Goal: Use online tool/utility: Utilize a website feature to perform a specific function

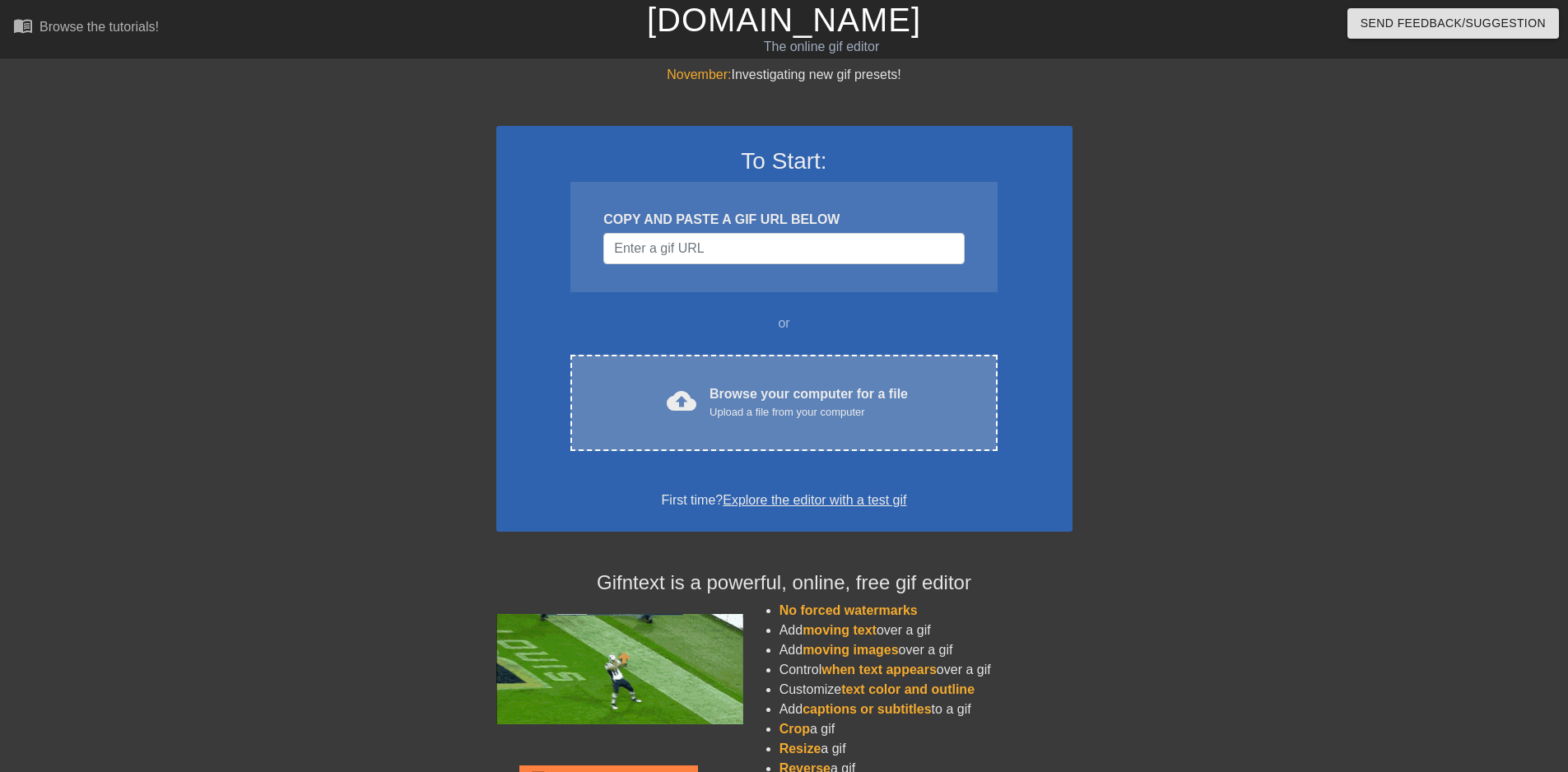
click at [778, 393] on div "Browse your computer for a file Upload a file from your computer" at bounding box center [808, 403] width 199 height 36
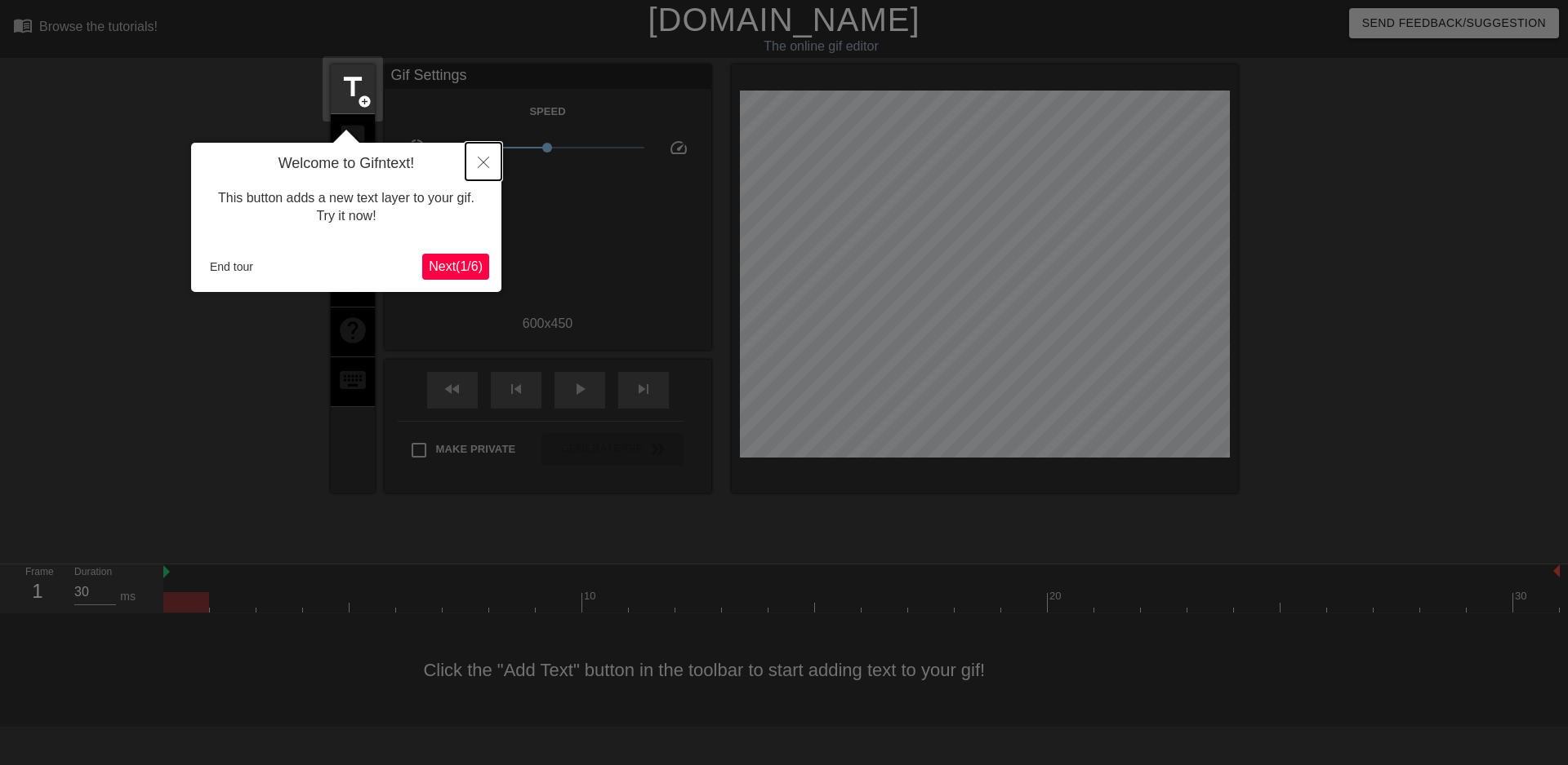
click at [477, 164] on button "Close" at bounding box center [484, 161] width 36 height 37
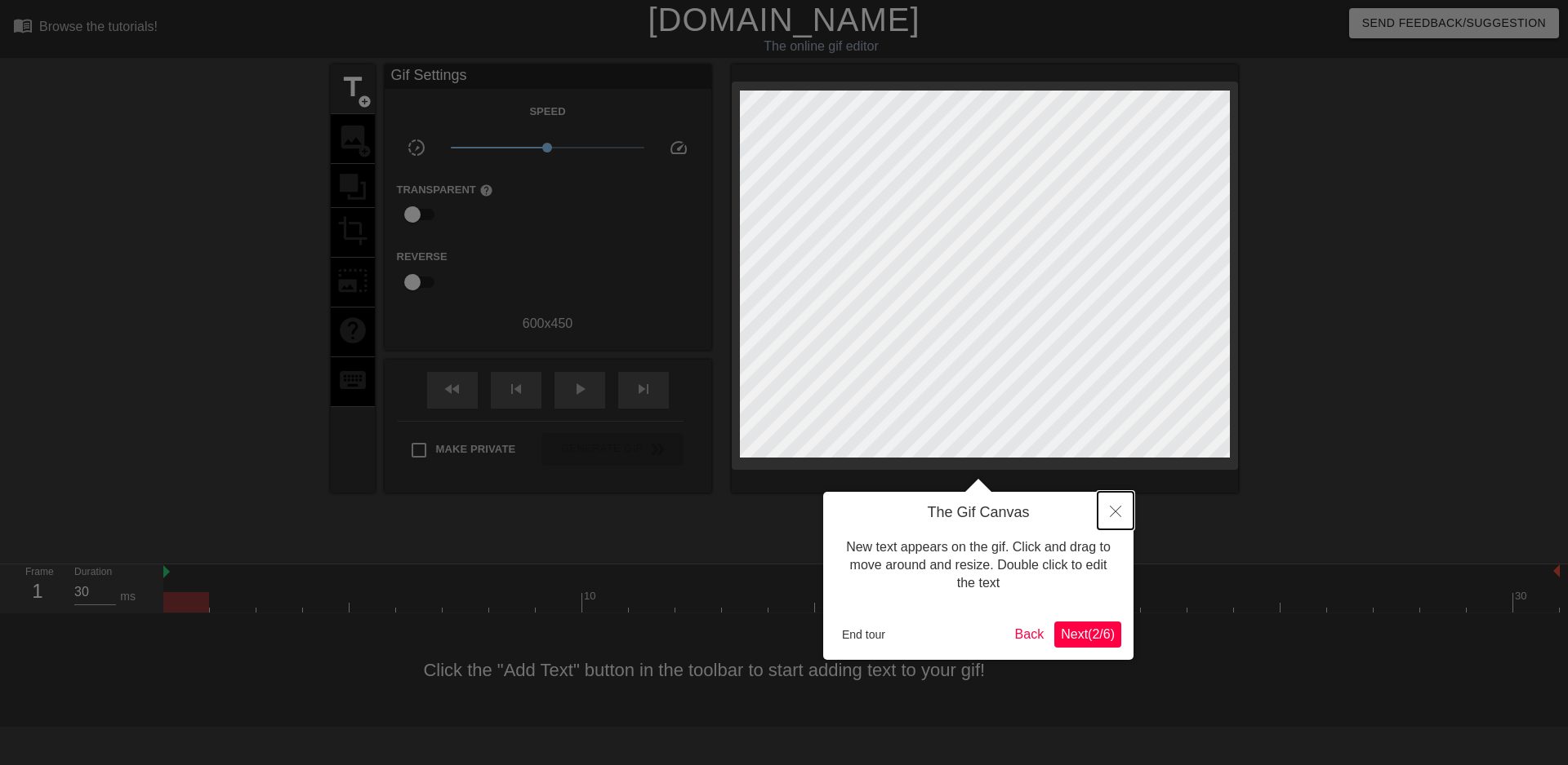
click at [1121, 519] on button "Close" at bounding box center [1116, 510] width 36 height 37
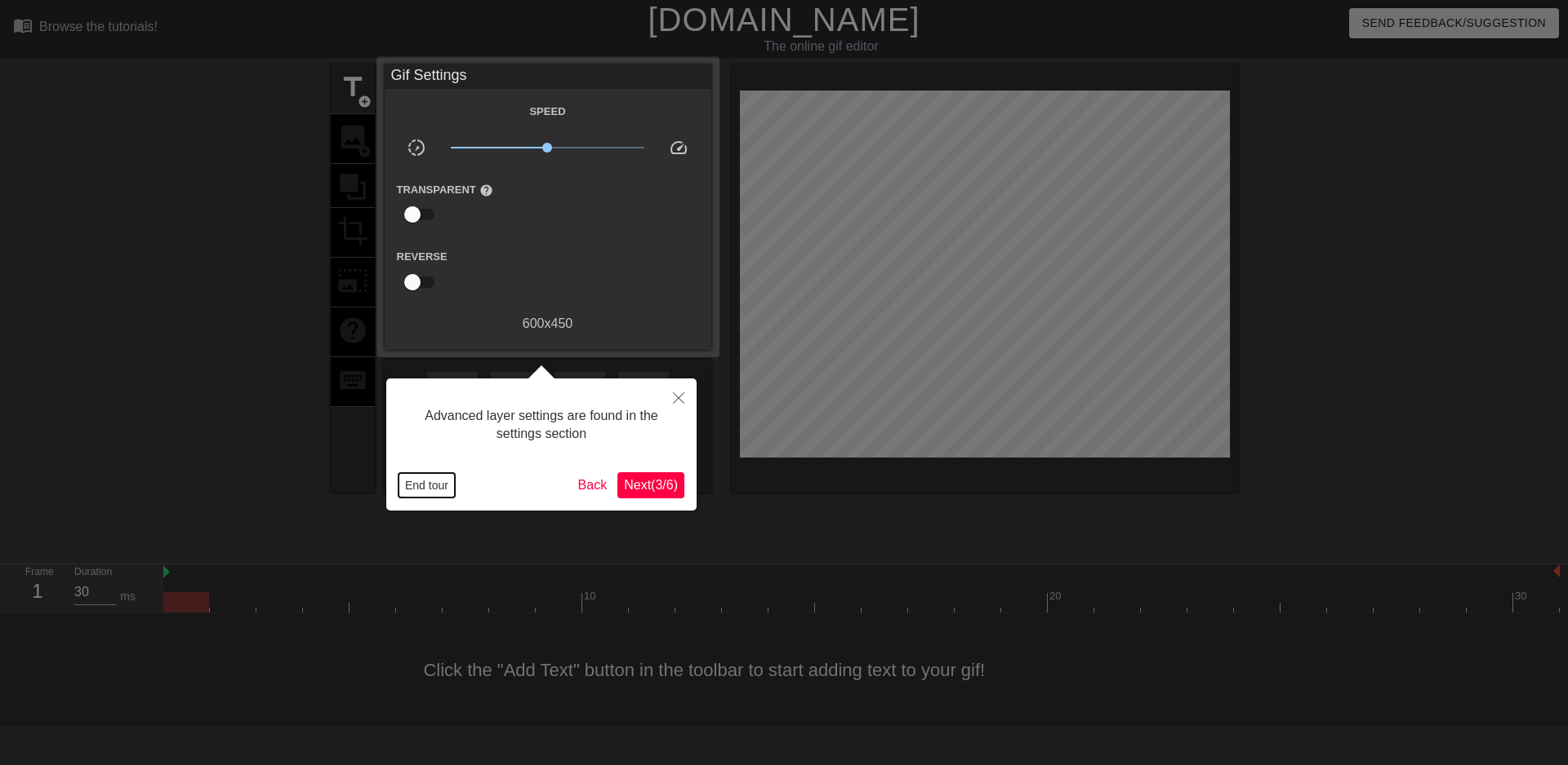
click at [412, 483] on button "End tour" at bounding box center [427, 485] width 56 height 25
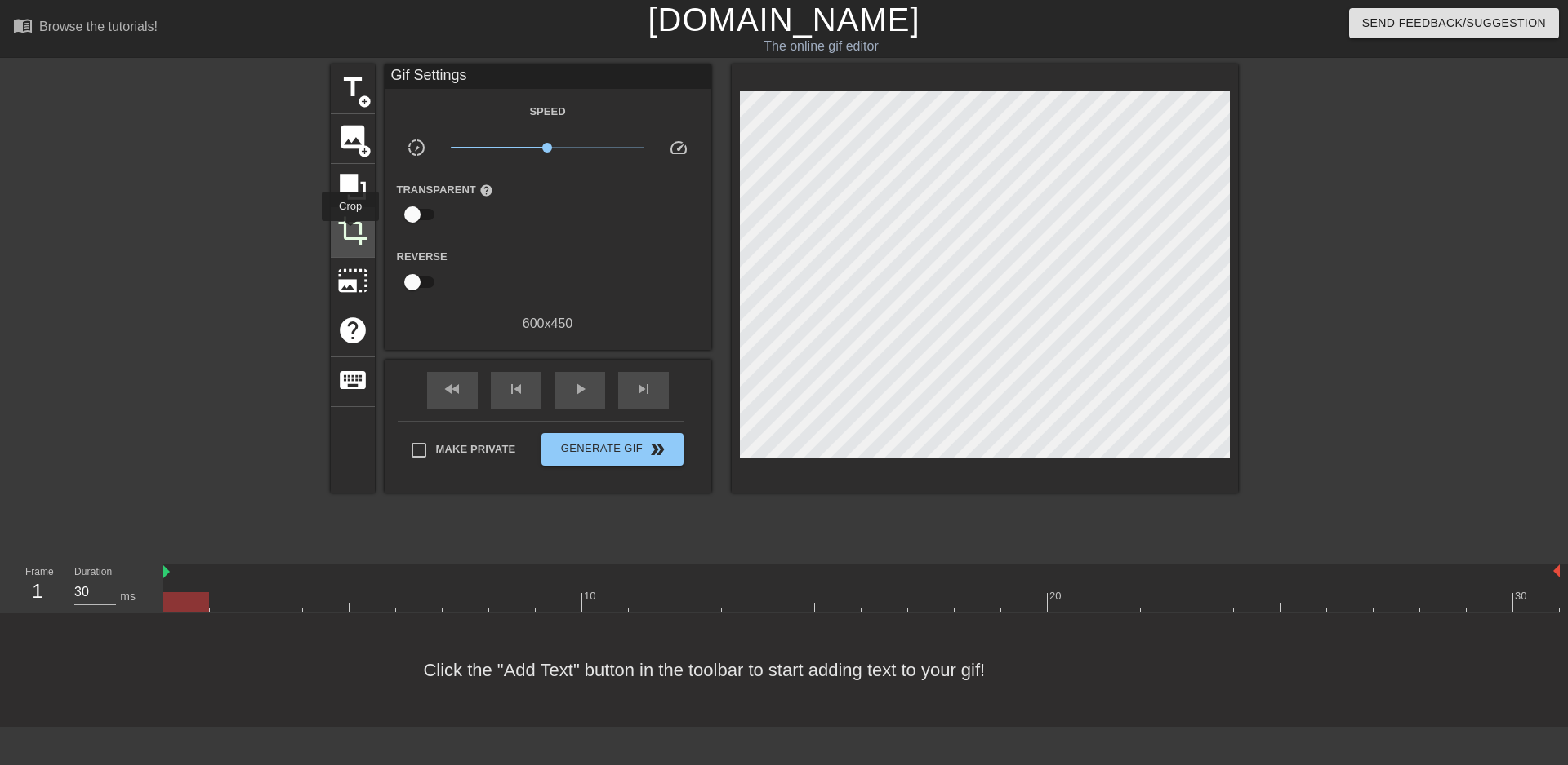
click at [350, 232] on span "crop" at bounding box center [352, 230] width 31 height 31
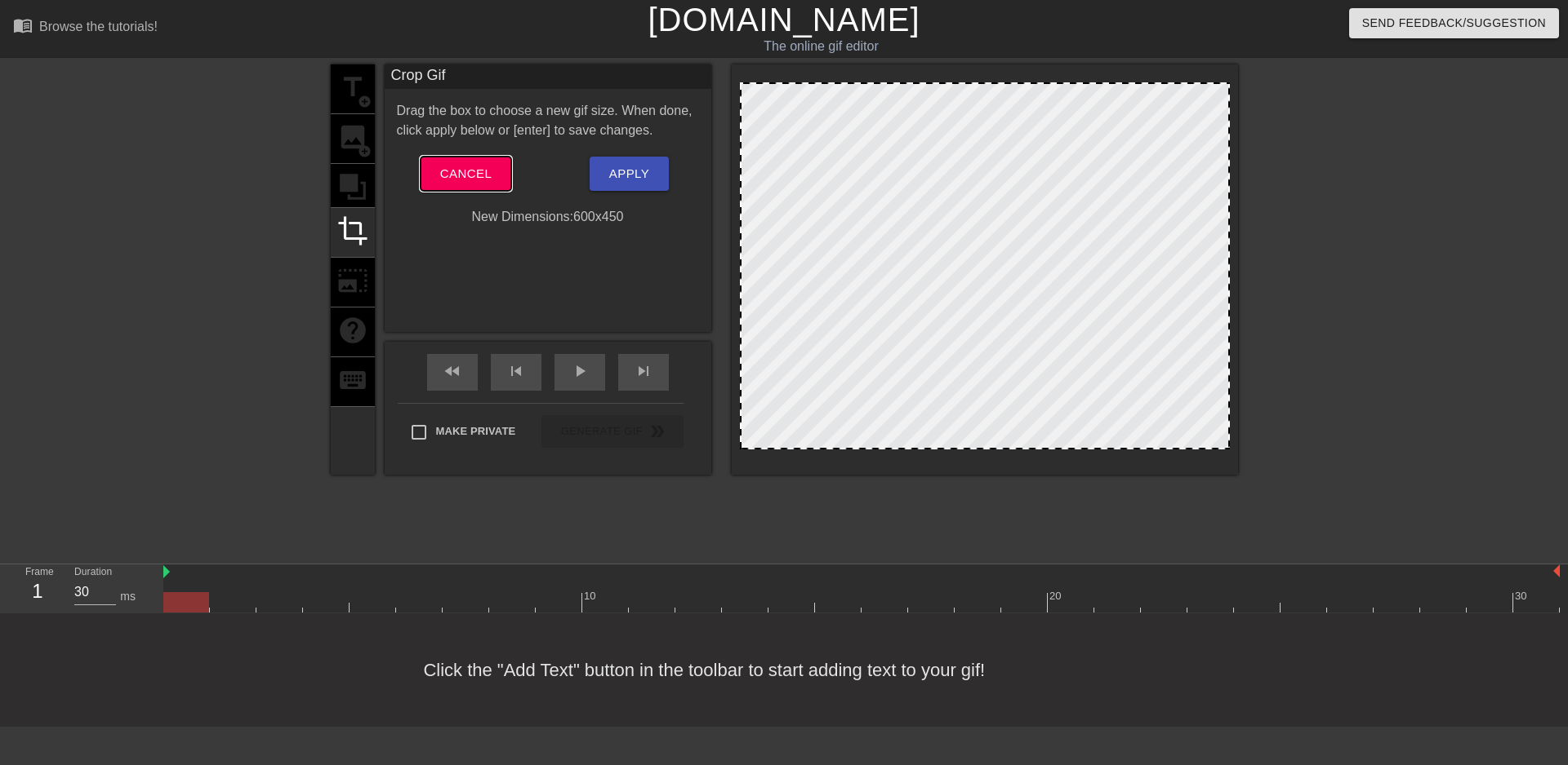
click at [466, 171] on span "Cancel" at bounding box center [466, 174] width 51 height 21
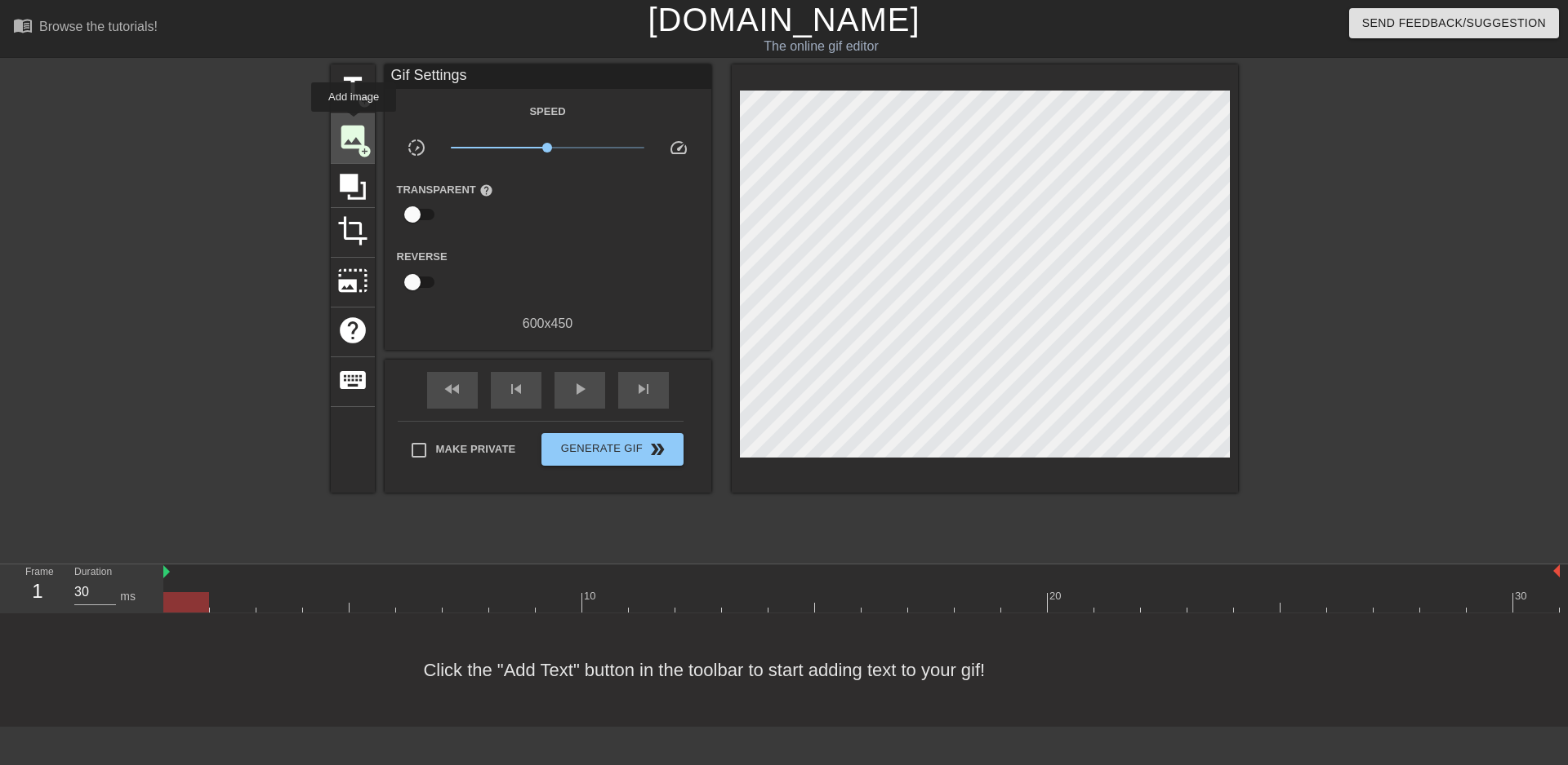
click at [353, 124] on span "image" at bounding box center [352, 137] width 31 height 31
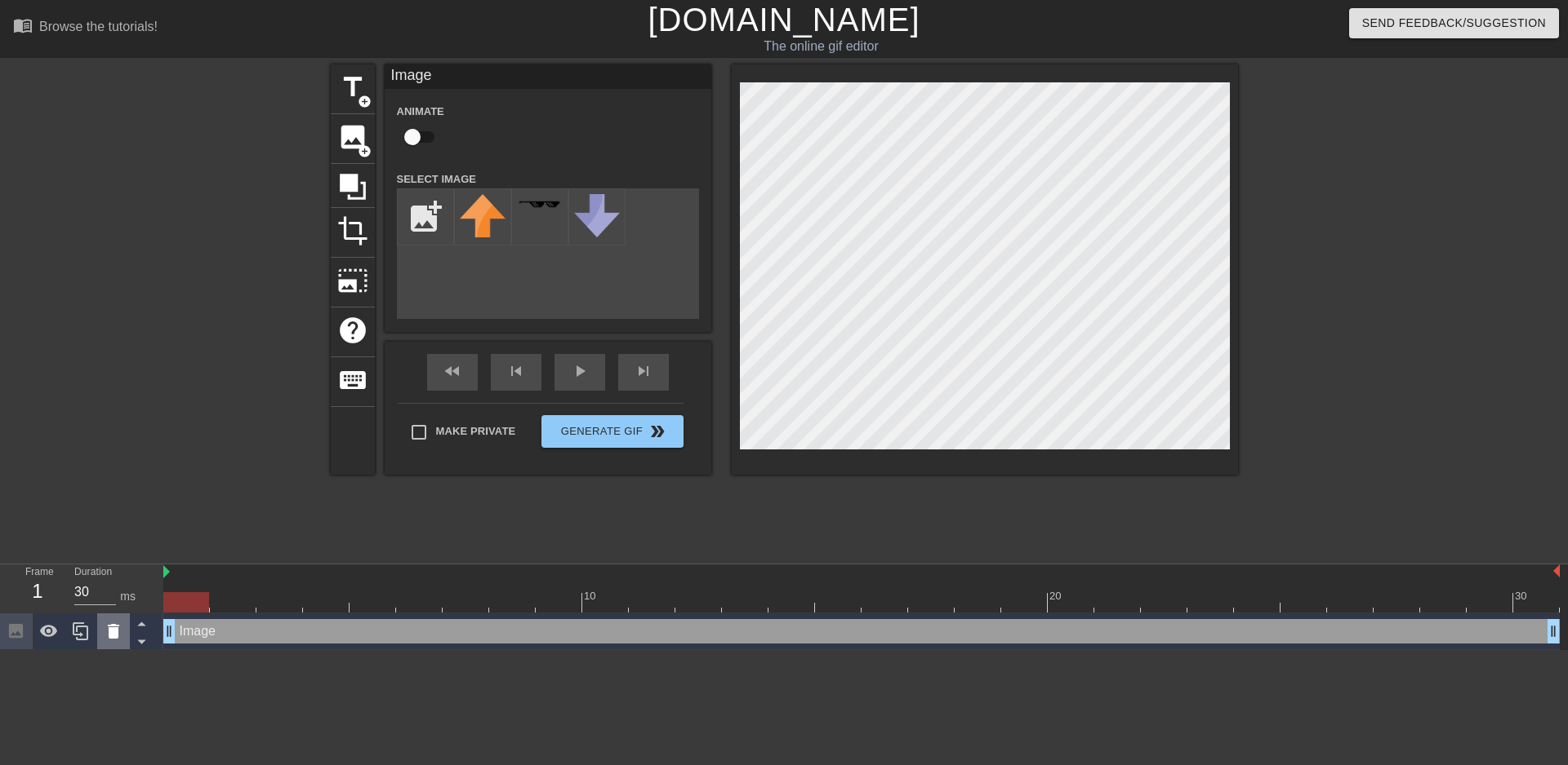
click at [105, 635] on icon at bounding box center [113, 632] width 20 height 20
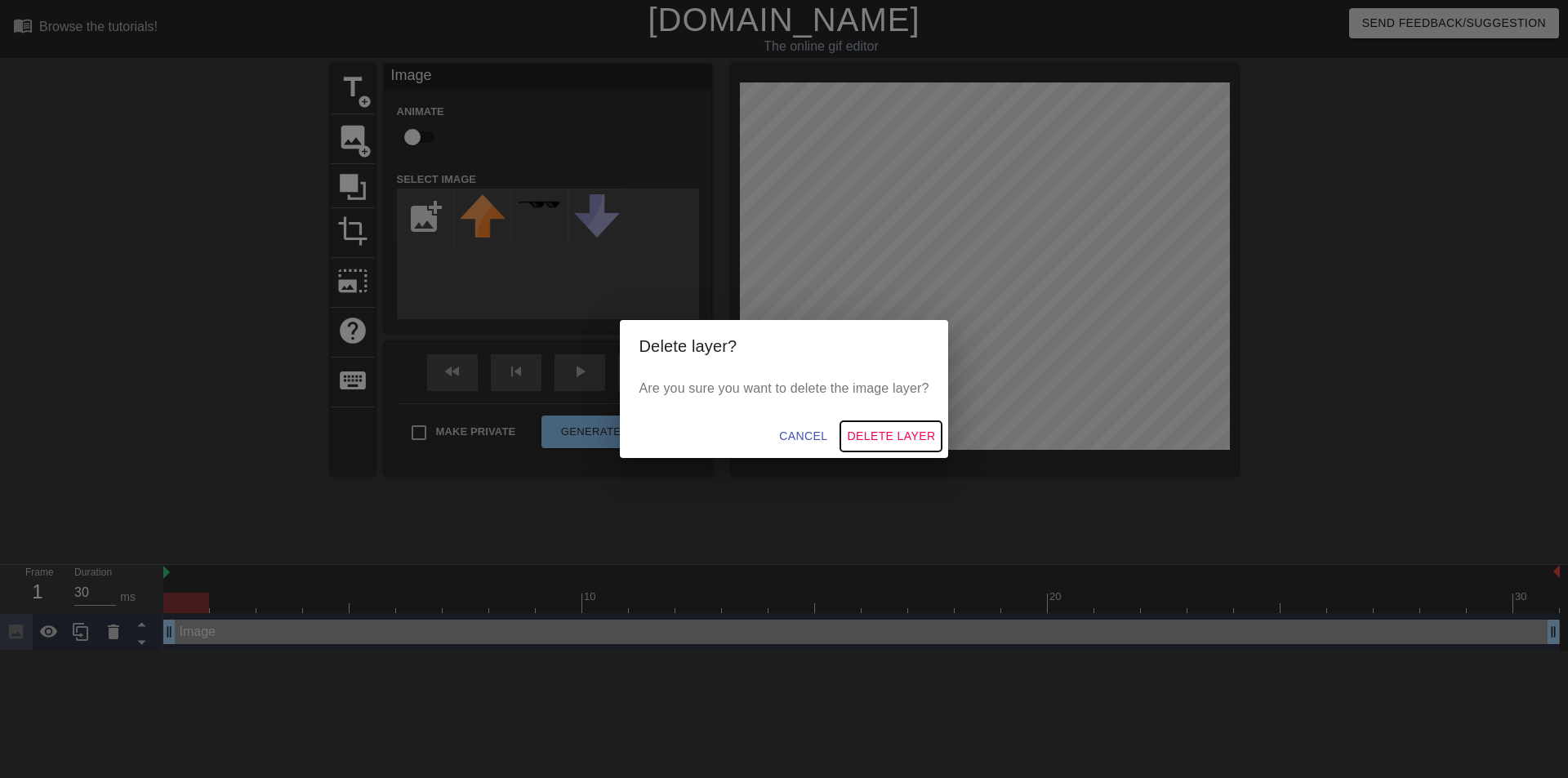
click at [892, 432] on span "Delete Layer" at bounding box center [890, 436] width 89 height 20
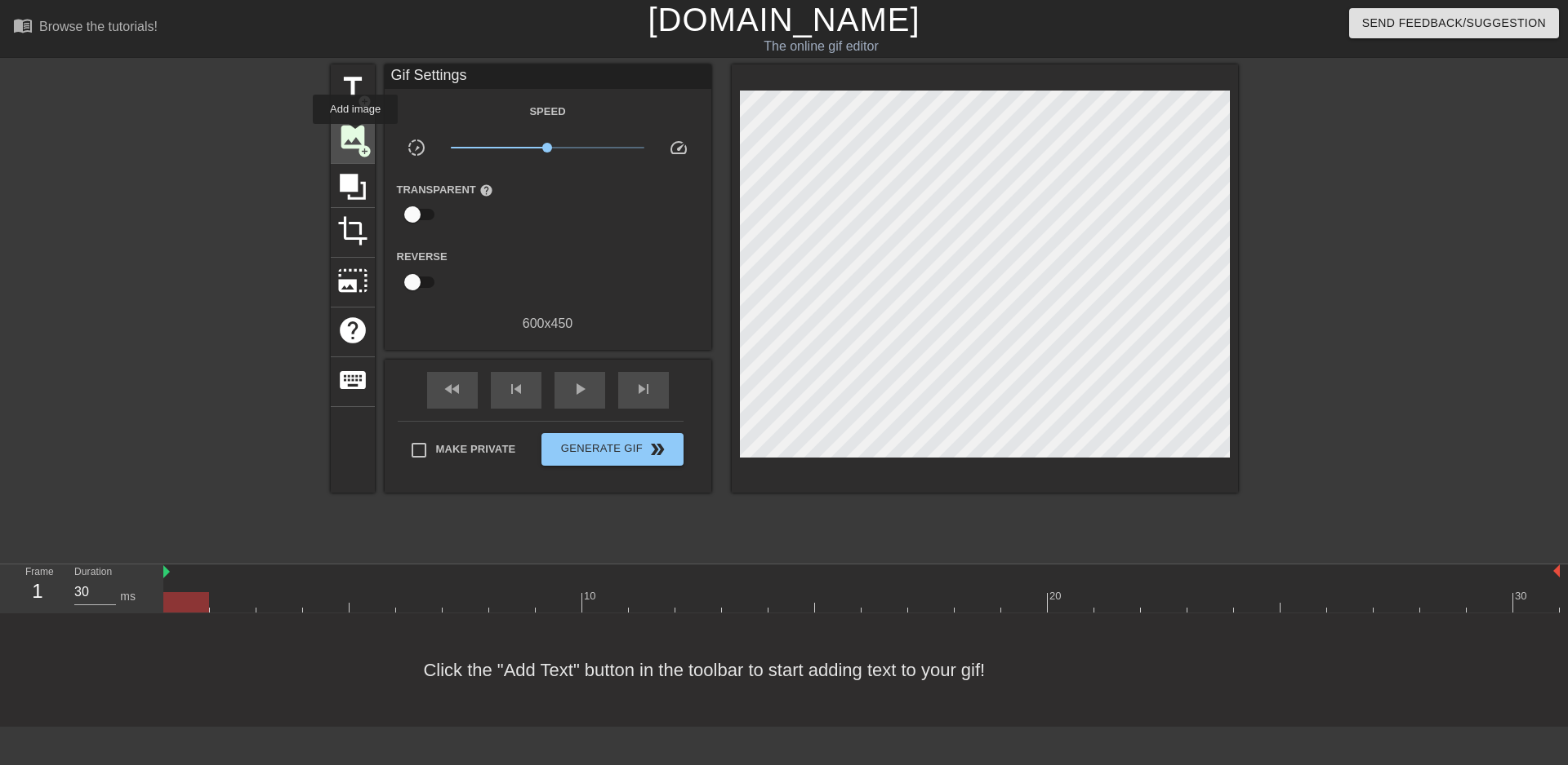
click at [355, 135] on span "image" at bounding box center [352, 137] width 31 height 31
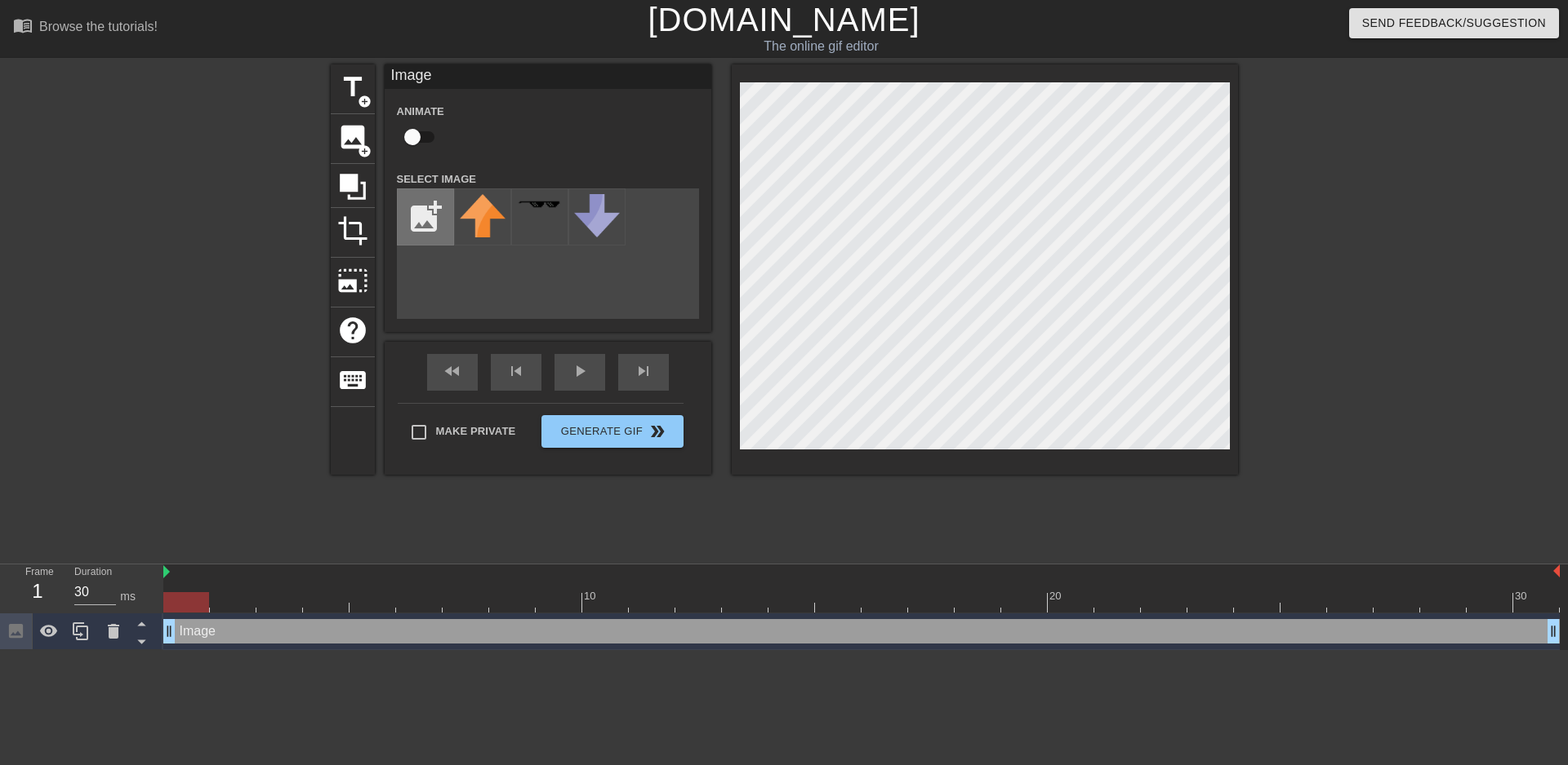
click at [428, 214] on input "file" at bounding box center [426, 217] width 55 height 55
type input "C:\fakepath\Image-removebg-preview.png"
click at [427, 215] on input "file" at bounding box center [426, 217] width 55 height 55
click at [428, 212] on input "file" at bounding box center [426, 217] width 55 height 55
type input "C:\fakepath\image (3).cg4"
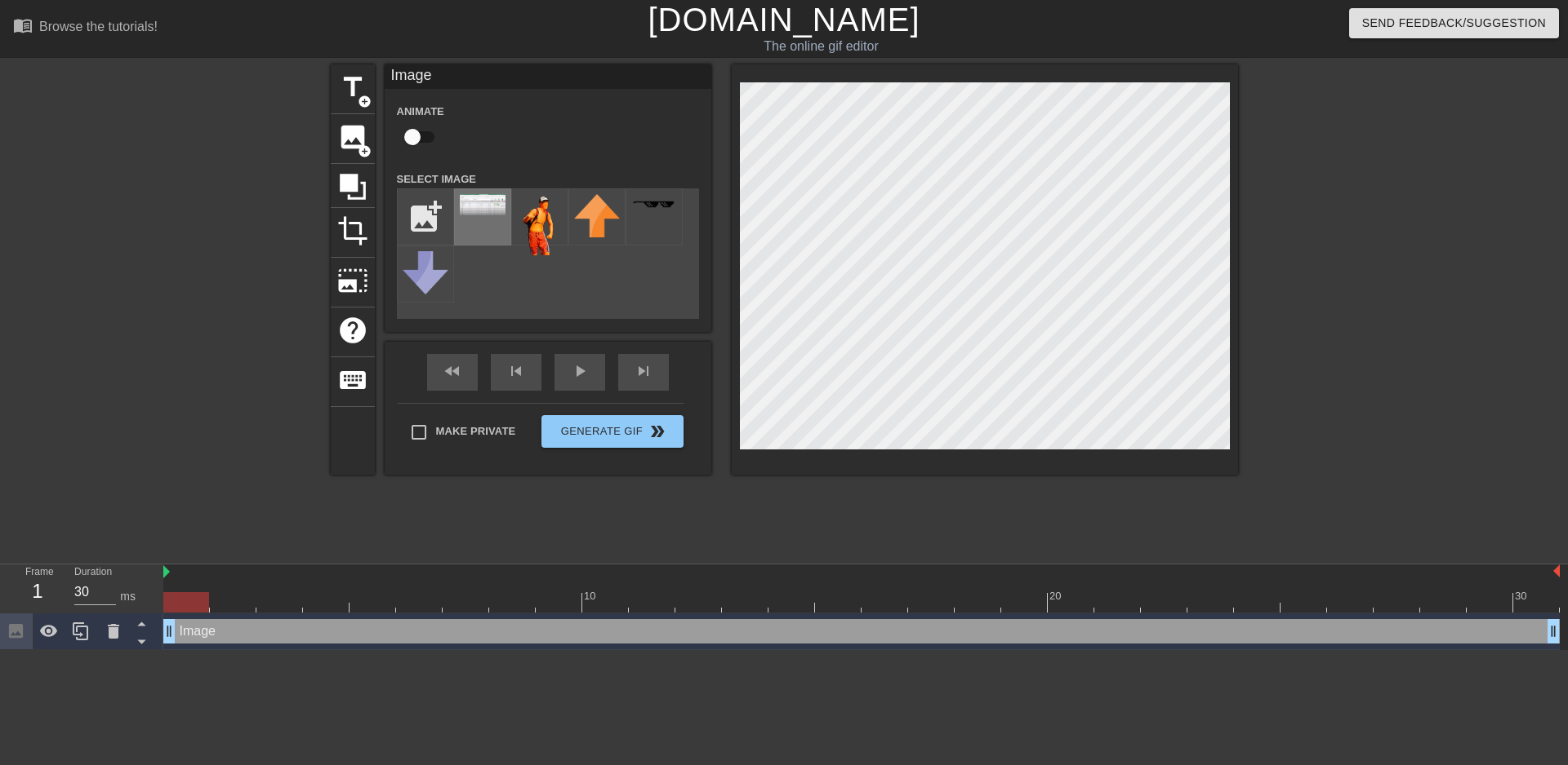
click at [486, 214] on img at bounding box center [483, 205] width 46 height 21
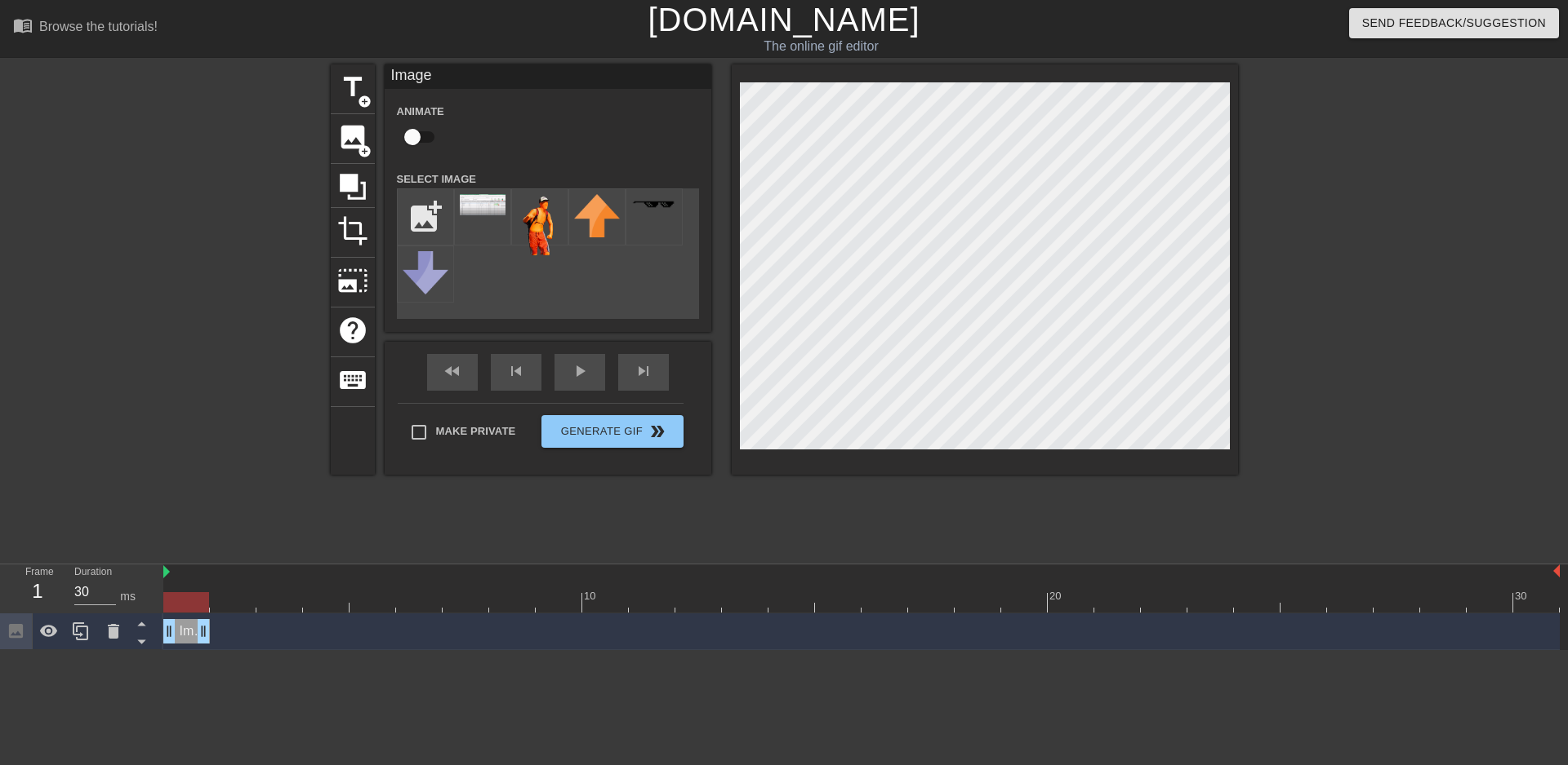
drag, startPoint x: 1551, startPoint y: 635, endPoint x: 189, endPoint y: 644, distance: 1362.0
click at [189, 644] on div "Image drag_handle drag_handle" at bounding box center [862, 632] width 1397 height 37
drag, startPoint x: 188, startPoint y: 593, endPoint x: 293, endPoint y: 648, distance: 118.5
click at [293, 648] on div "10 20 30 Image drag_handle drag_handle" at bounding box center [865, 607] width 1404 height 86
click at [263, 638] on div "Image drag_handle drag_handle" at bounding box center [862, 632] width 1397 height 25
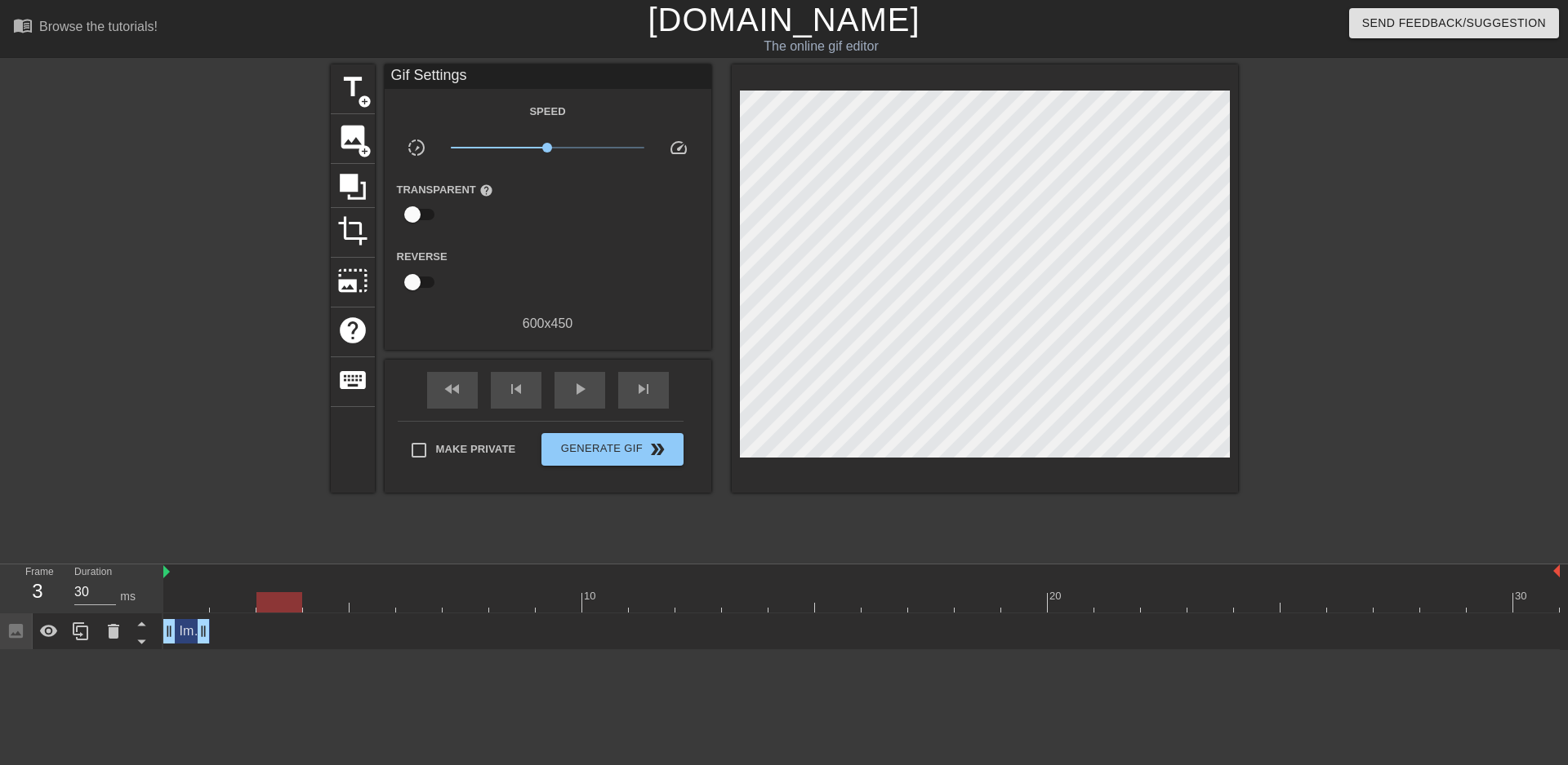
click at [183, 635] on div "Image drag_handle drag_handle" at bounding box center [187, 632] width 47 height 25
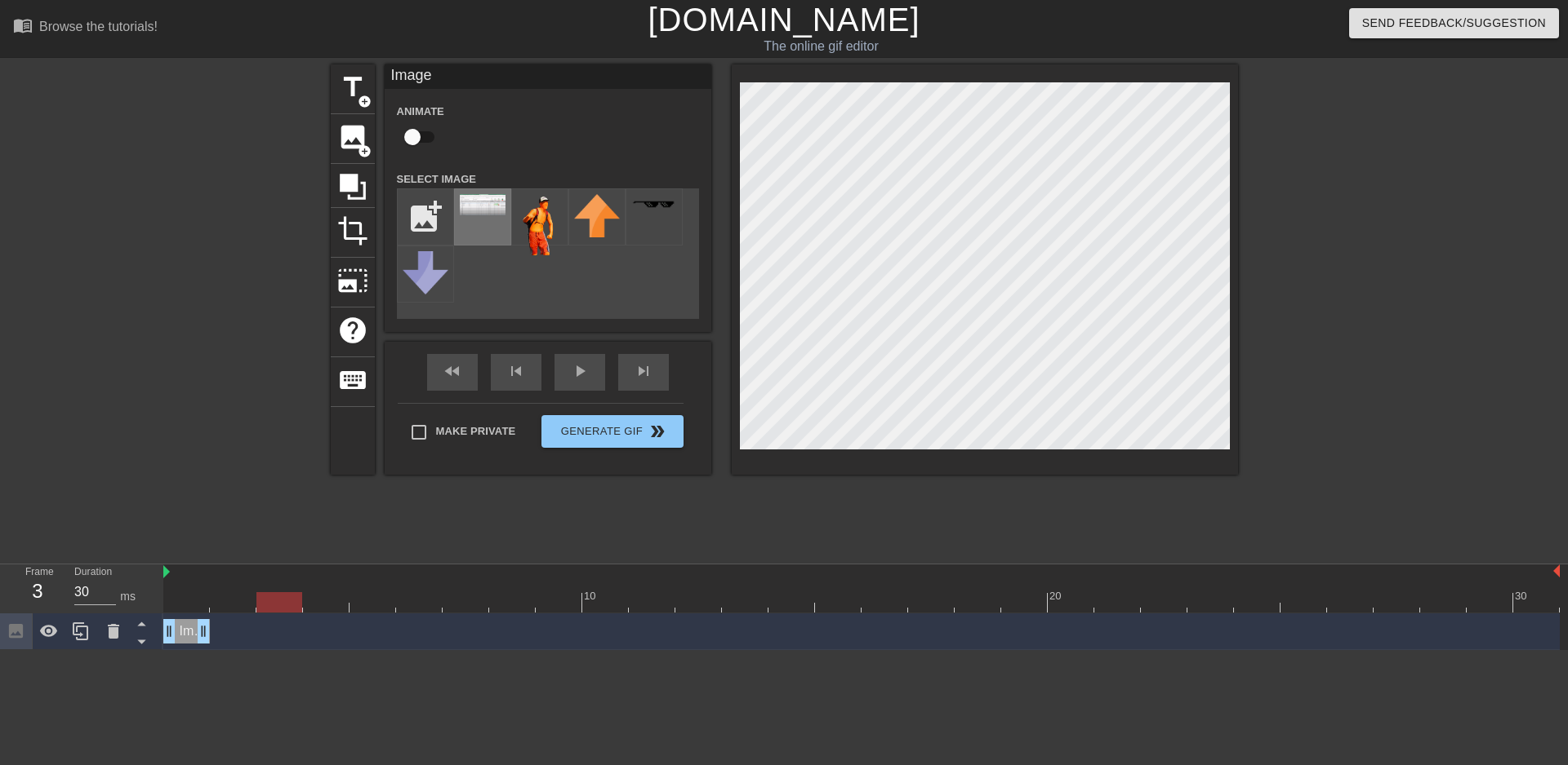
click at [486, 206] on img at bounding box center [483, 205] width 46 height 21
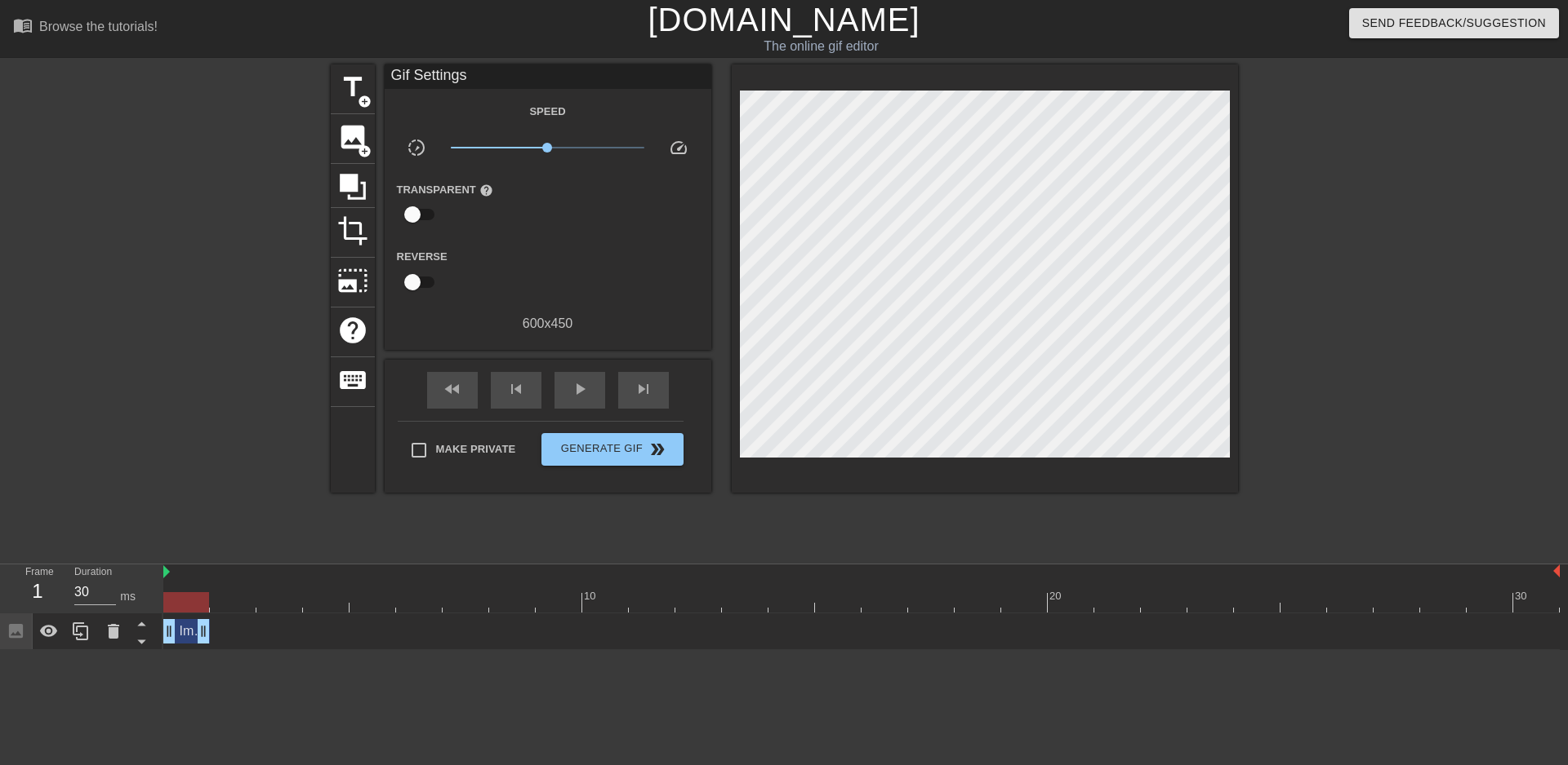
drag, startPoint x: 267, startPoint y: 600, endPoint x: 174, endPoint y: 600, distance: 93.0
click at [174, 600] on div at bounding box center [187, 602] width 46 height 20
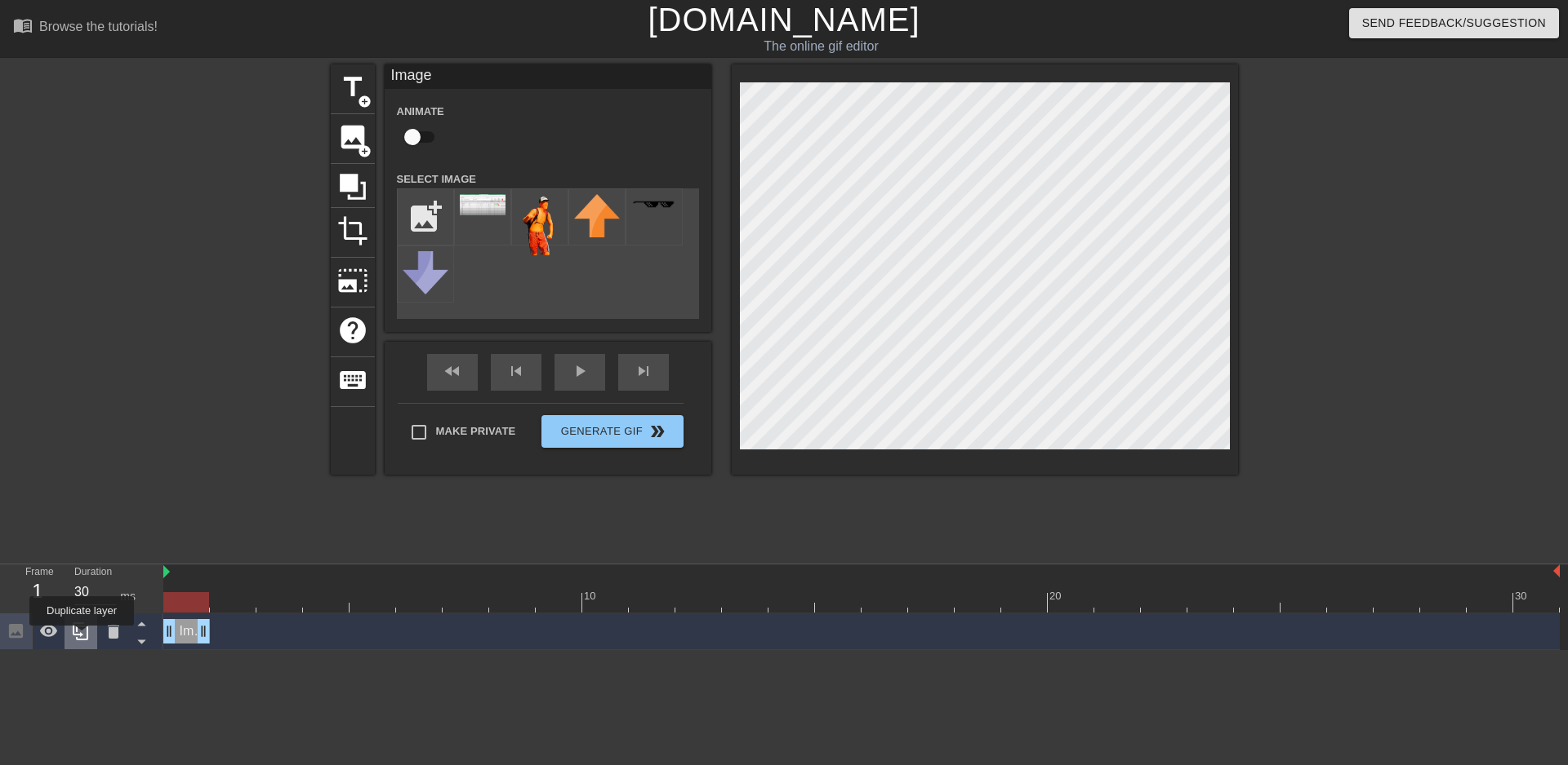
click at [82, 638] on icon at bounding box center [81, 632] width 20 height 20
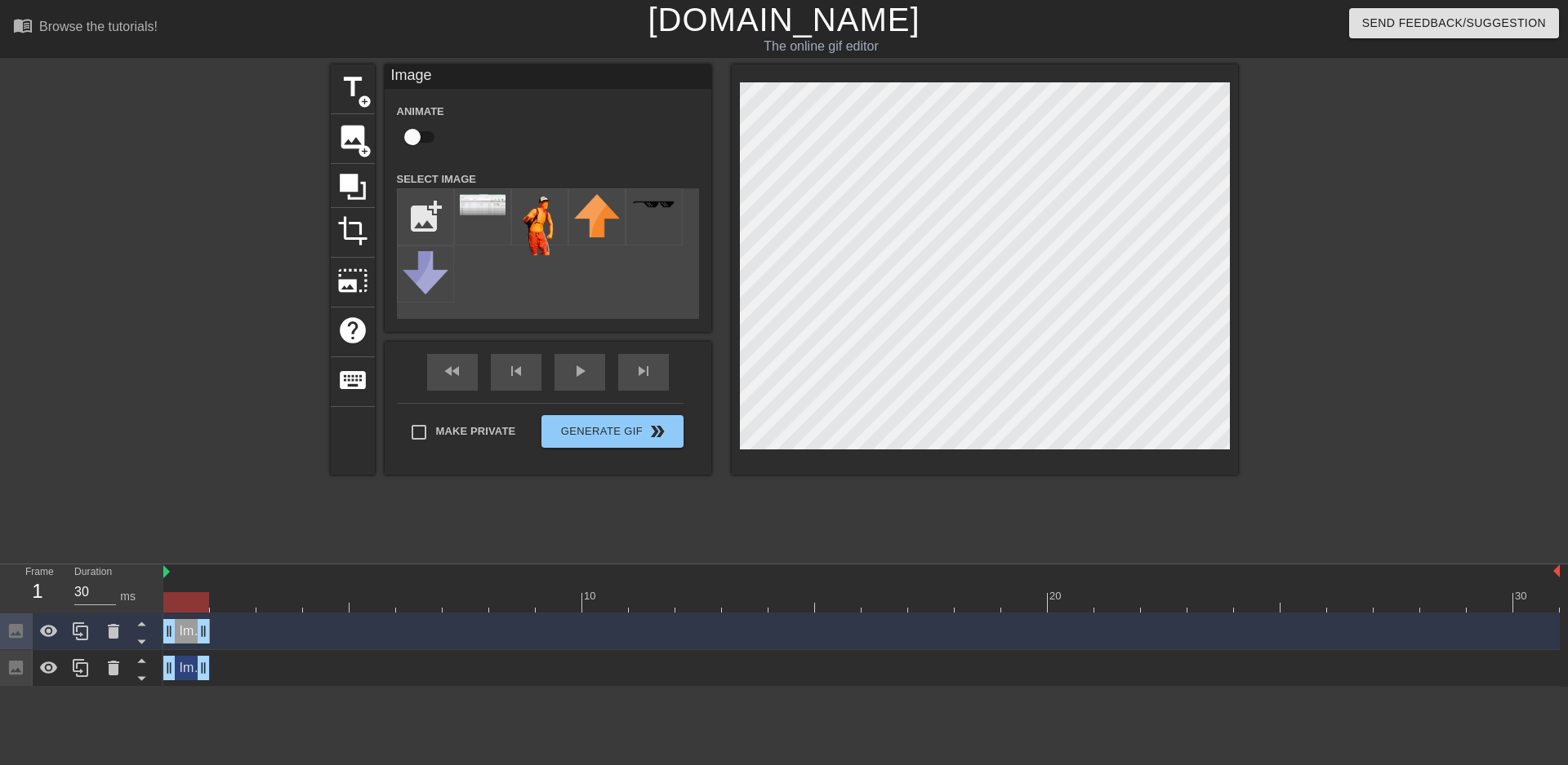
click at [714, 296] on div "title add_circle image add_circle crop photo_size_select_large help keyboard Im…" at bounding box center [784, 269] width 907 height 410
drag, startPoint x: 184, startPoint y: 599, endPoint x: 169, endPoint y: 605, distance: 16.2
click at [169, 605] on div at bounding box center [187, 602] width 46 height 20
click at [77, 629] on icon at bounding box center [81, 632] width 20 height 20
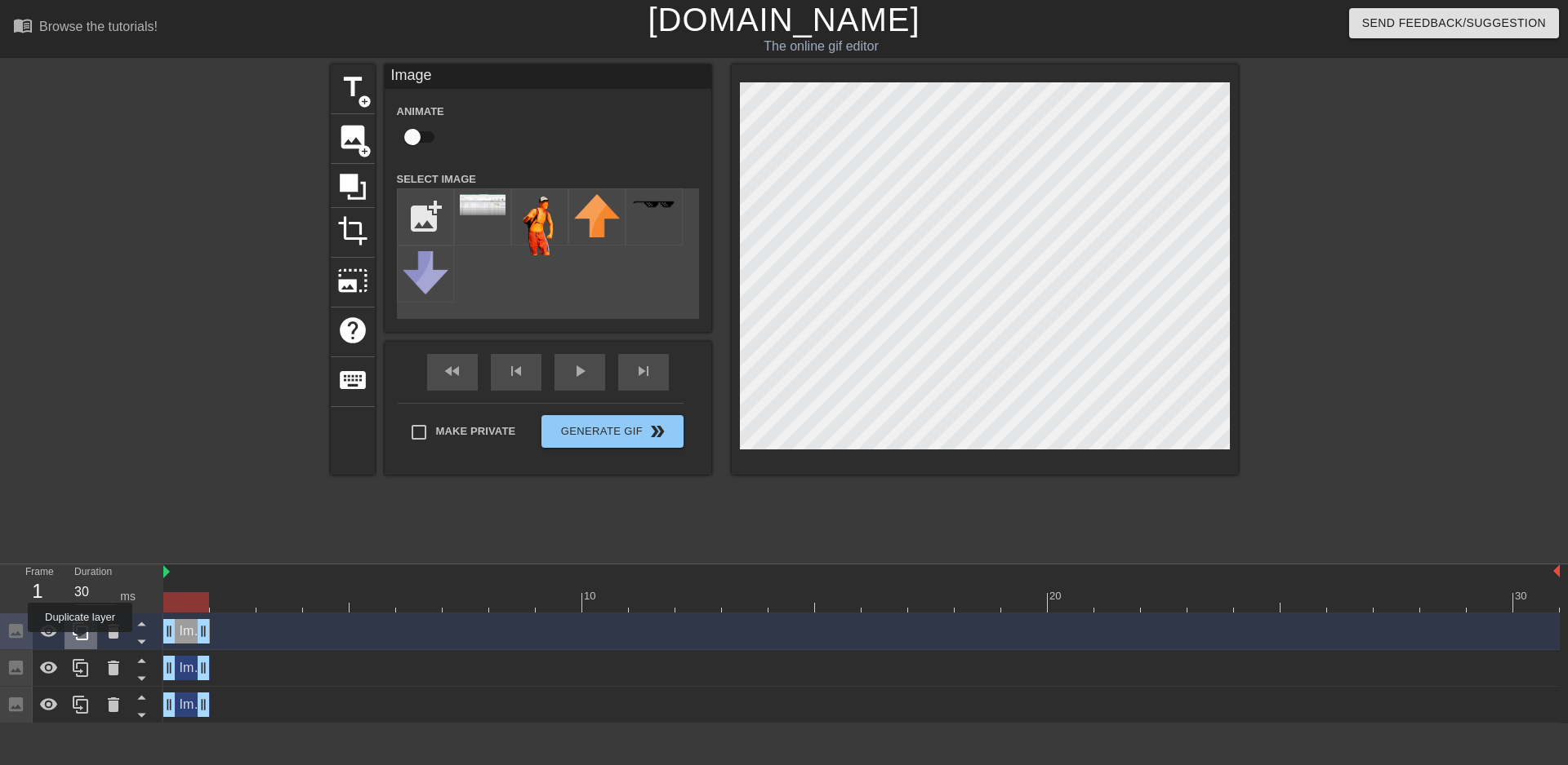
click at [80, 644] on div at bounding box center [81, 632] width 32 height 36
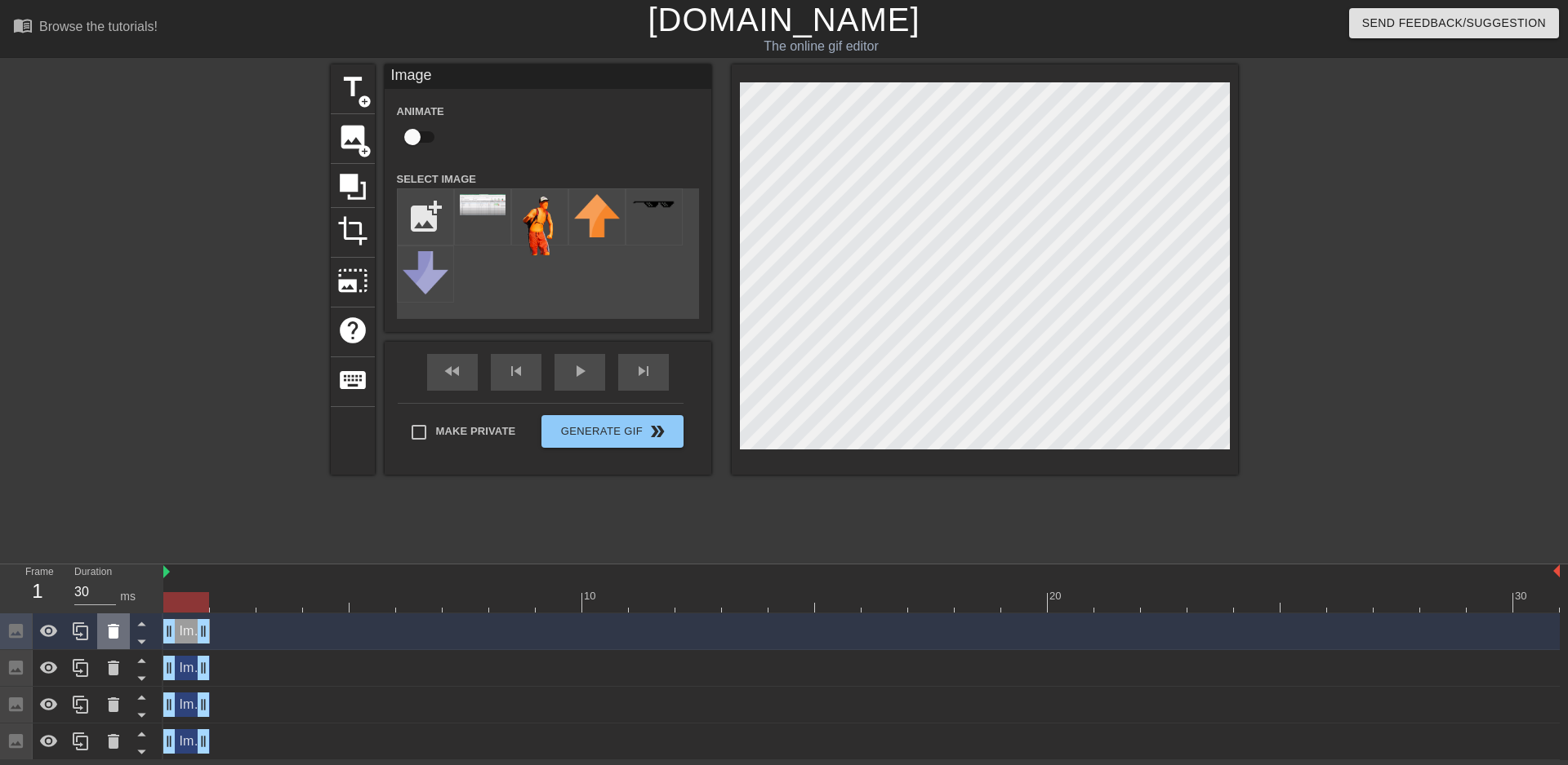
drag, startPoint x: 188, startPoint y: 610, endPoint x: 128, endPoint y: 619, distance: 60.7
click at [128, 619] on div "Frame 1 Duration 30 ms 10 20 30 Image drag_handle drag_handle Image drag_handle…" at bounding box center [784, 662] width 1568 height 196
drag, startPoint x: 184, startPoint y: 602, endPoint x: 232, endPoint y: 599, distance: 48.1
click at [232, 599] on div at bounding box center [232, 602] width 46 height 20
click at [71, 631] on icon at bounding box center [81, 632] width 20 height 20
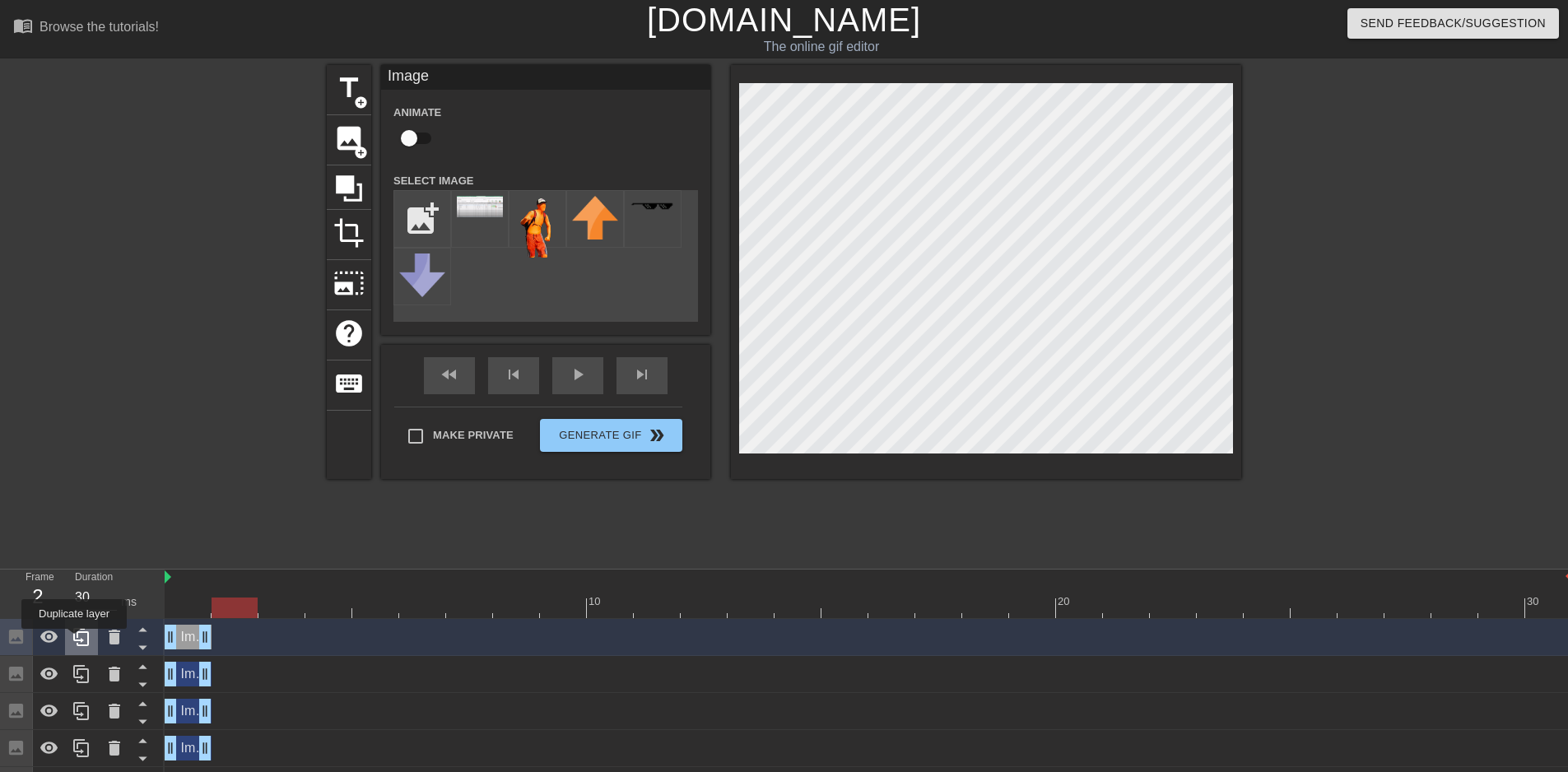
click at [76, 639] on icon at bounding box center [82, 638] width 20 height 20
click at [78, 639] on icon at bounding box center [82, 638] width 20 height 20
drag, startPoint x: 187, startPoint y: 639, endPoint x: 228, endPoint y: 636, distance: 41.1
click at [228, 636] on div "Image drag_handle drag_handle" at bounding box center [234, 638] width 47 height 25
drag, startPoint x: 187, startPoint y: 665, endPoint x: 234, endPoint y: 668, distance: 47.1
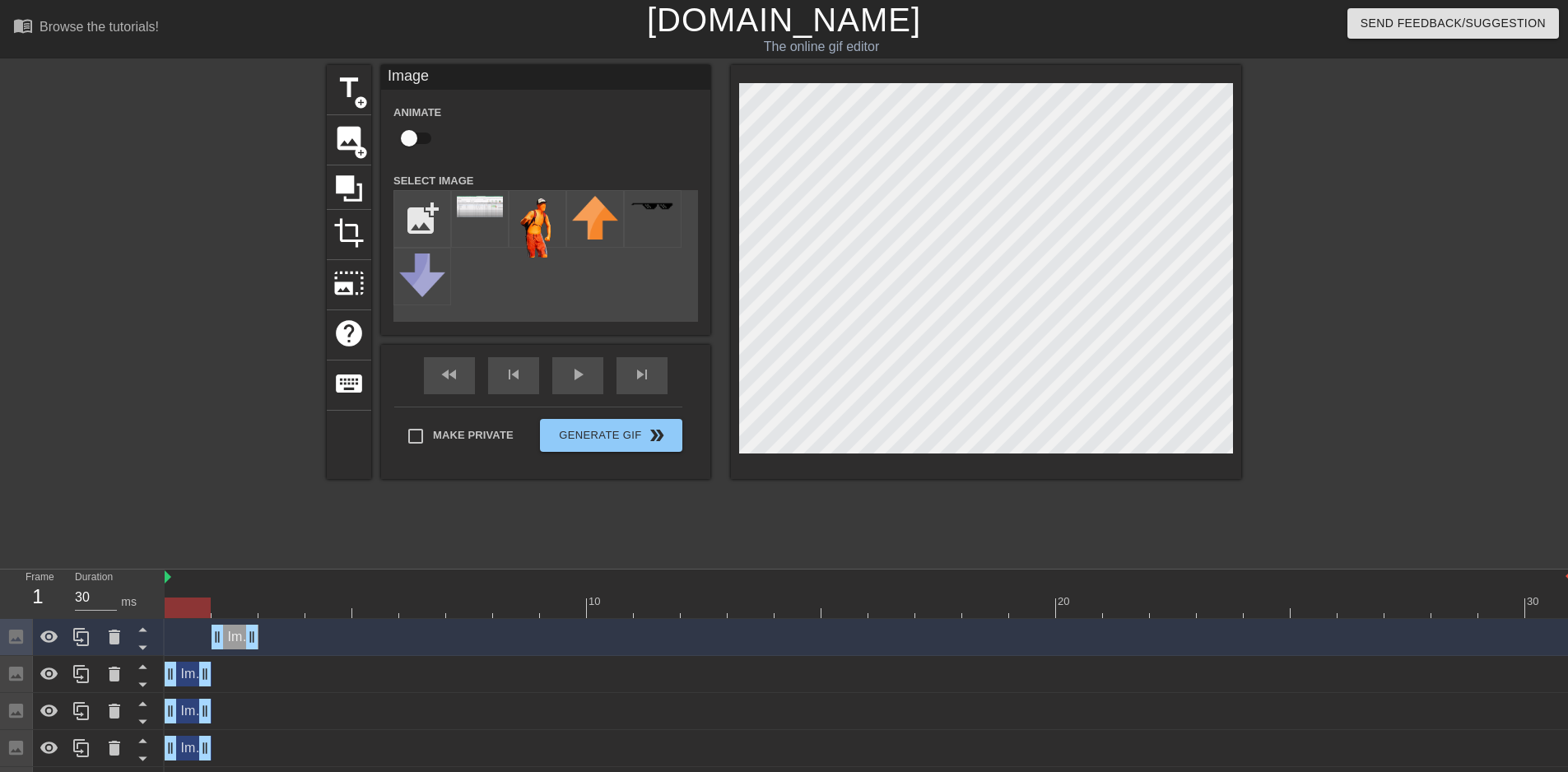
click at [211, 668] on div "Image drag_handle drag_handle" at bounding box center [188, 675] width 47 height 25
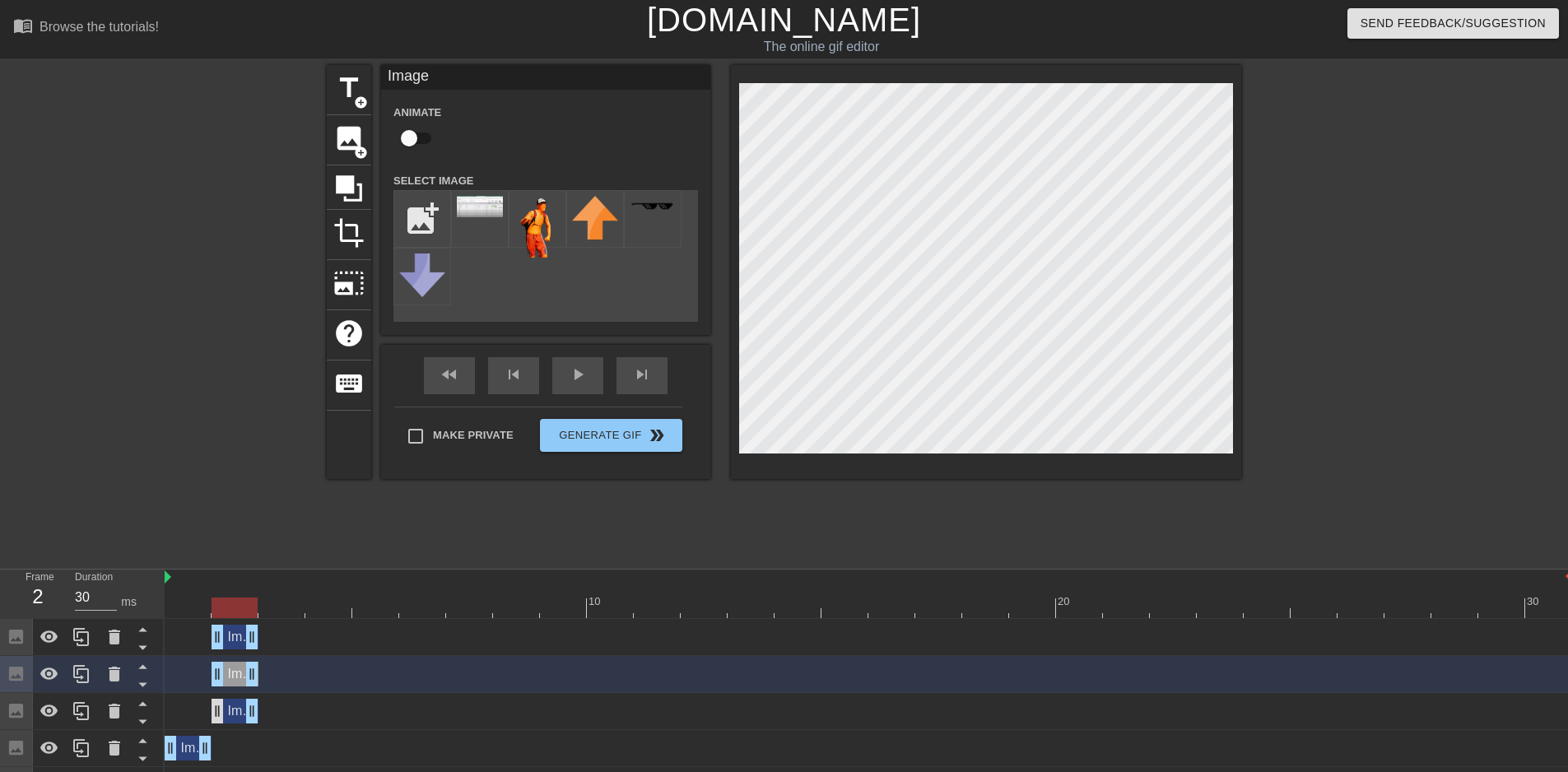
drag, startPoint x: 185, startPoint y: 709, endPoint x: 224, endPoint y: 709, distance: 39.0
click at [224, 709] on div "Image drag_handle drag_handle" at bounding box center [234, 712] width 47 height 25
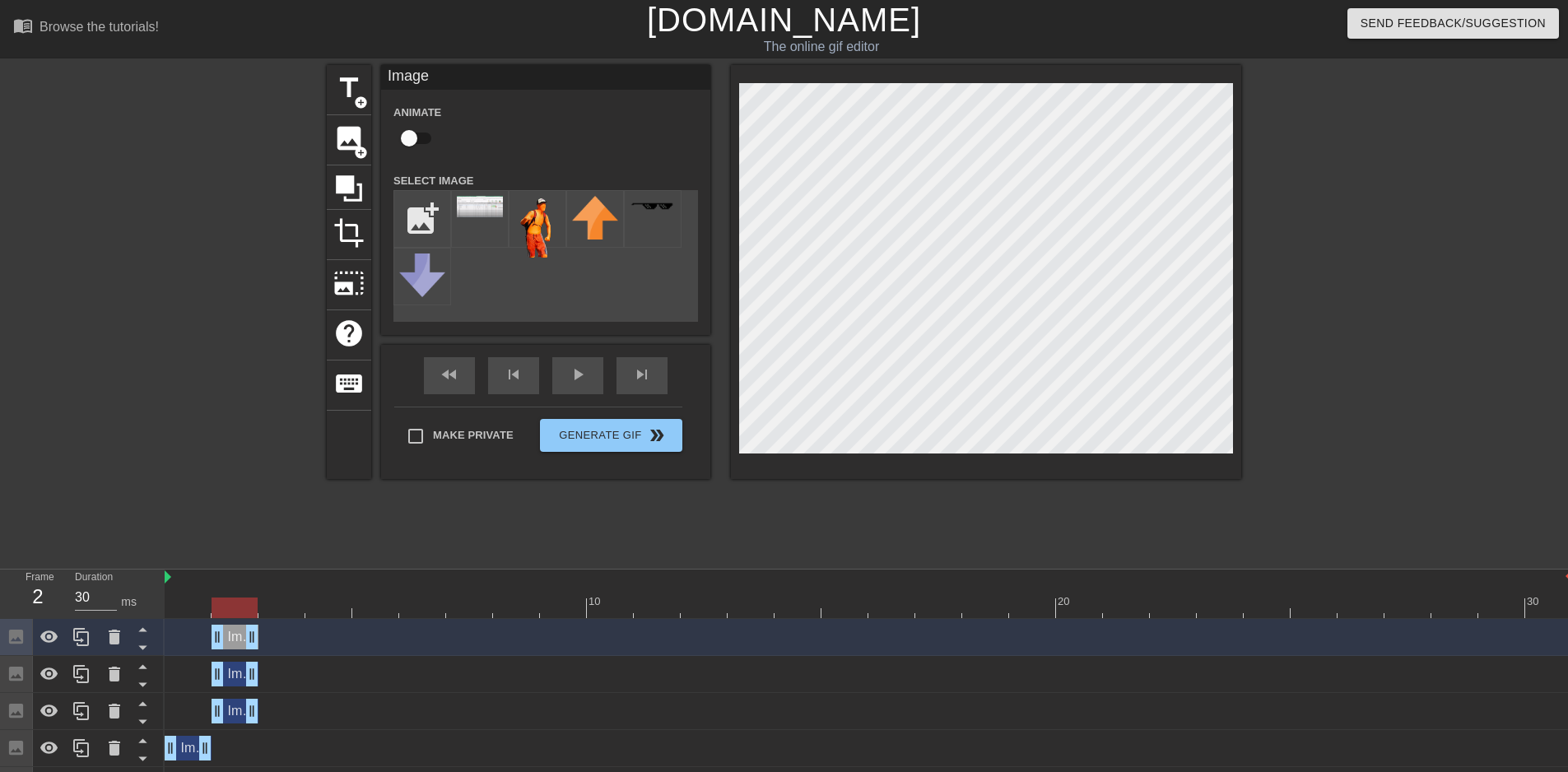
click at [725, 263] on div "title add_circle image add_circle crop photo_size_select_large help keyboard Im…" at bounding box center [783, 272] width 915 height 414
click at [731, 253] on div at bounding box center [986, 272] width 511 height 414
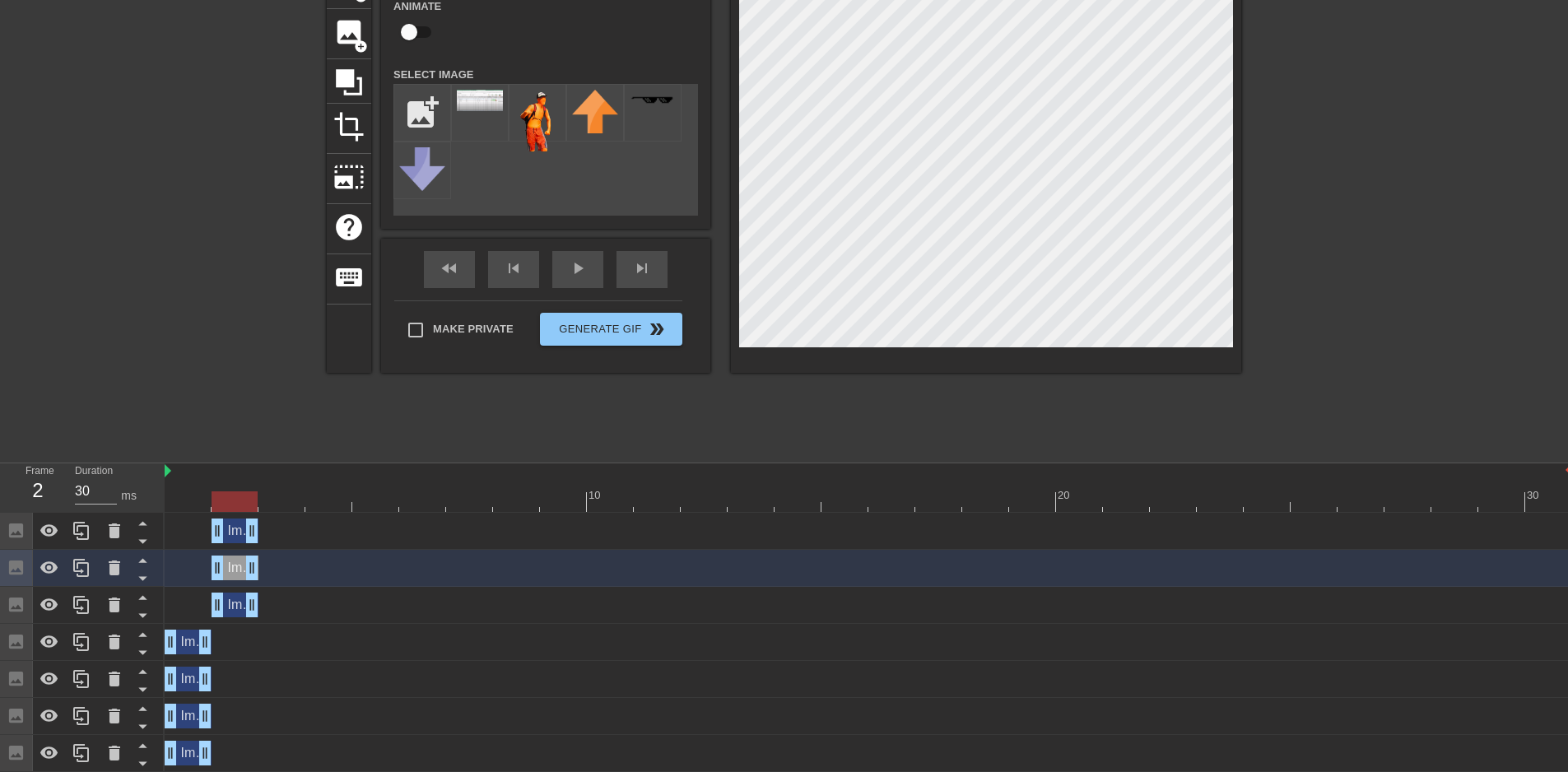
scroll to position [109, 0]
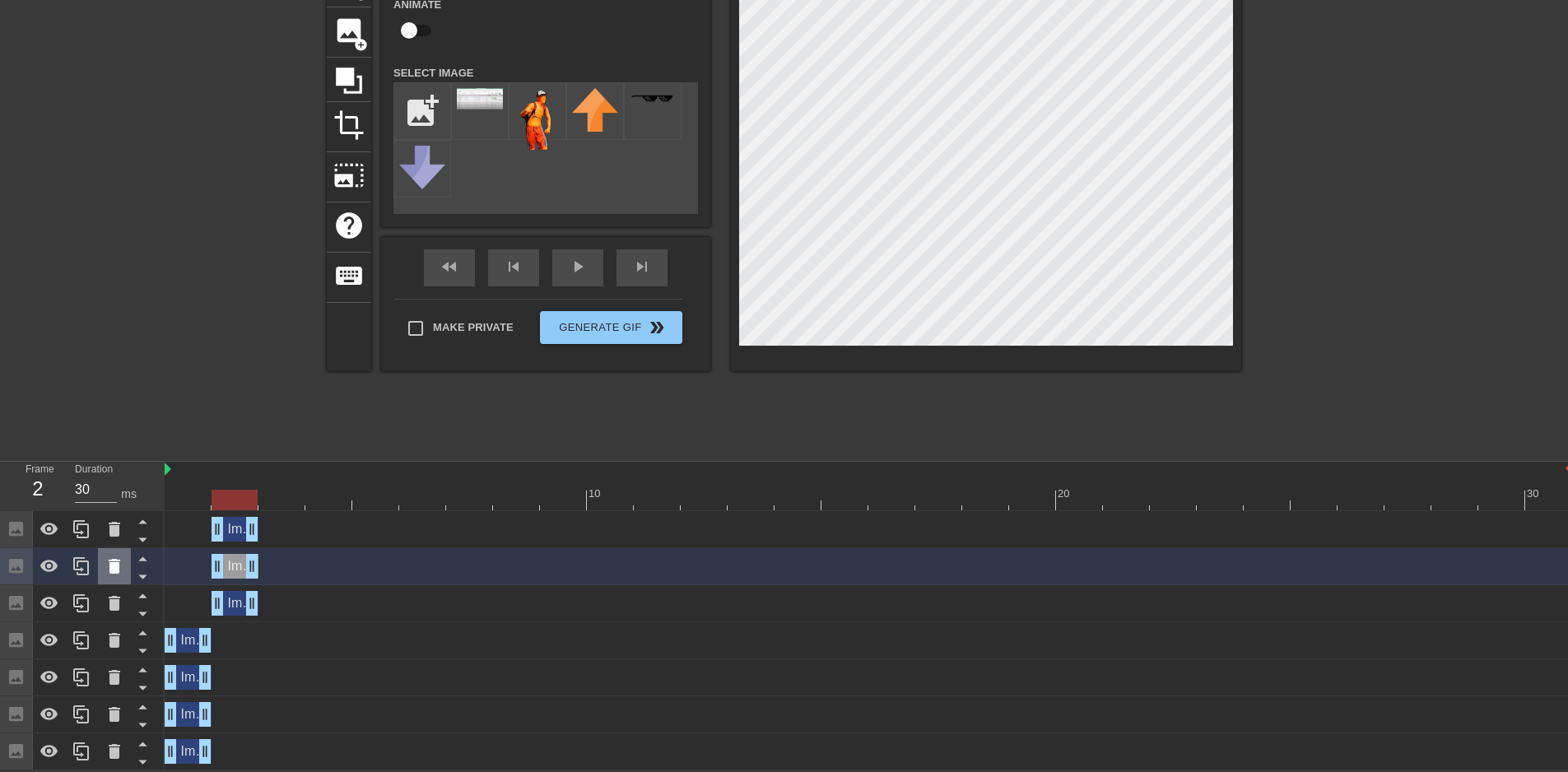
click at [114, 567] on icon at bounding box center [114, 566] width 12 height 14
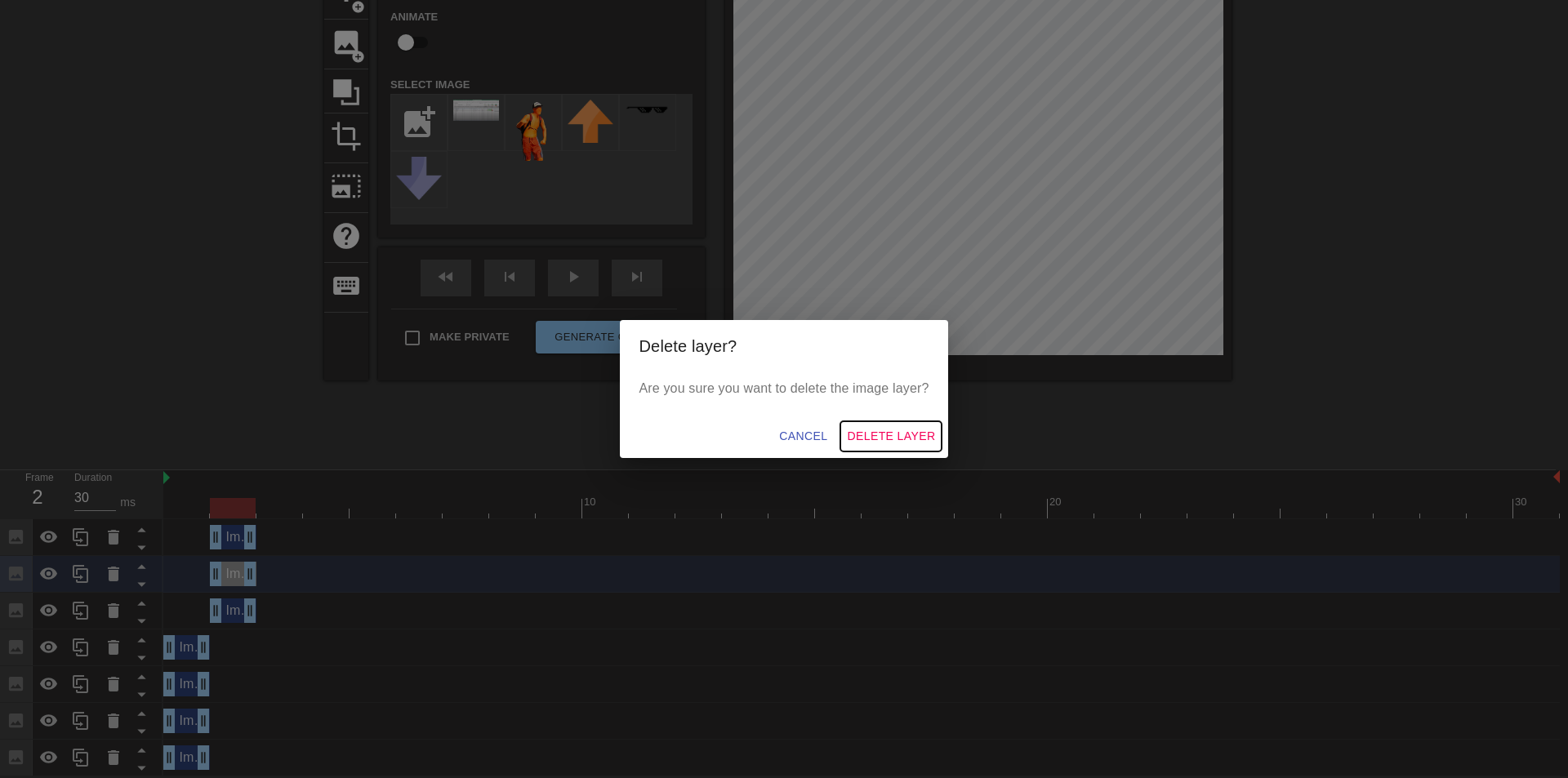
click at [894, 437] on span "Delete Layer" at bounding box center [890, 436] width 89 height 20
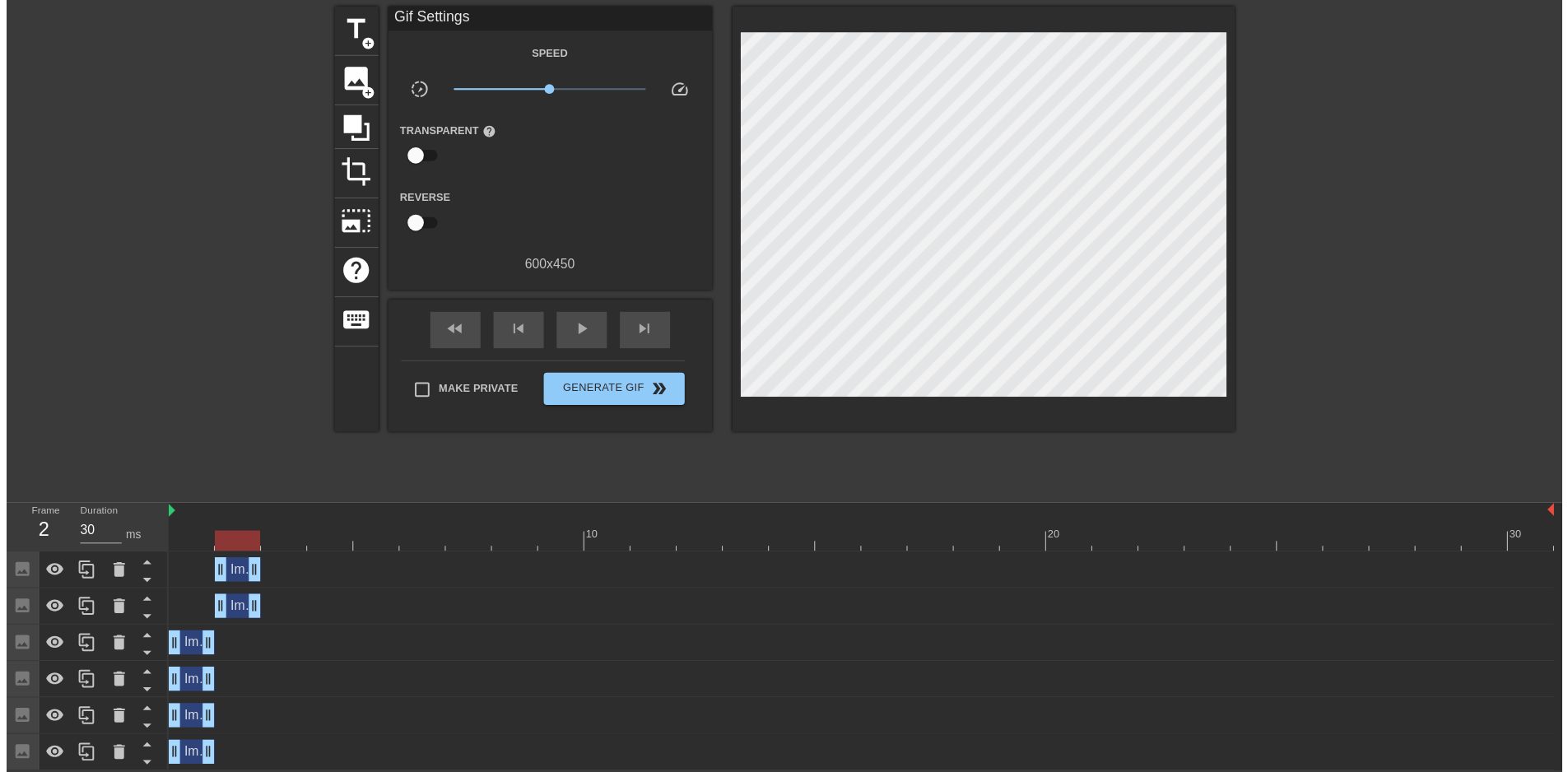
scroll to position [72, 0]
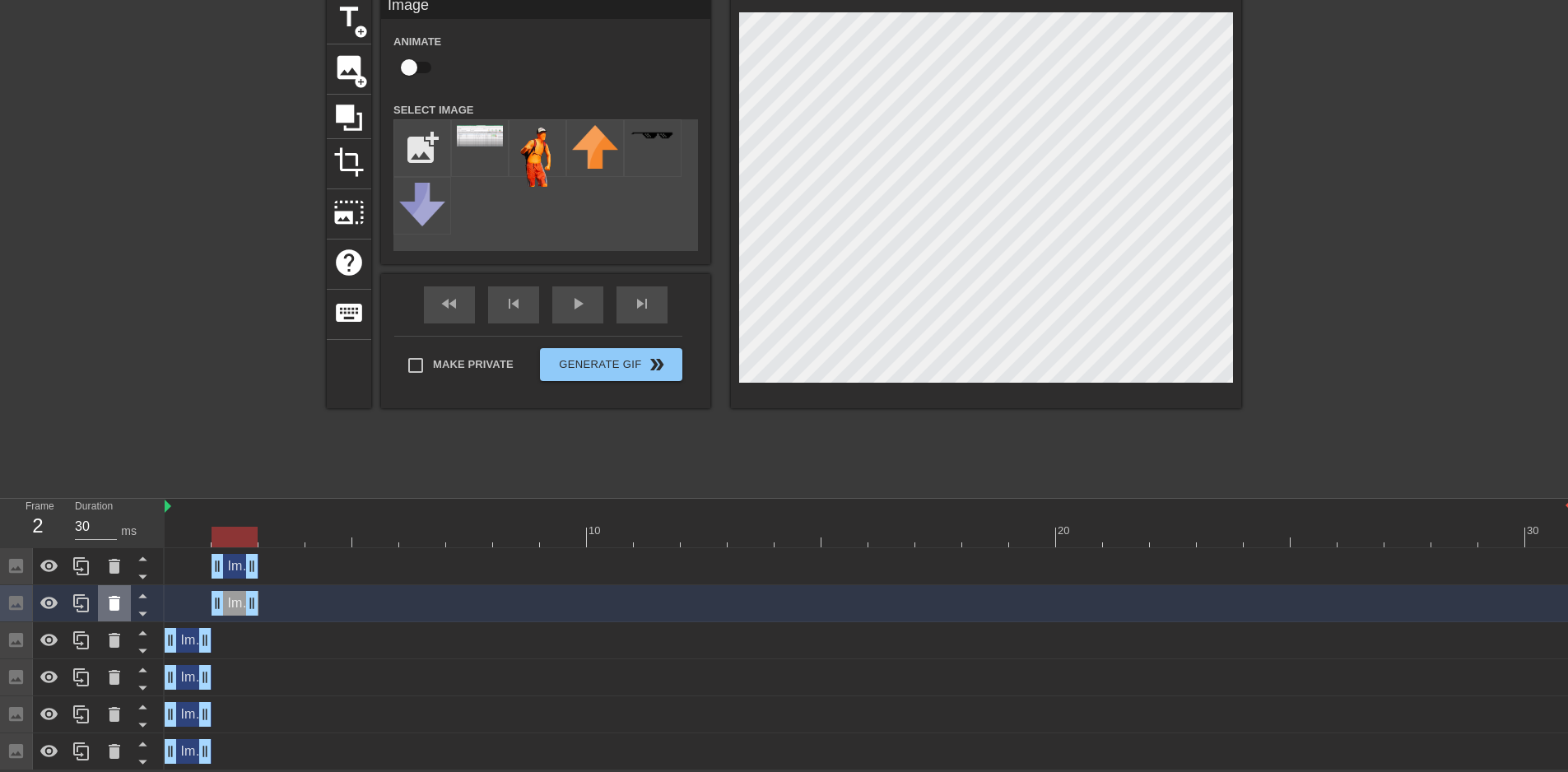
click at [118, 601] on icon at bounding box center [114, 603] width 12 height 14
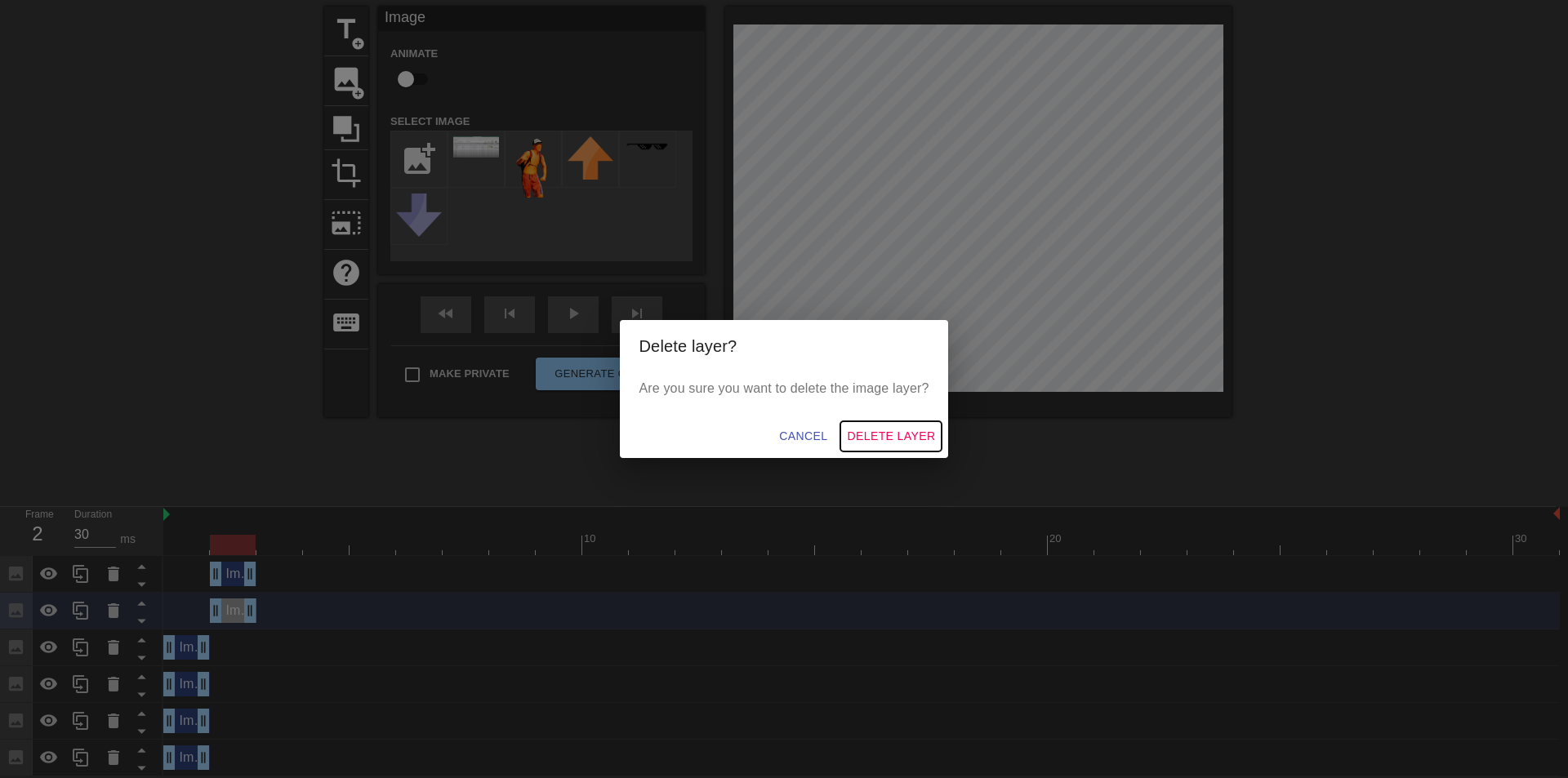
click at [861, 431] on span "Delete Layer" at bounding box center [890, 436] width 89 height 20
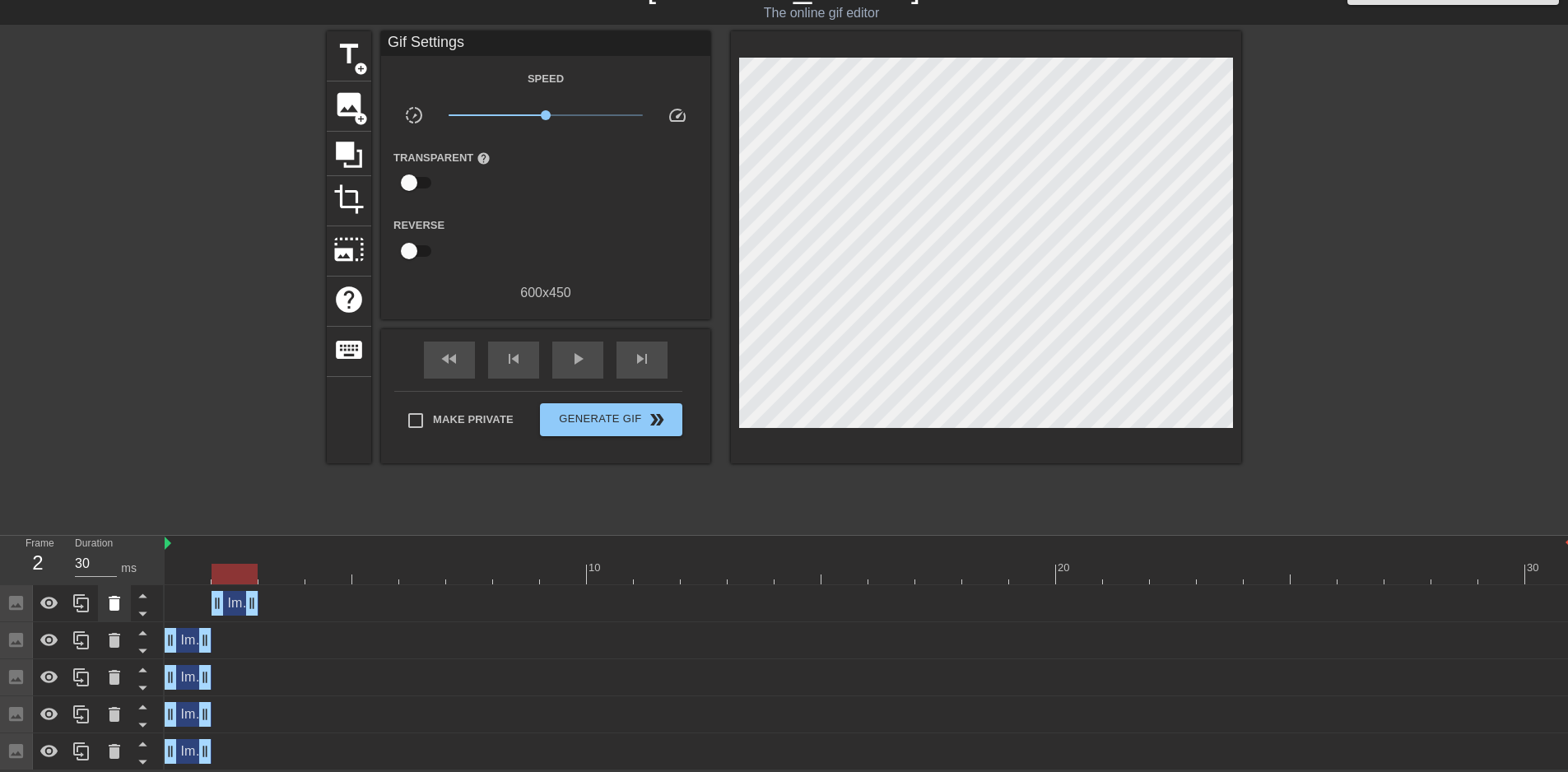
click at [112, 606] on icon at bounding box center [114, 603] width 12 height 14
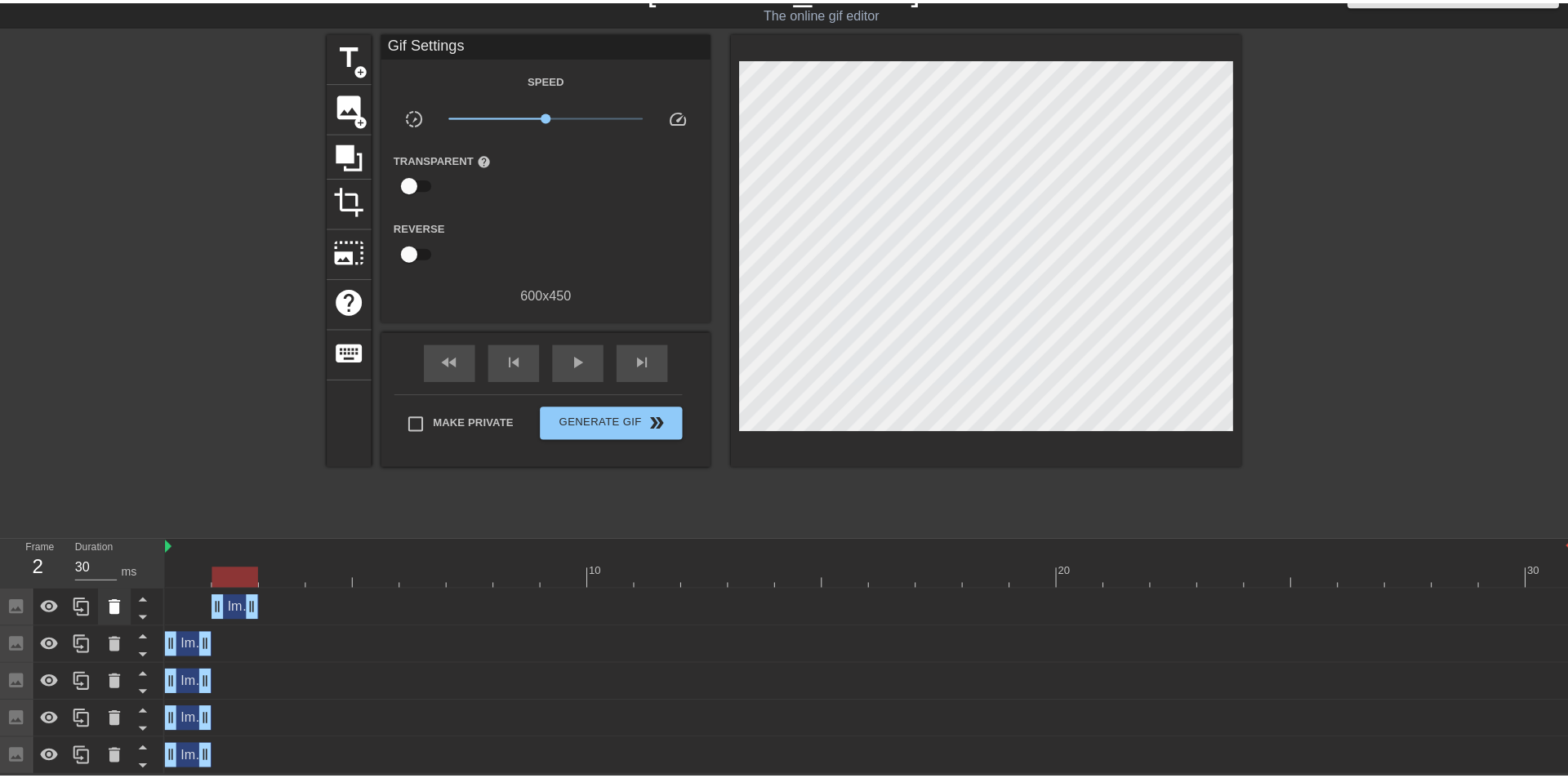
scroll to position [23, 0]
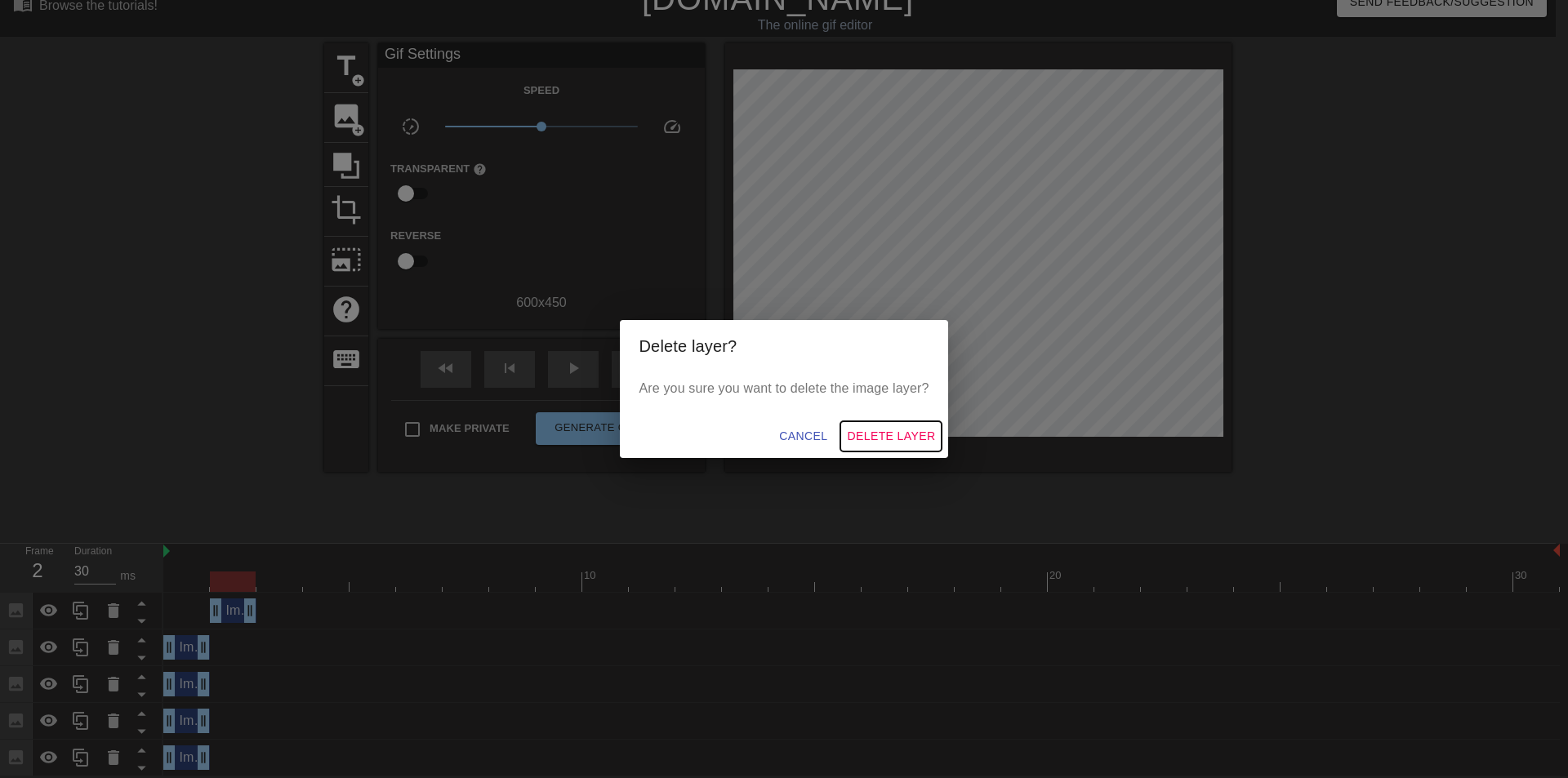
click at [885, 433] on span "Delete Layer" at bounding box center [890, 436] width 89 height 20
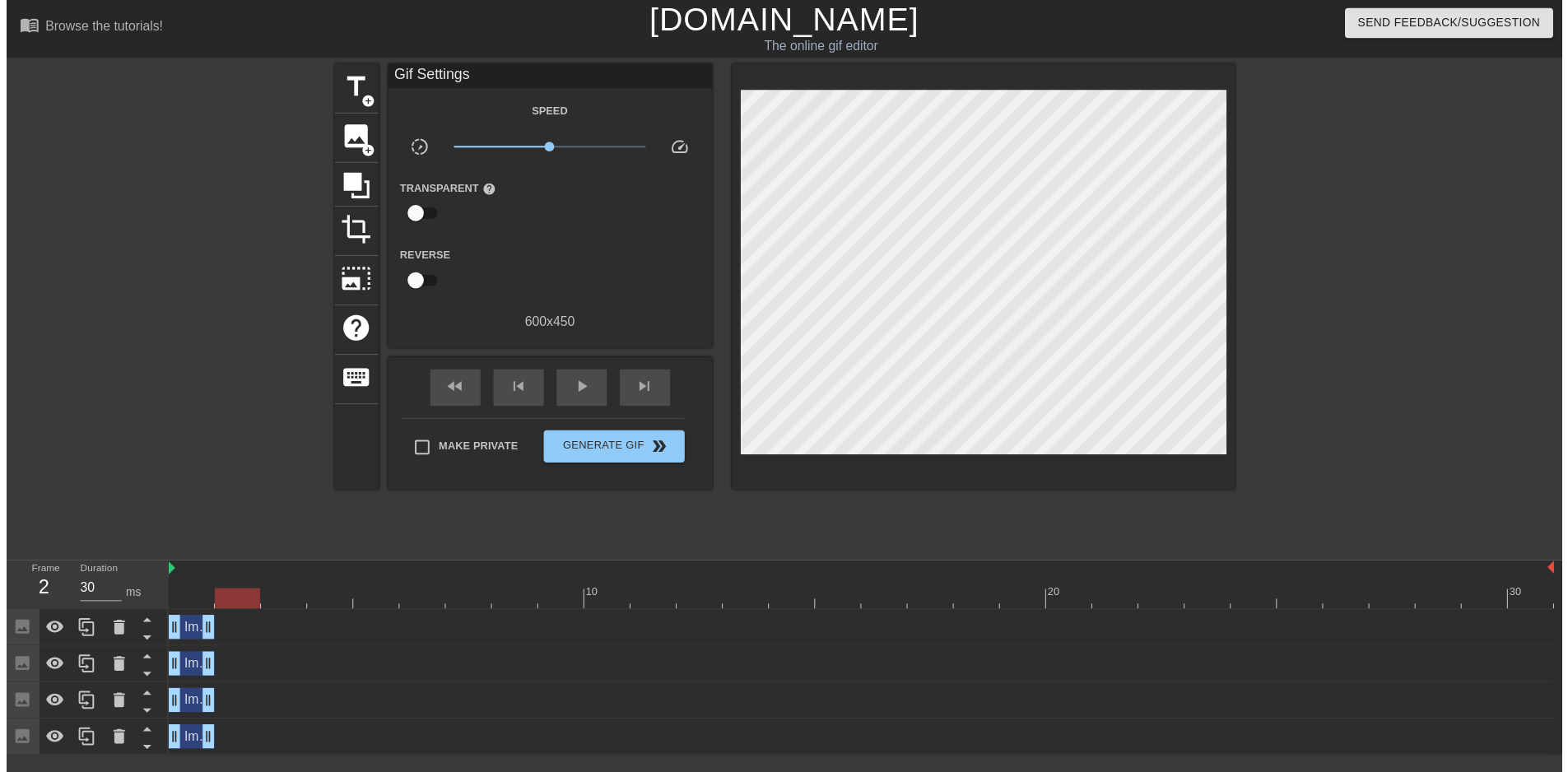
scroll to position [0, 0]
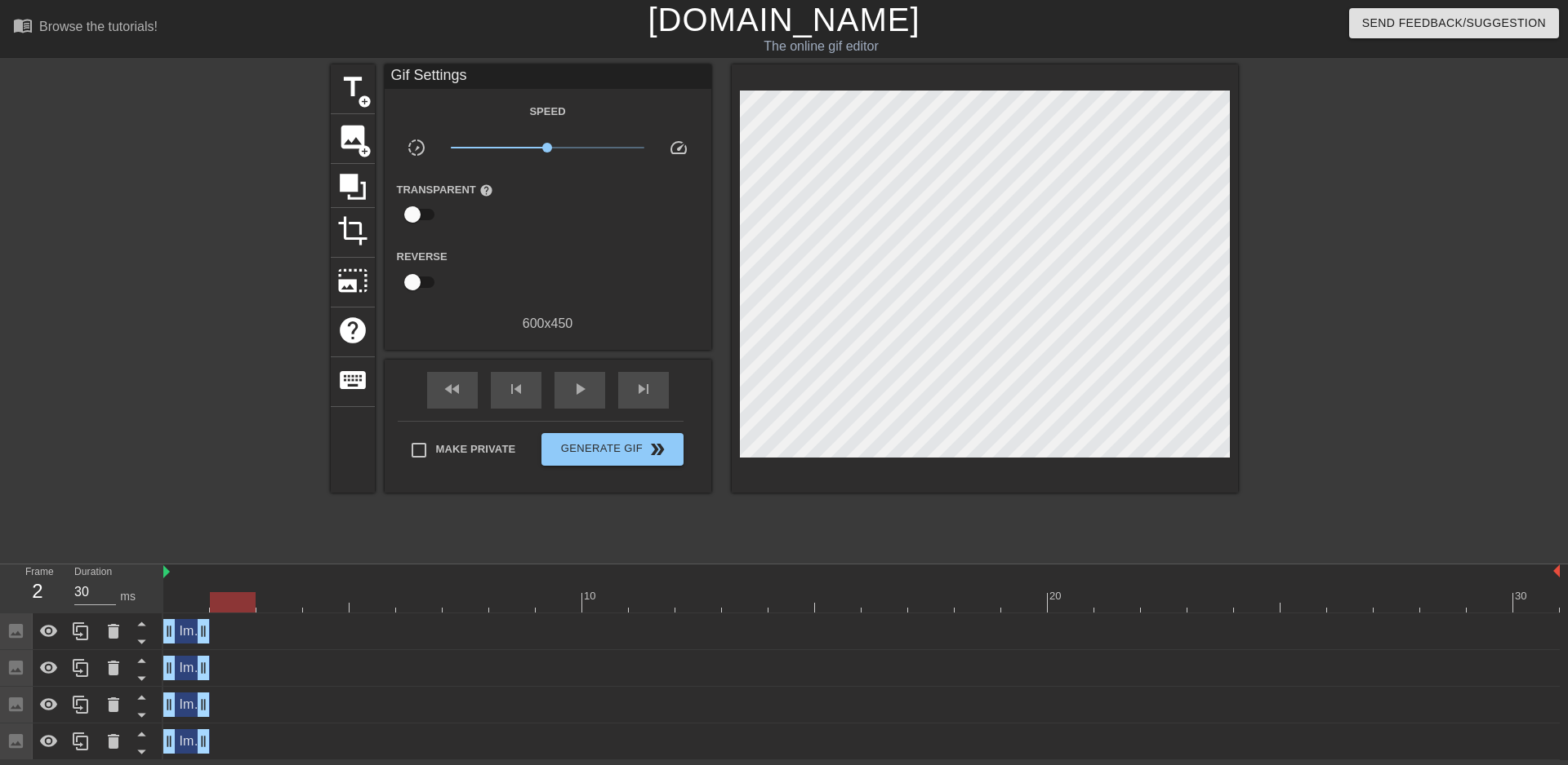
click at [234, 743] on div "Image drag_handle drag_handle" at bounding box center [862, 742] width 1397 height 25
drag, startPoint x: 221, startPoint y: 601, endPoint x: 175, endPoint y: 594, distance: 46.5
click at [209, 594] on div at bounding box center [232, 602] width 46 height 20
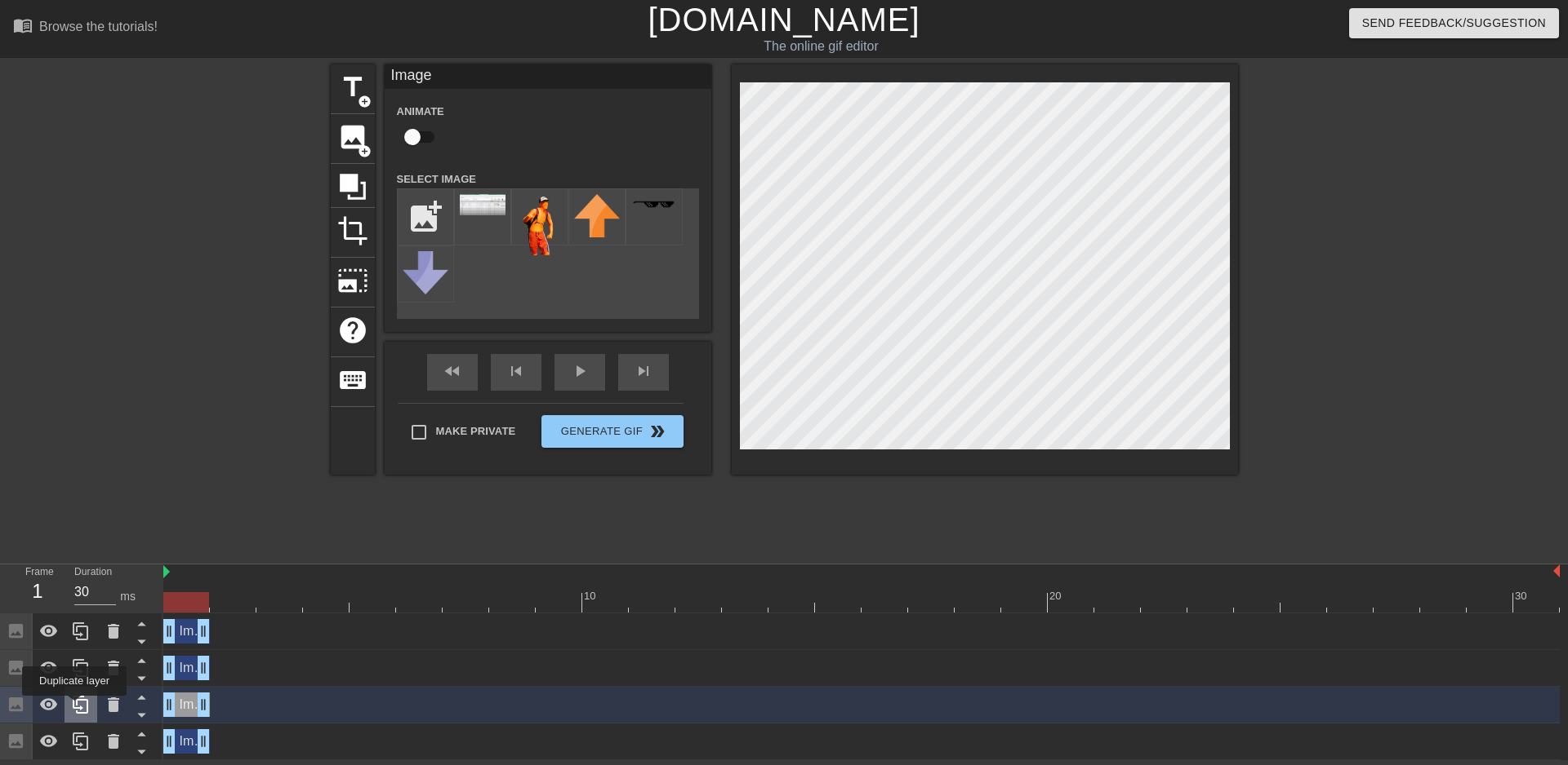
click at [74, 708] on icon at bounding box center [80, 705] width 15 height 18
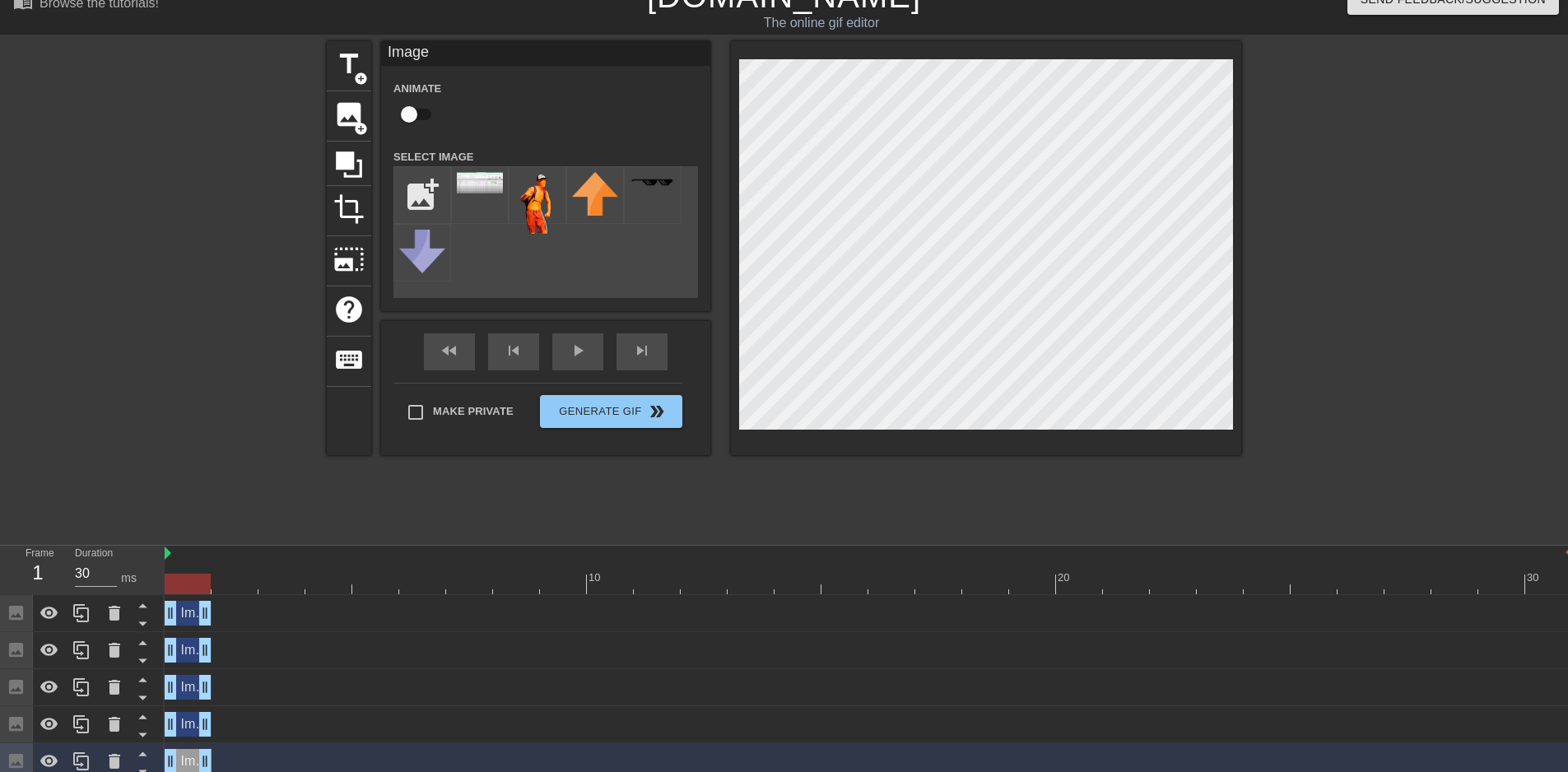
scroll to position [36, 0]
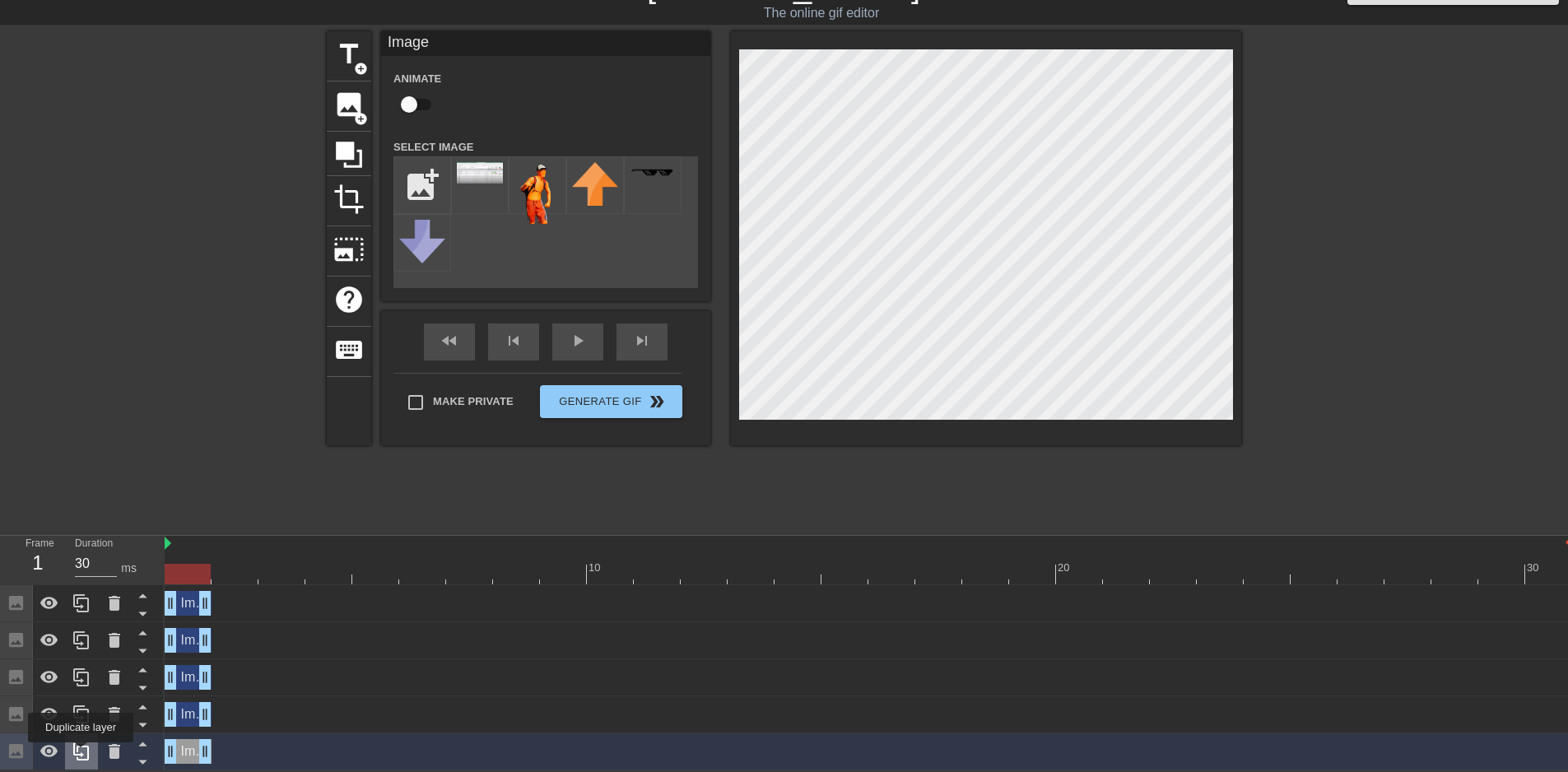
click at [81, 755] on icon at bounding box center [81, 752] width 15 height 18
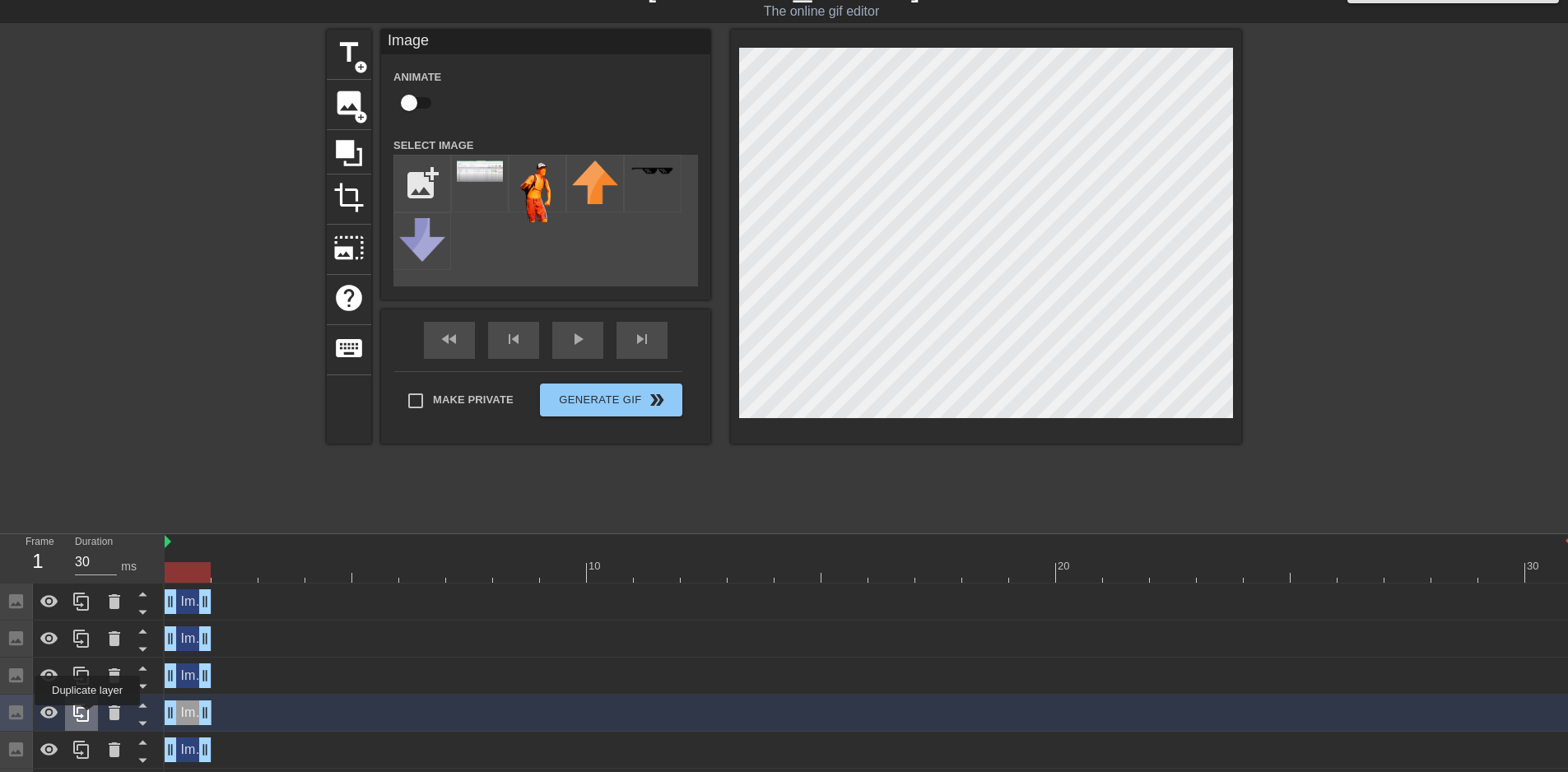
click at [87, 717] on icon at bounding box center [82, 712] width 20 height 20
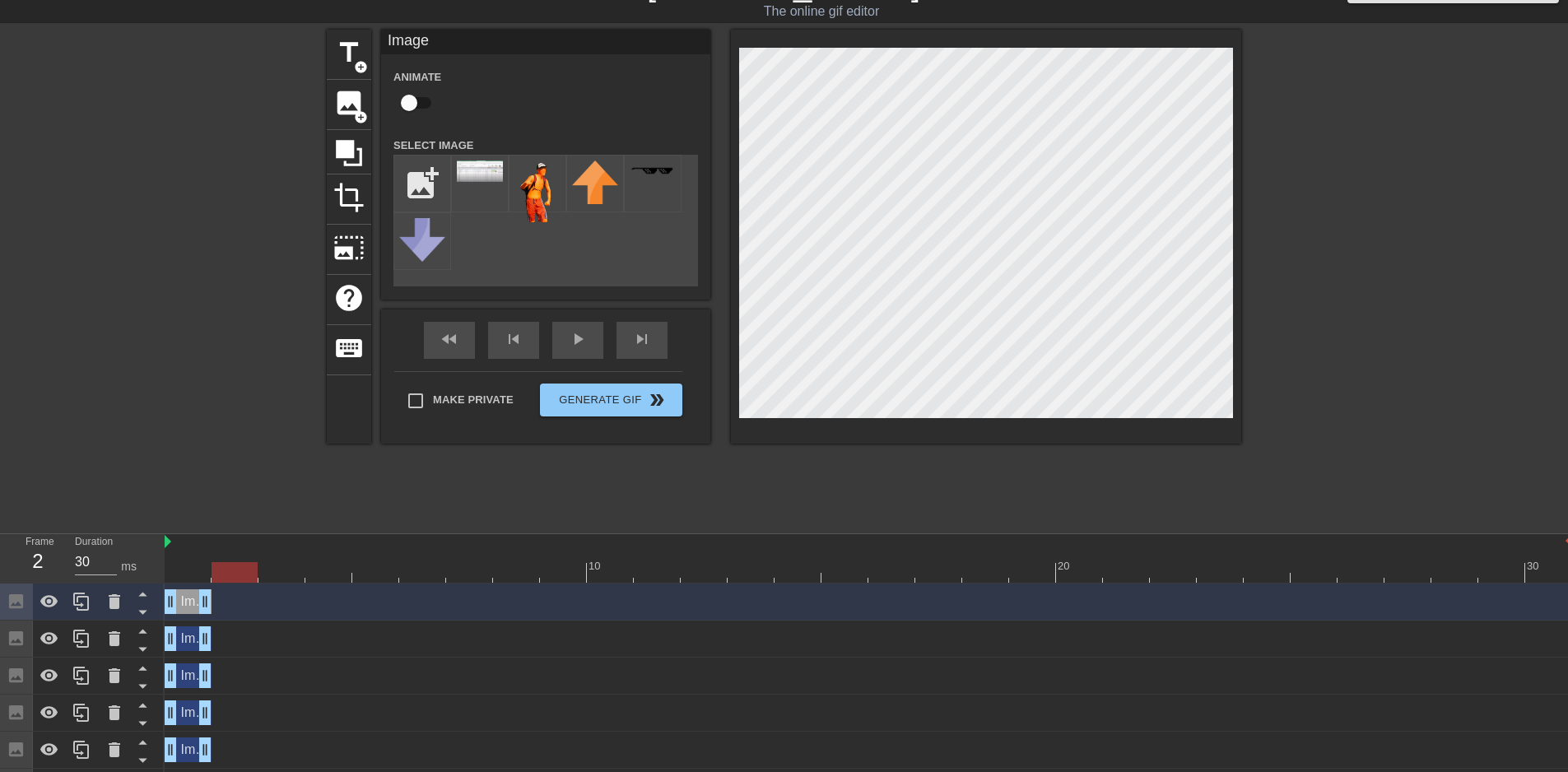
drag, startPoint x: 191, startPoint y: 573, endPoint x: 249, endPoint y: 571, distance: 58.0
click at [249, 571] on div at bounding box center [234, 572] width 46 height 20
drag, startPoint x: 187, startPoint y: 602, endPoint x: 236, endPoint y: 604, distance: 49.0
click at [236, 604] on div "Image drag_handle drag_handle" at bounding box center [234, 602] width 47 height 25
drag, startPoint x: 190, startPoint y: 640, endPoint x: 237, endPoint y: 640, distance: 47.0
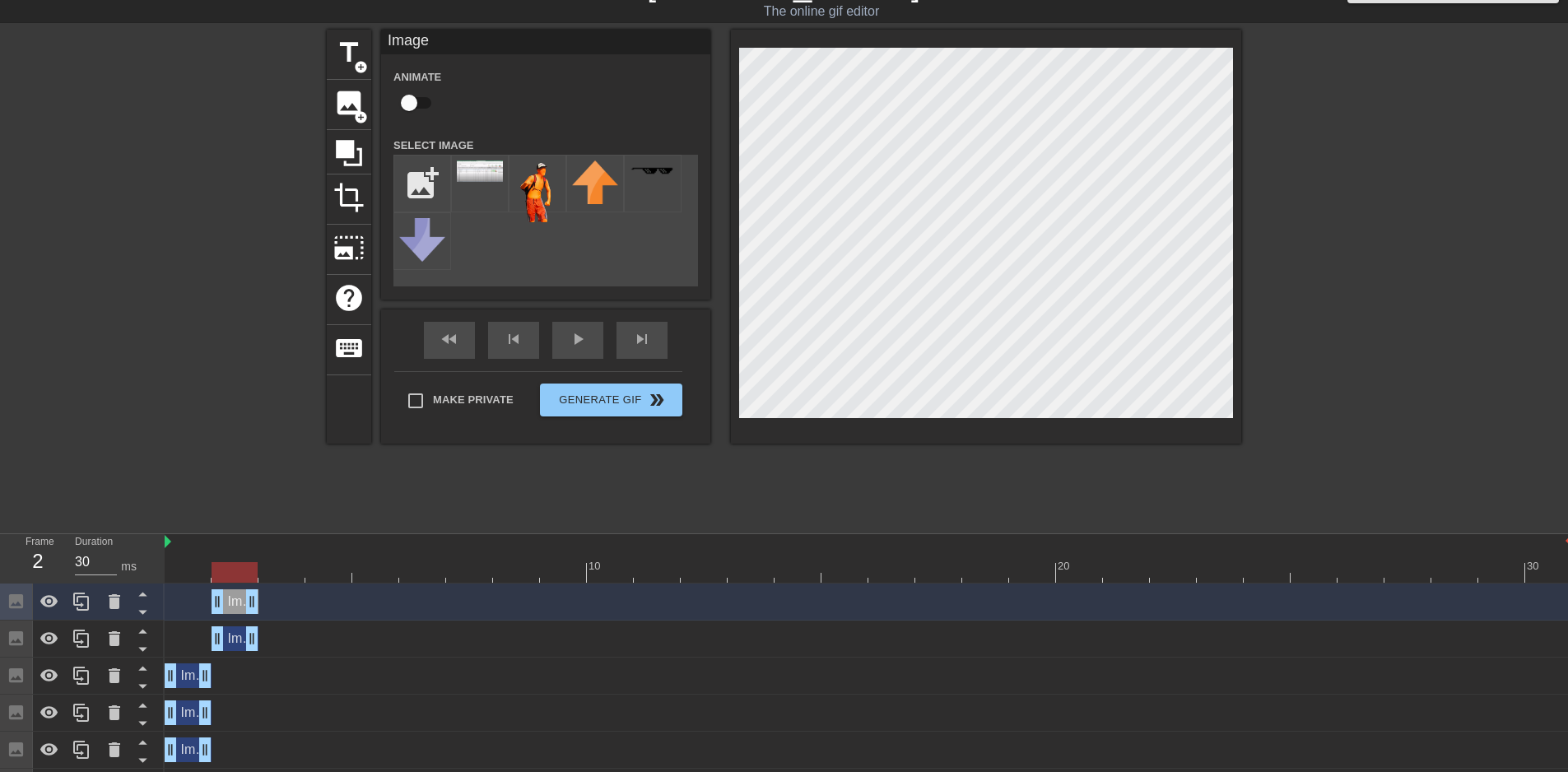
click at [237, 640] on div "Image drag_handle drag_handle" at bounding box center [234, 639] width 47 height 25
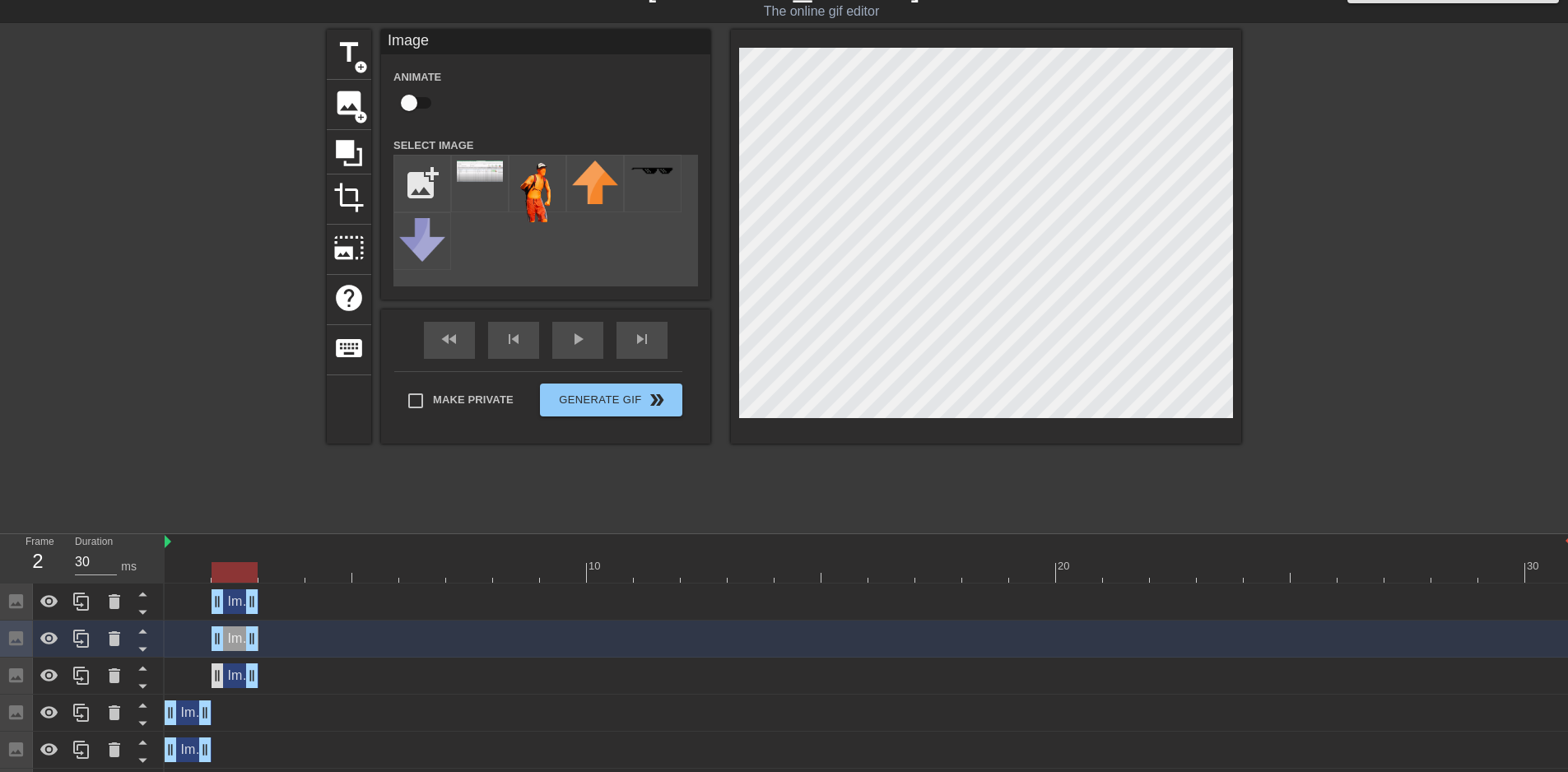
drag, startPoint x: 183, startPoint y: 677, endPoint x: 214, endPoint y: 675, distance: 31.1
click at [214, 675] on div "Image drag_handle drag_handle" at bounding box center [234, 676] width 47 height 25
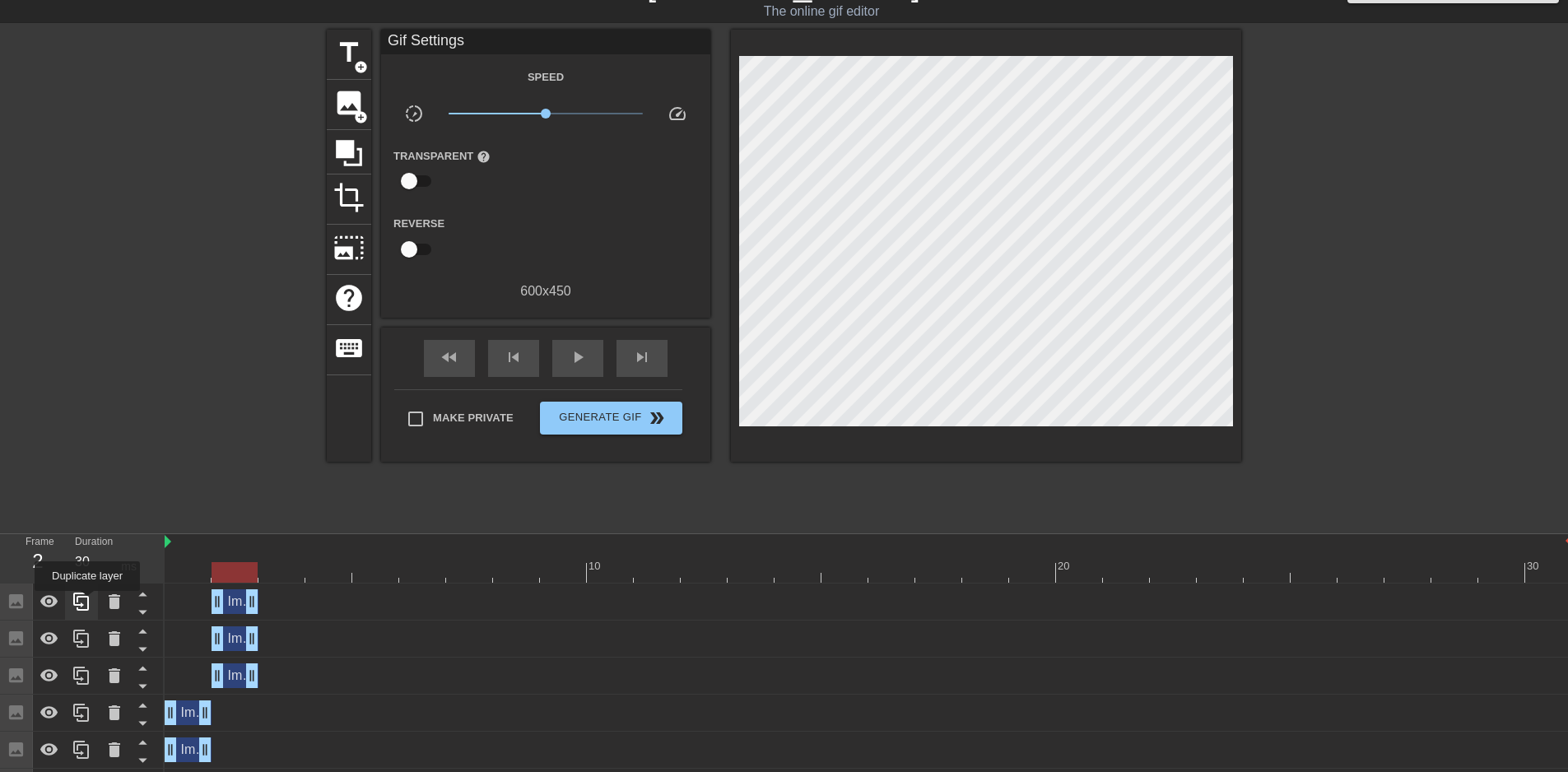
click at [87, 603] on icon at bounding box center [82, 602] width 20 height 20
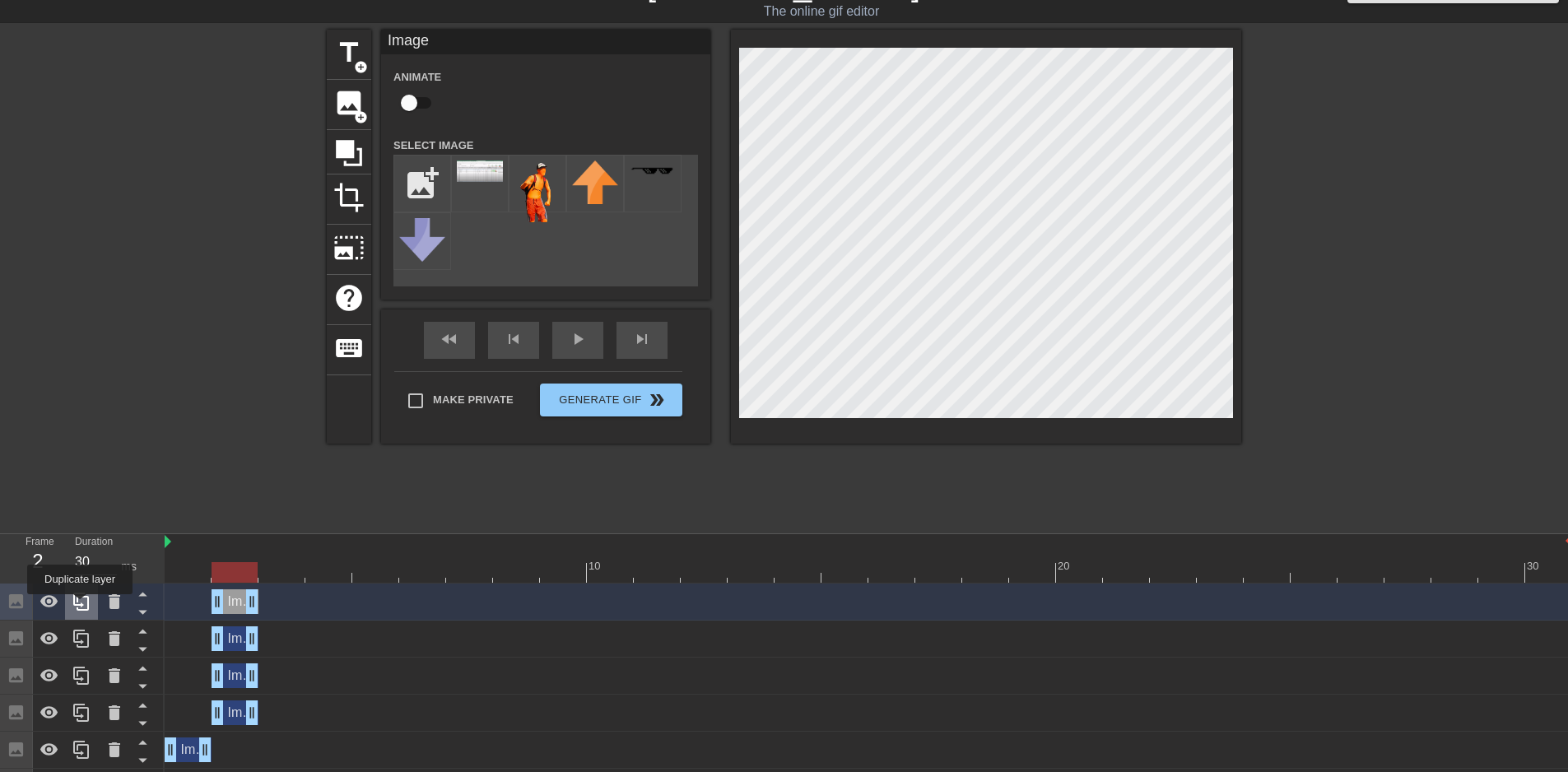
click at [82, 605] on icon at bounding box center [81, 601] width 15 height 18
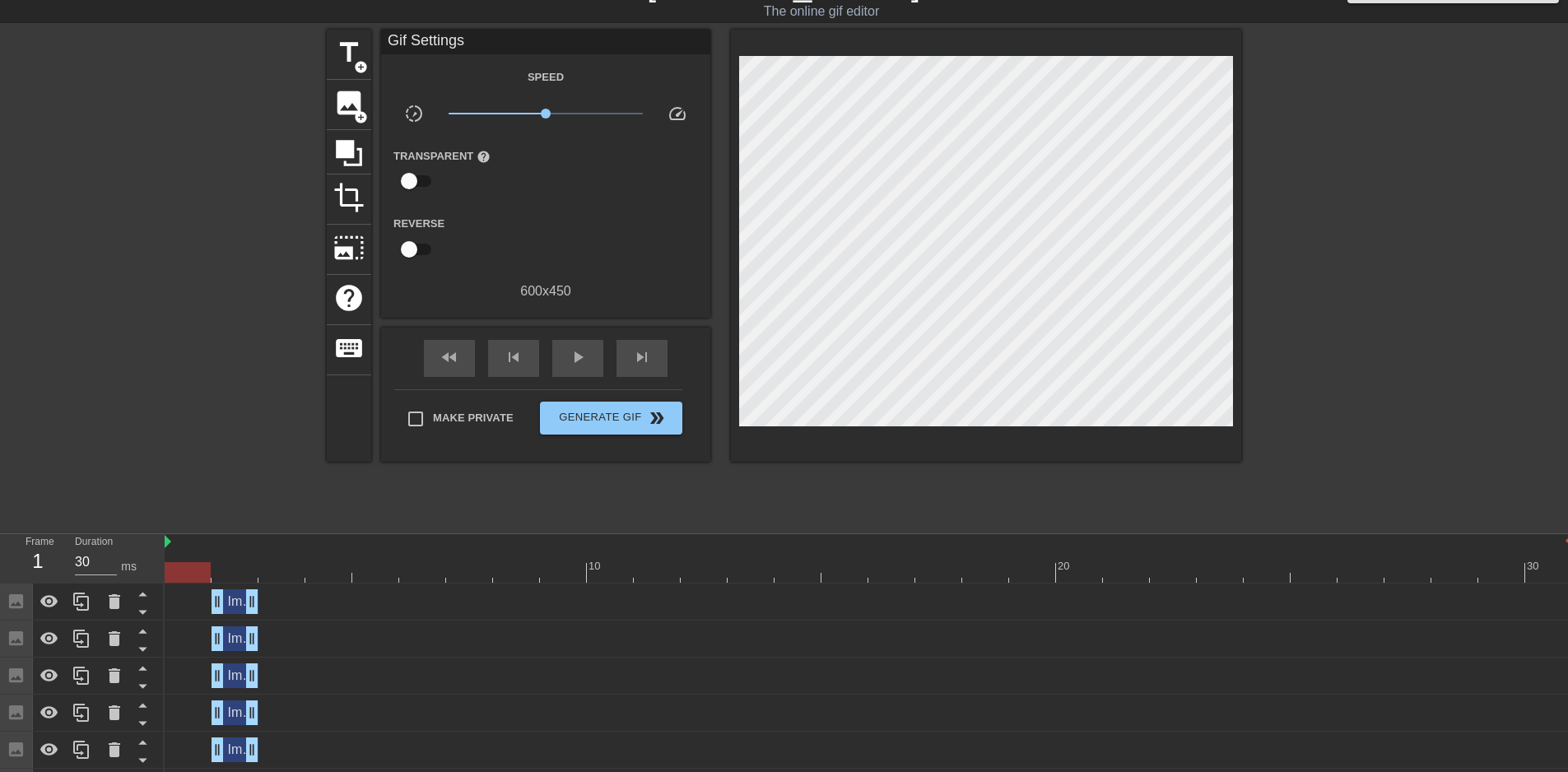
drag, startPoint x: 232, startPoint y: 576, endPoint x: 148, endPoint y: 567, distance: 84.5
click at [145, 573] on div "Frame 1 Duration 30 ms 10 20 30 Image drag_handle drag_handle Image drag_handle…" at bounding box center [784, 726] width 1568 height 383
click at [581, 360] on span "play_arrow" at bounding box center [578, 357] width 20 height 20
click at [581, 360] on span "pause" at bounding box center [578, 357] width 20 height 20
drag, startPoint x: 932, startPoint y: 567, endPoint x: 278, endPoint y: 569, distance: 654.0
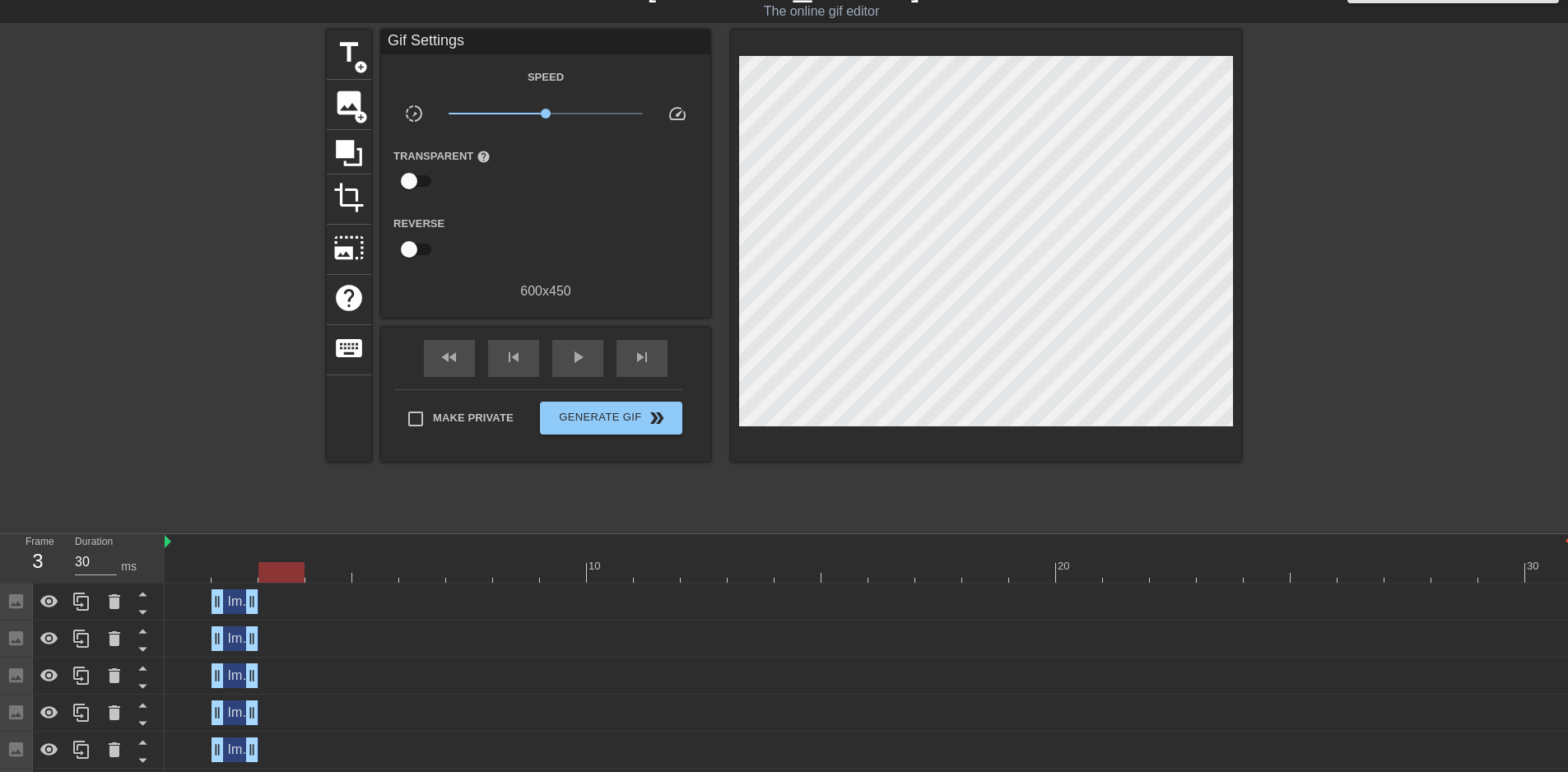
click at [278, 569] on div at bounding box center [281, 572] width 46 height 20
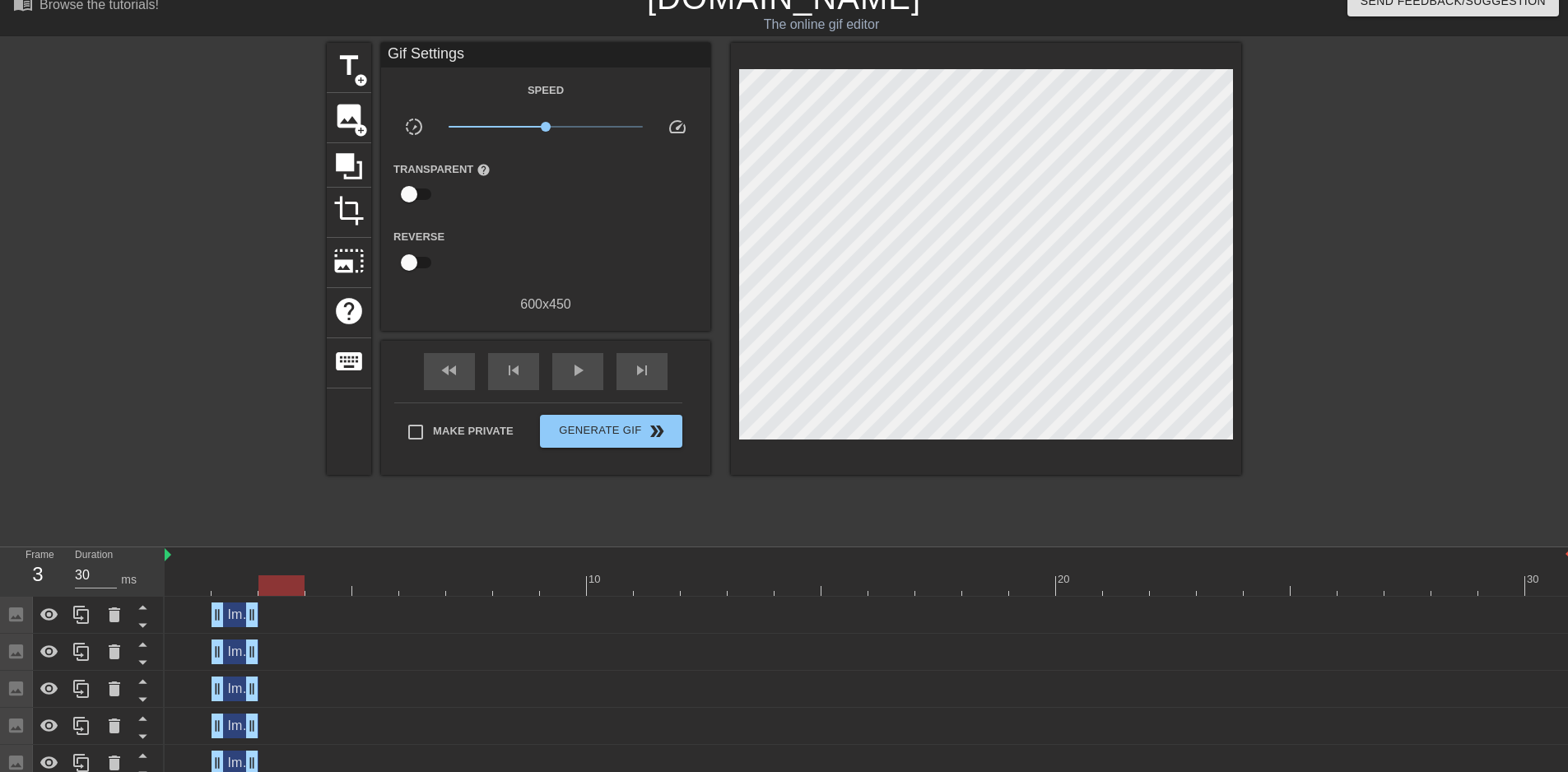
scroll to position [0, 0]
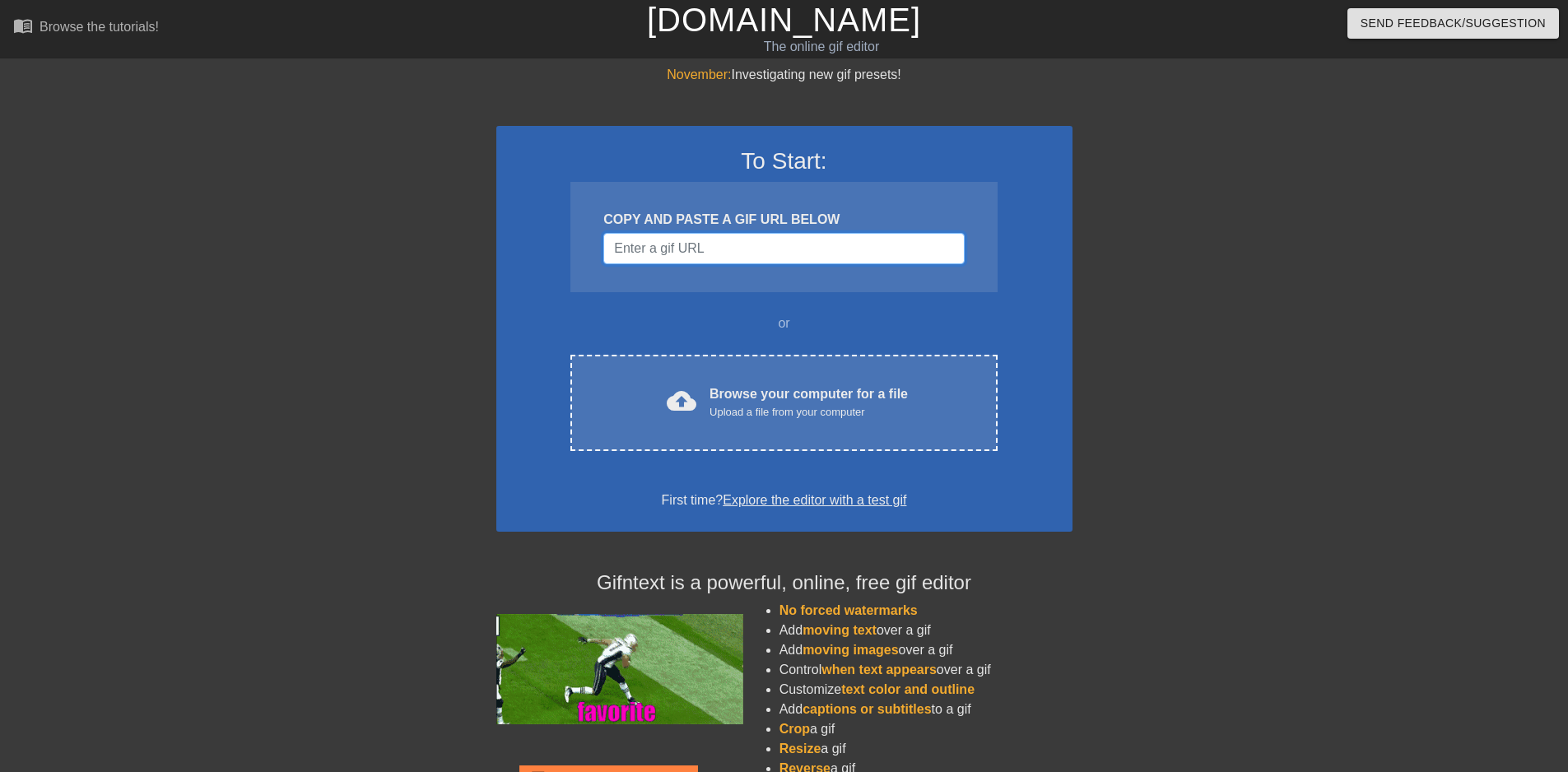
click at [846, 242] on input "Username" at bounding box center [784, 249] width 361 height 32
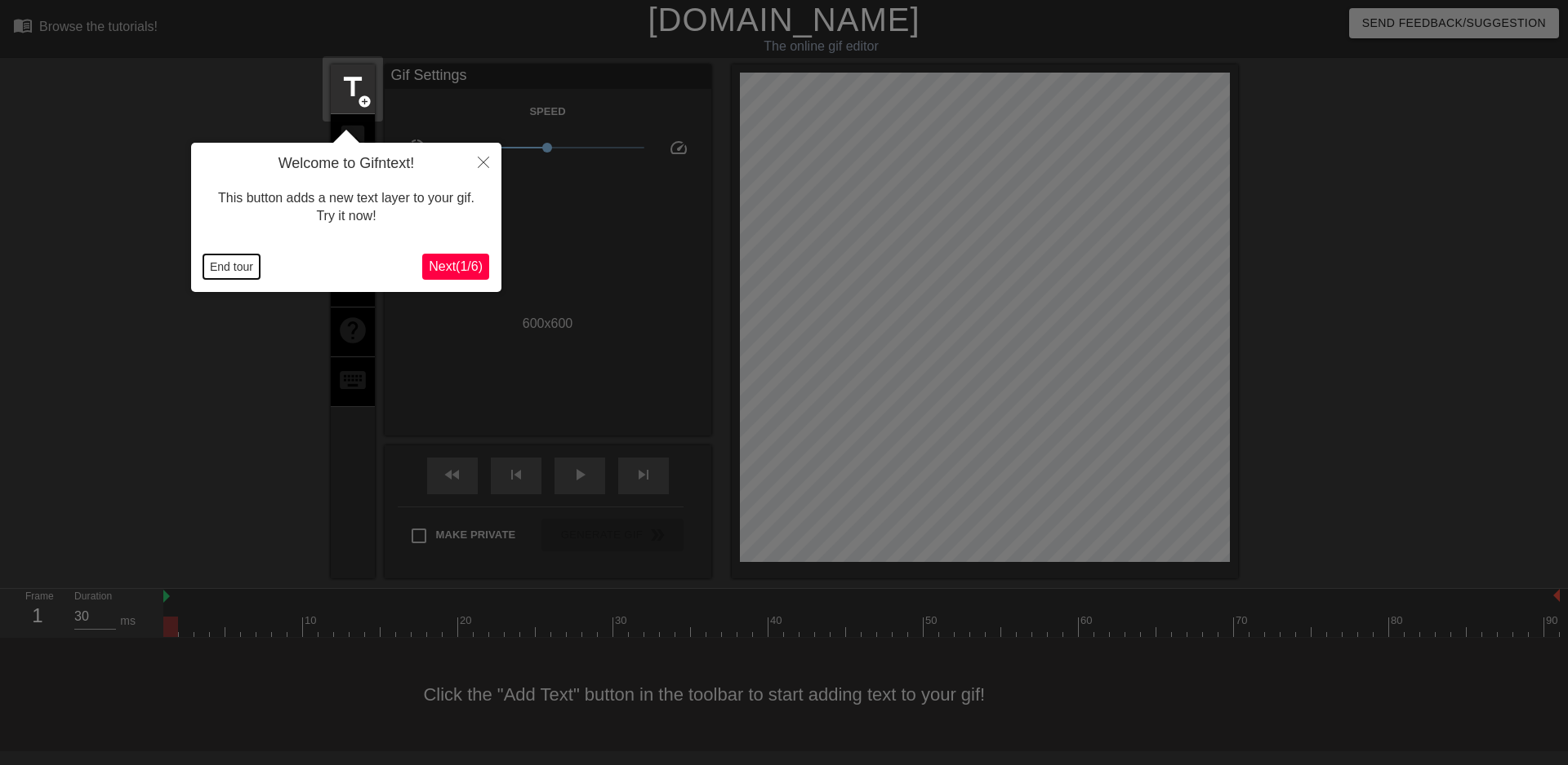
click at [215, 266] on button "End tour" at bounding box center [231, 267] width 56 height 25
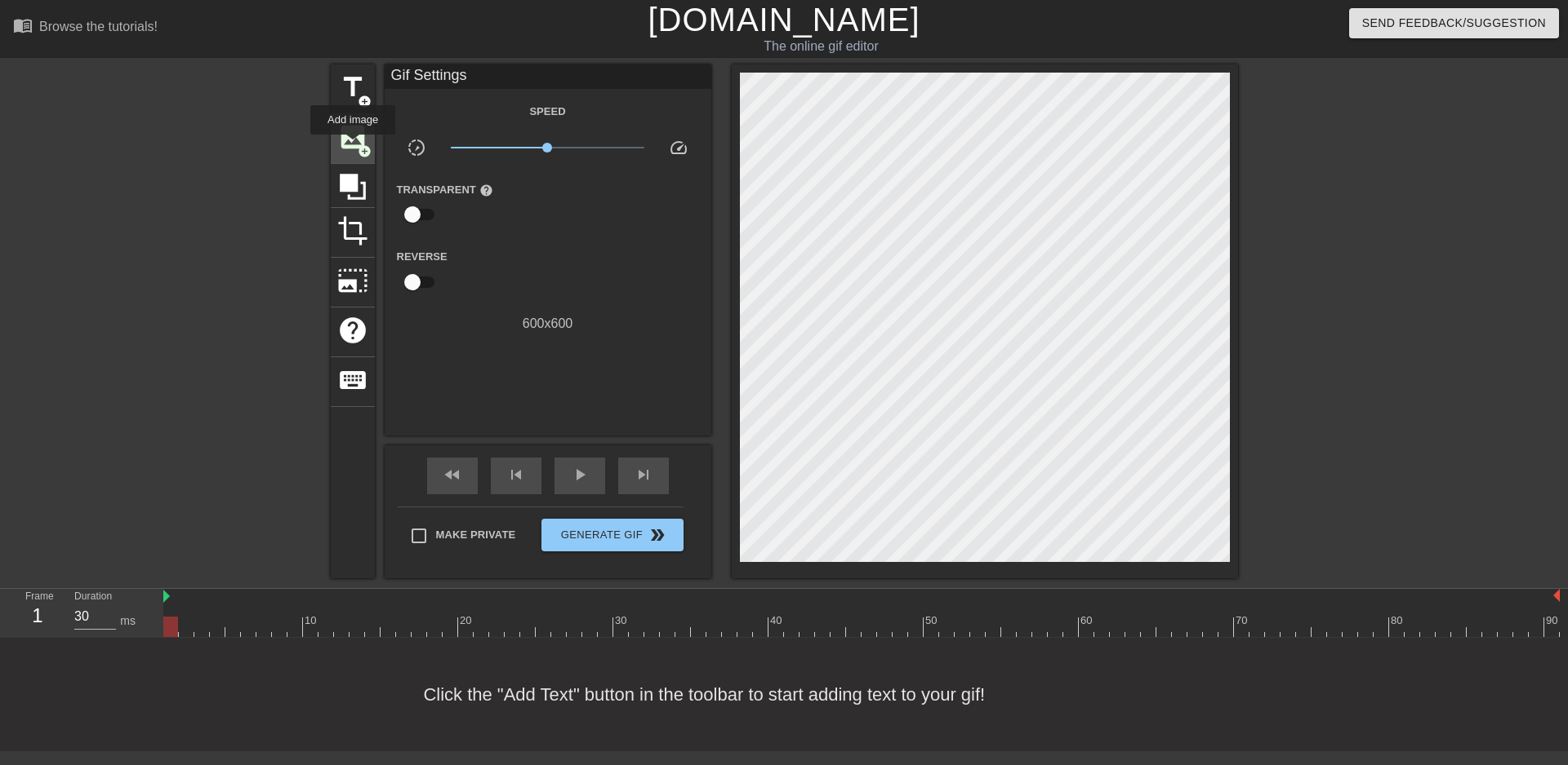
click at [352, 141] on span "image" at bounding box center [352, 137] width 31 height 31
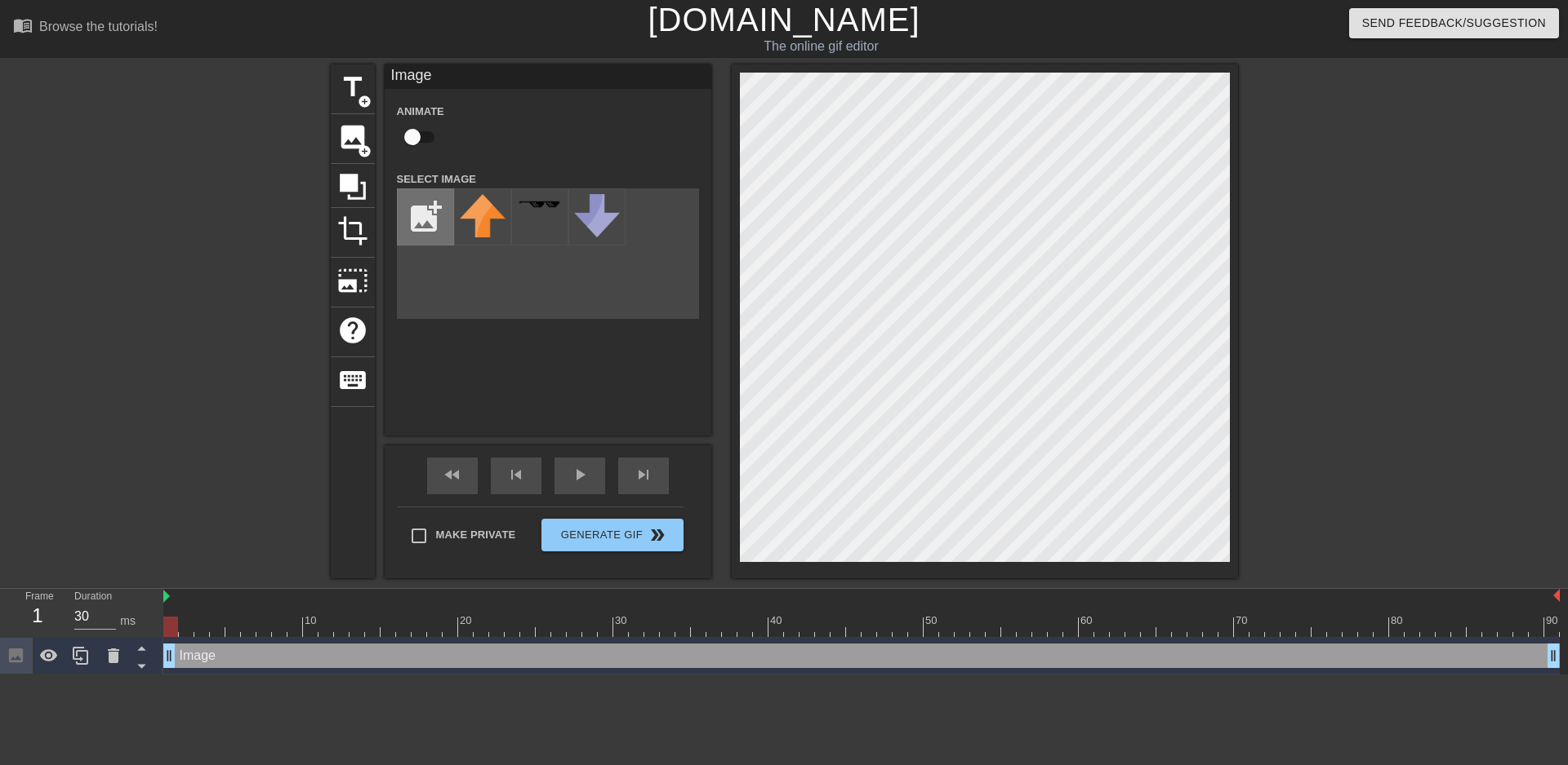
click at [421, 210] on input "file" at bounding box center [426, 217] width 55 height 55
type input "C:\fakepath\image (3).cg4"
click at [485, 219] on div at bounding box center [483, 217] width 57 height 57
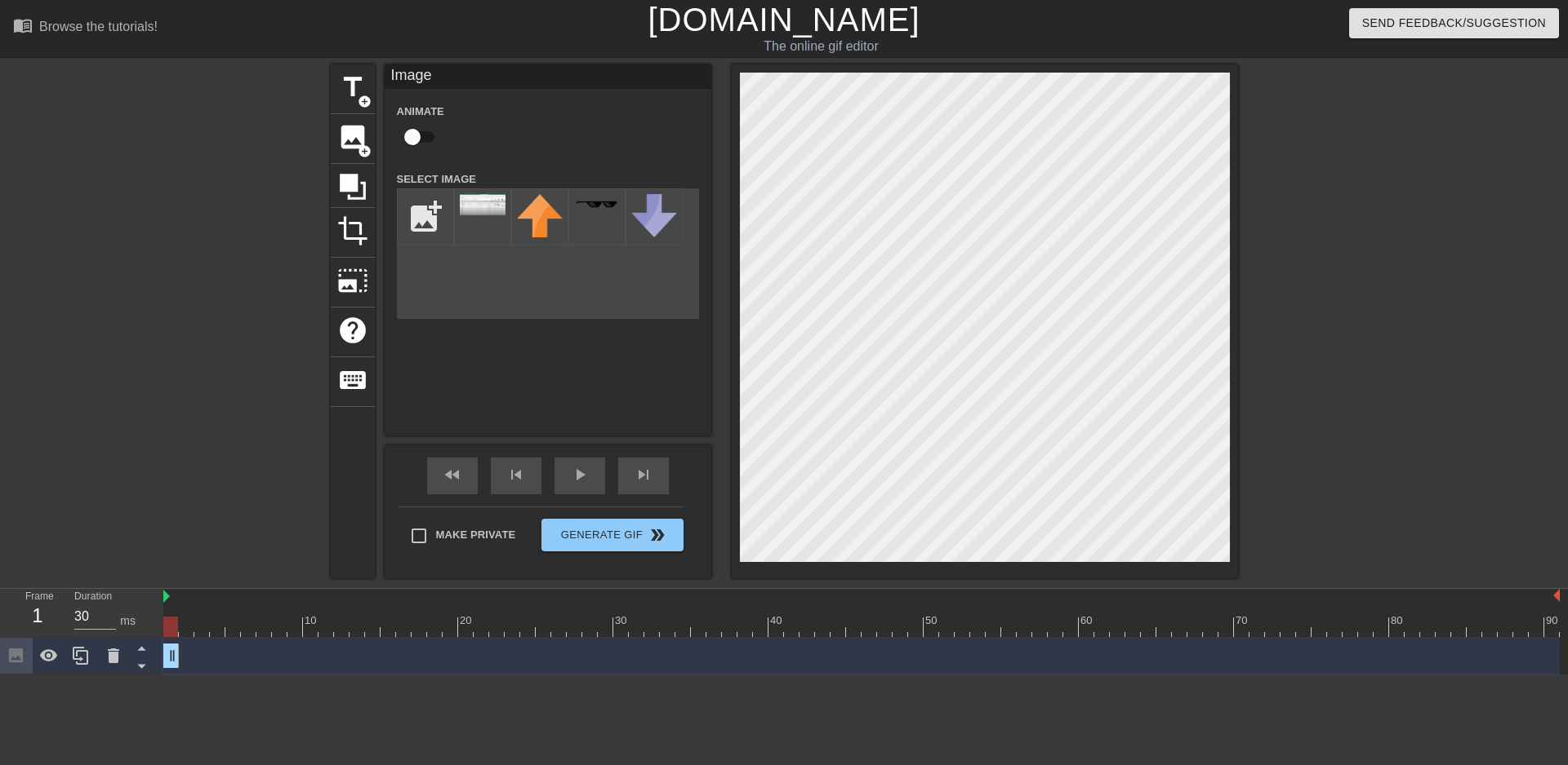
drag, startPoint x: 1554, startPoint y: 657, endPoint x: 179, endPoint y: 660, distance: 1375.0
click at [179, 660] on div "Image drag_handle drag_handle" at bounding box center [862, 657] width 1397 height 25
drag, startPoint x: 171, startPoint y: 619, endPoint x: 178, endPoint y: 593, distance: 26.9
click at [178, 593] on div "10 20 30 40 50 60 70 80 90" at bounding box center [862, 613] width 1397 height 49
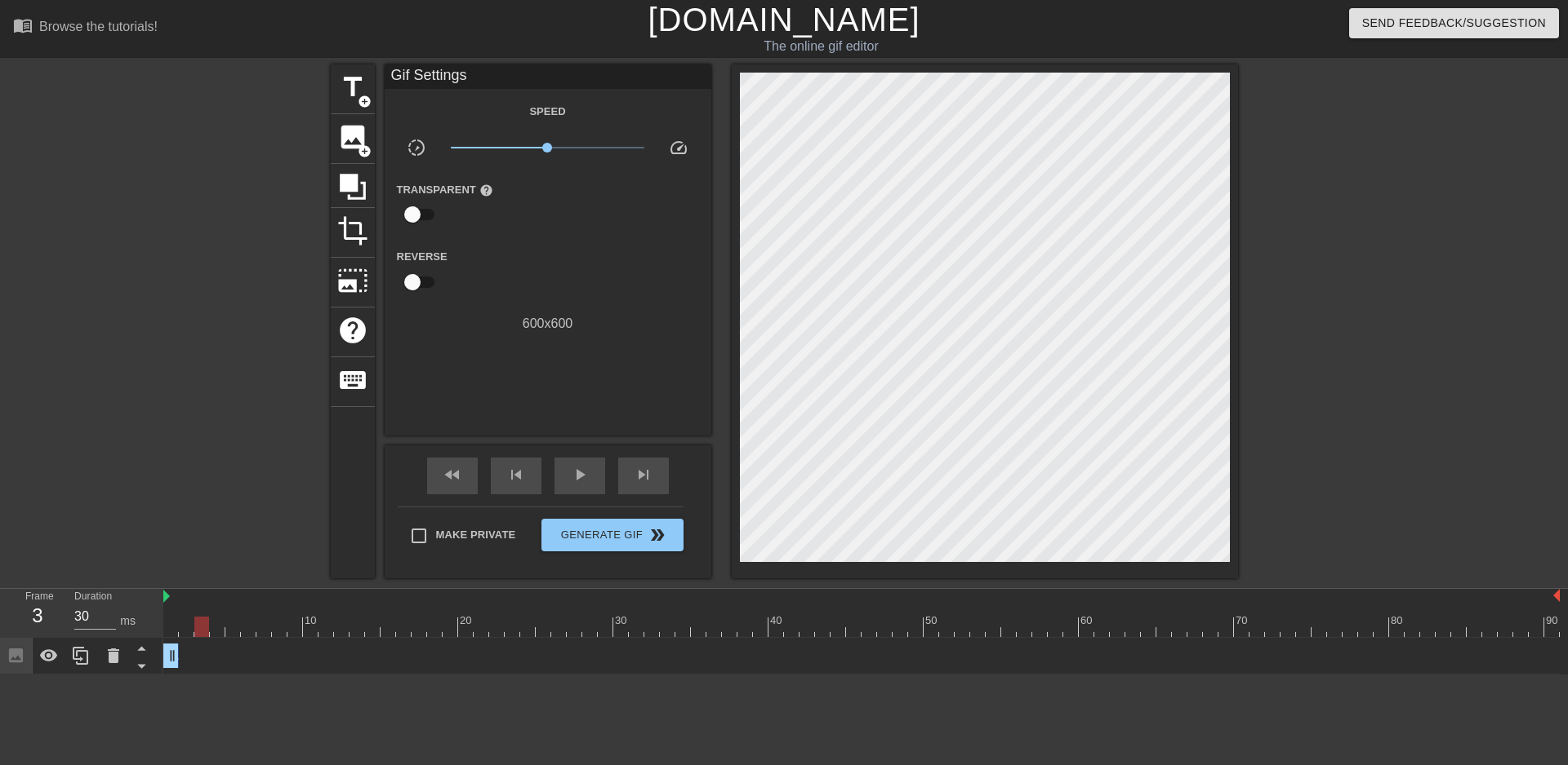
drag, startPoint x: 174, startPoint y: 627, endPoint x: 198, endPoint y: 617, distance: 26.0
click at [198, 617] on div at bounding box center [201, 626] width 14 height 20
click at [44, 657] on icon at bounding box center [49, 656] width 18 height 12
click at [47, 657] on icon at bounding box center [49, 656] width 20 height 20
drag, startPoint x: 204, startPoint y: 626, endPoint x: 189, endPoint y: 629, distance: 15.3
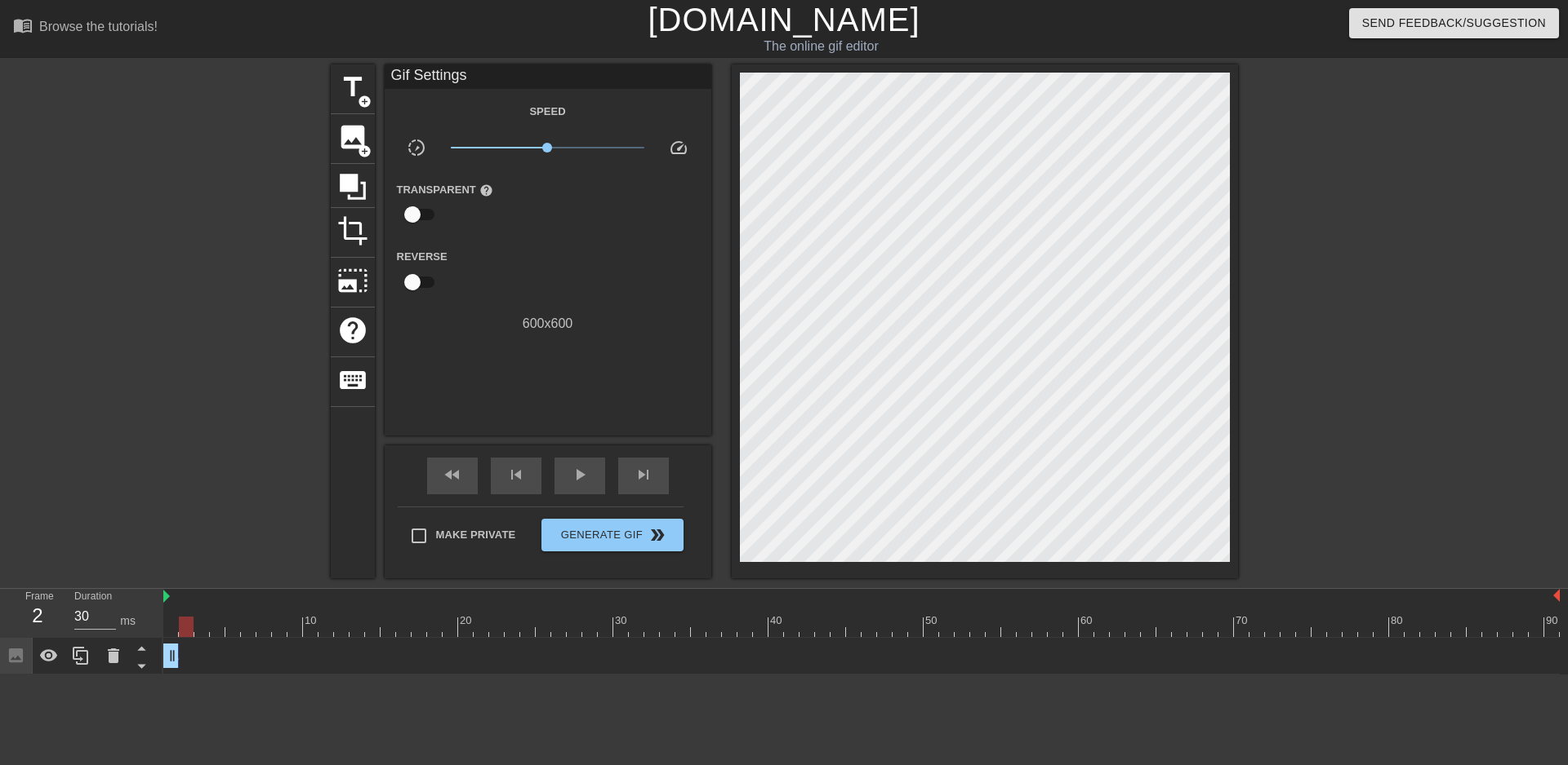
click at [189, 629] on div at bounding box center [186, 626] width 14 height 20
click at [355, 145] on span "image" at bounding box center [352, 137] width 31 height 31
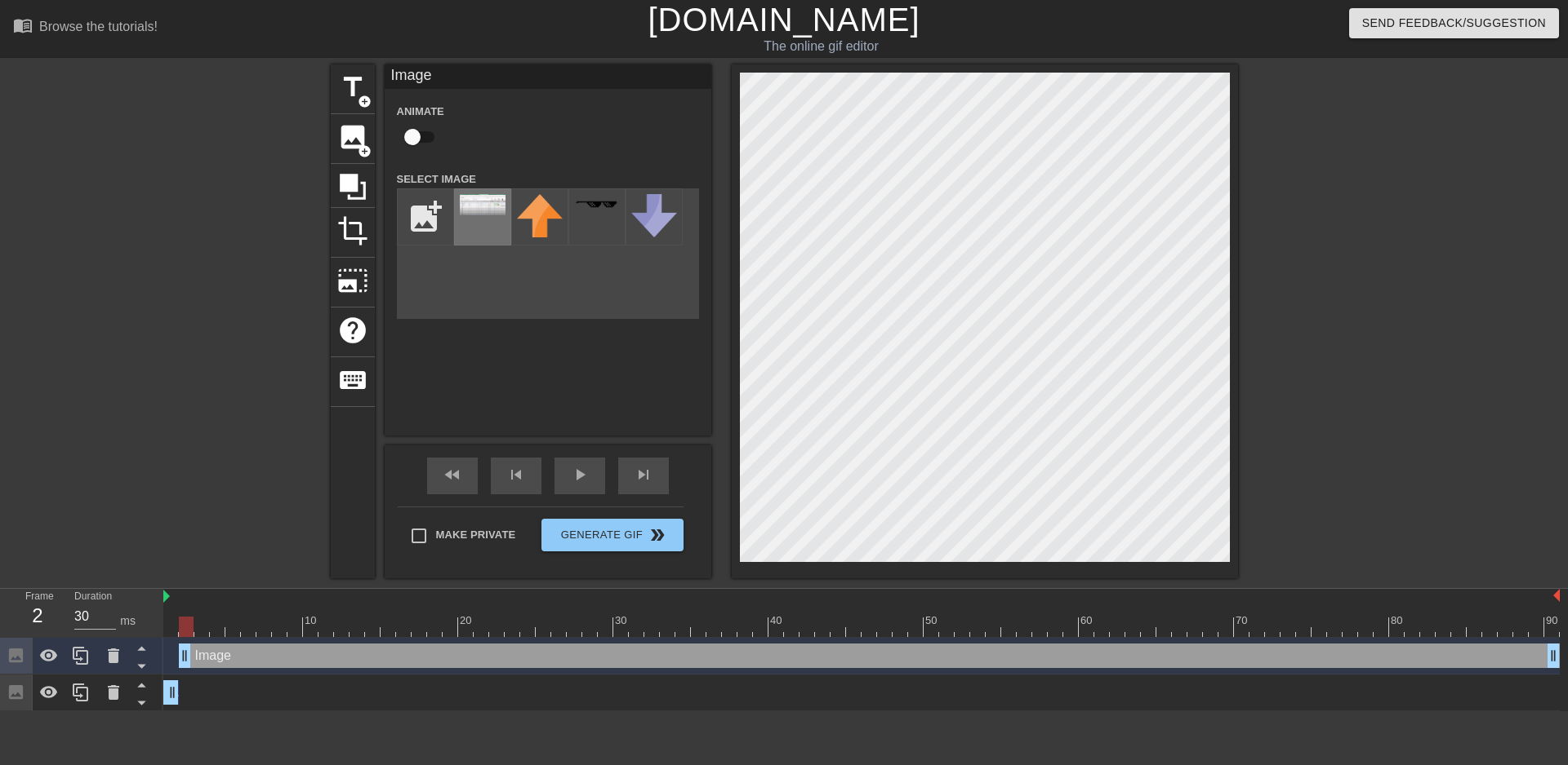
click at [487, 199] on img at bounding box center [483, 205] width 46 height 21
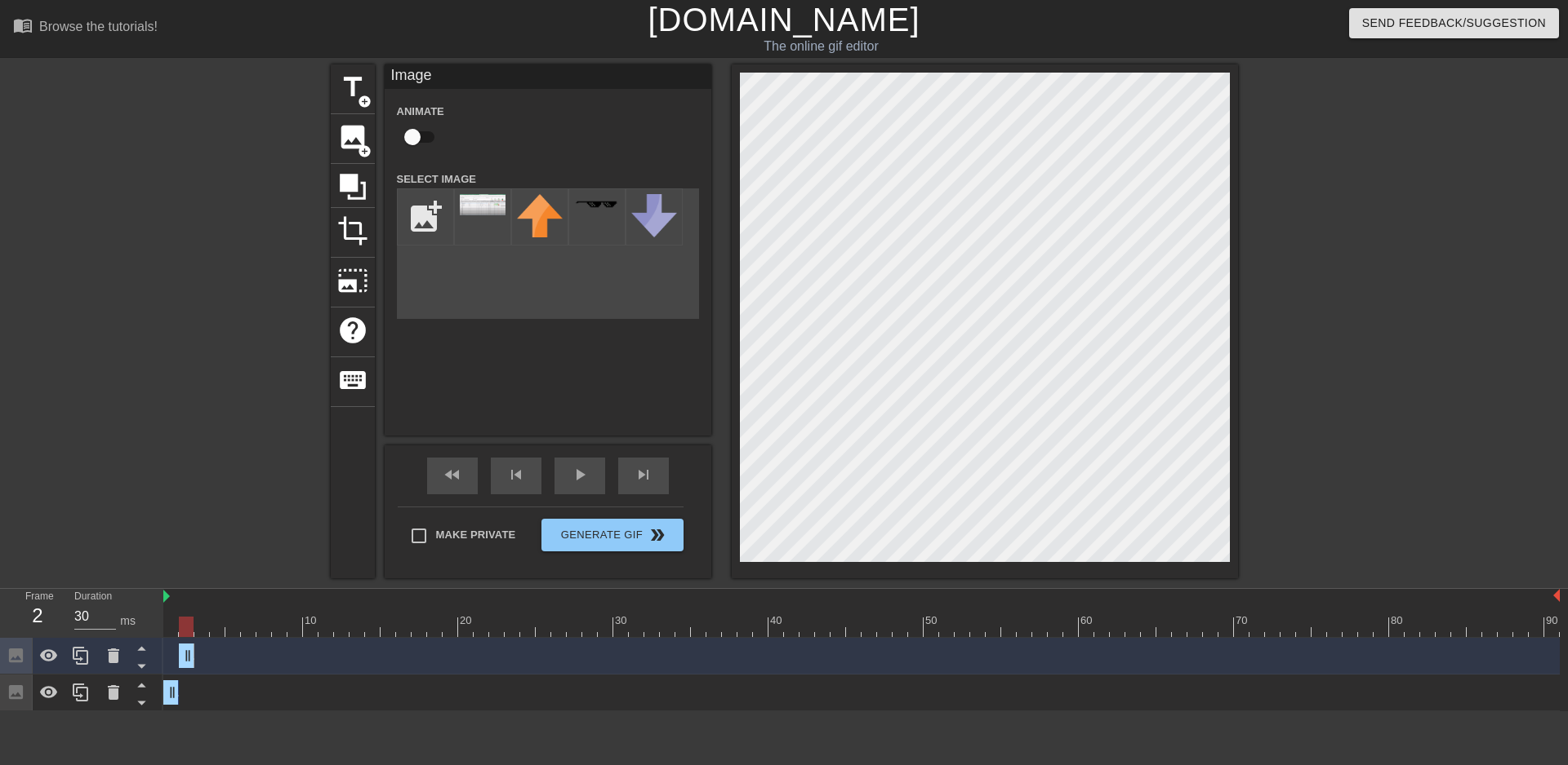
drag, startPoint x: 1551, startPoint y: 661, endPoint x: 192, endPoint y: 665, distance: 1359.0
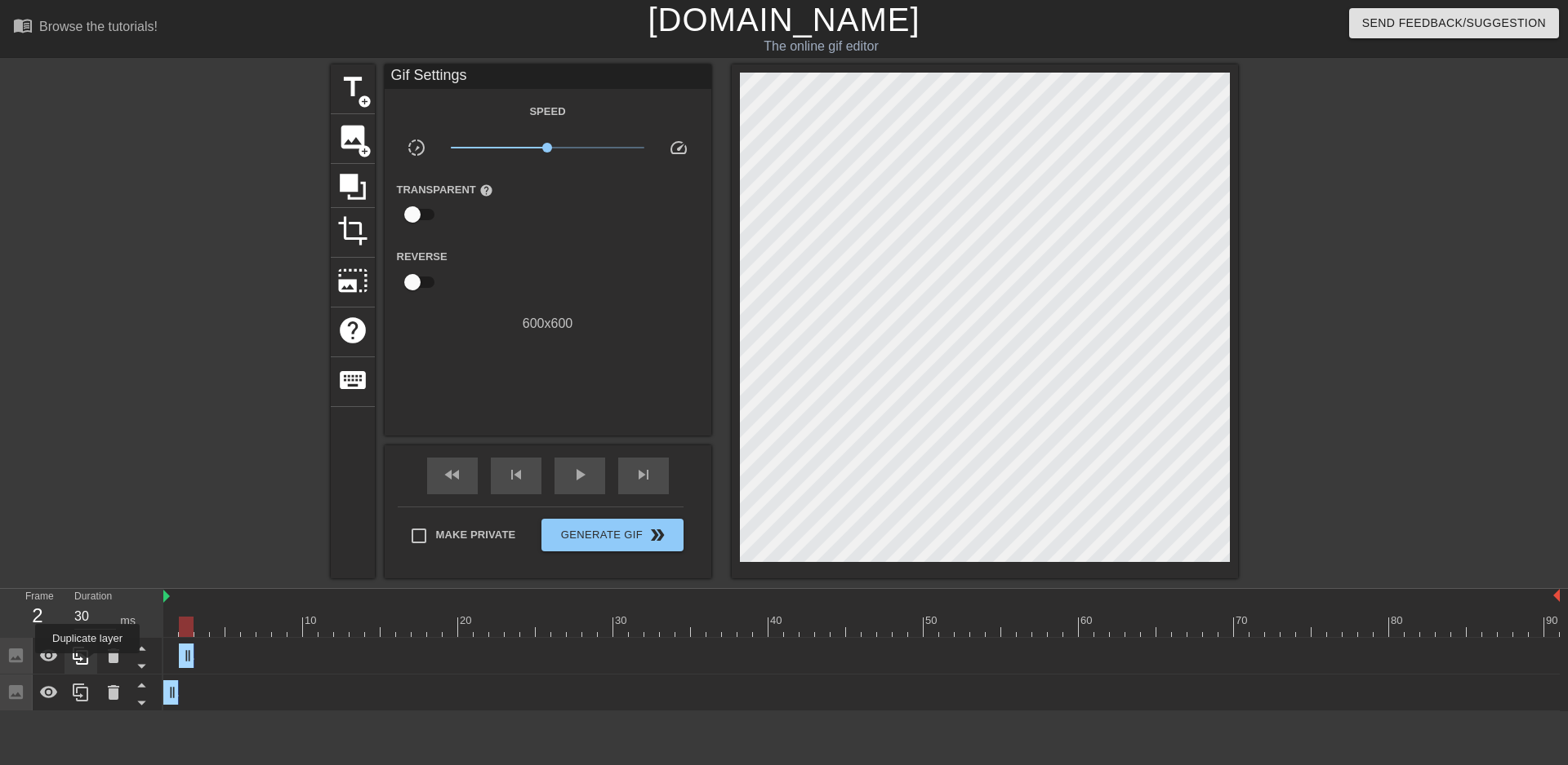
click at [86, 665] on icon at bounding box center [80, 656] width 15 height 18
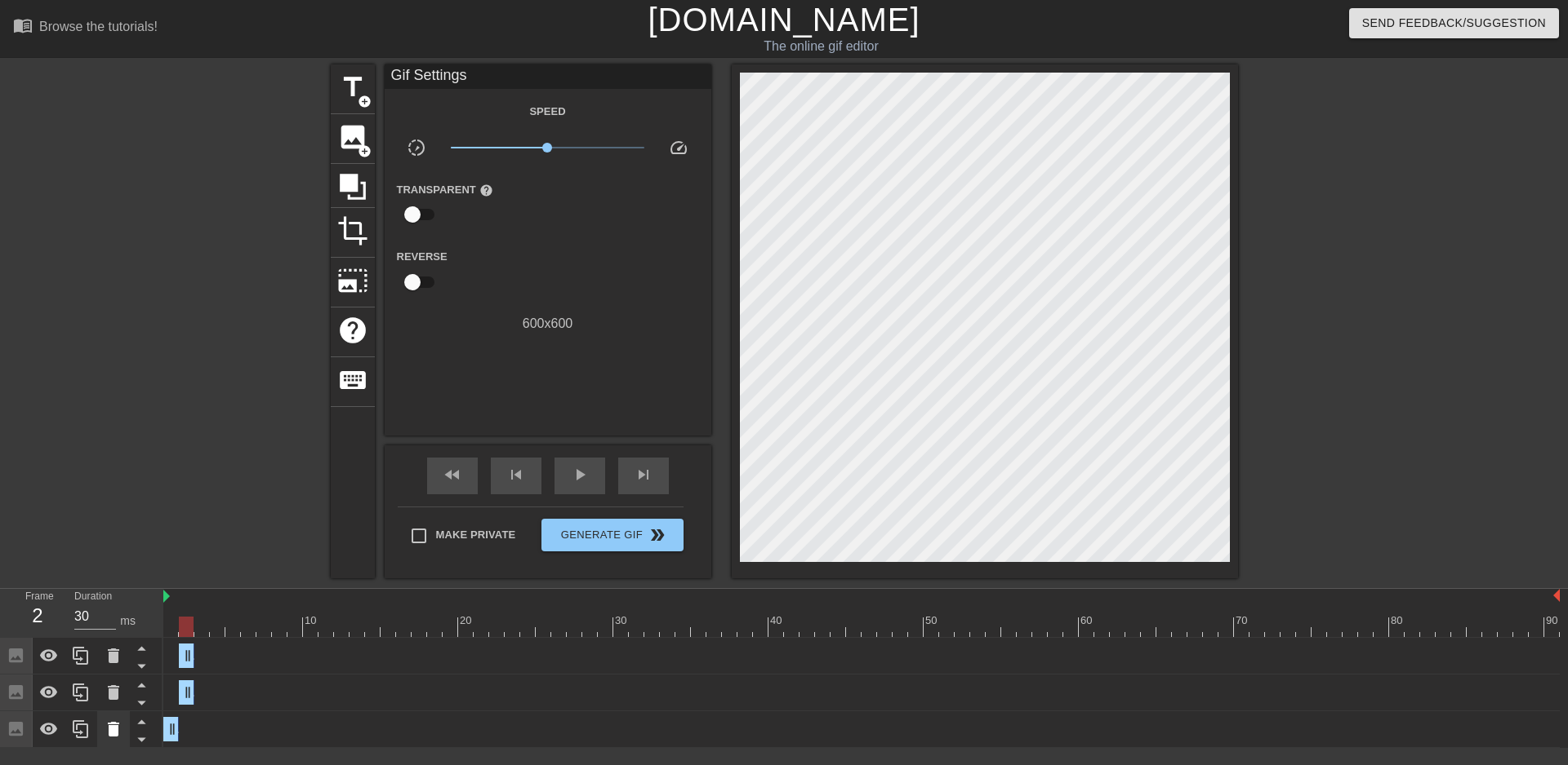
click at [113, 733] on icon at bounding box center [113, 729] width 11 height 14
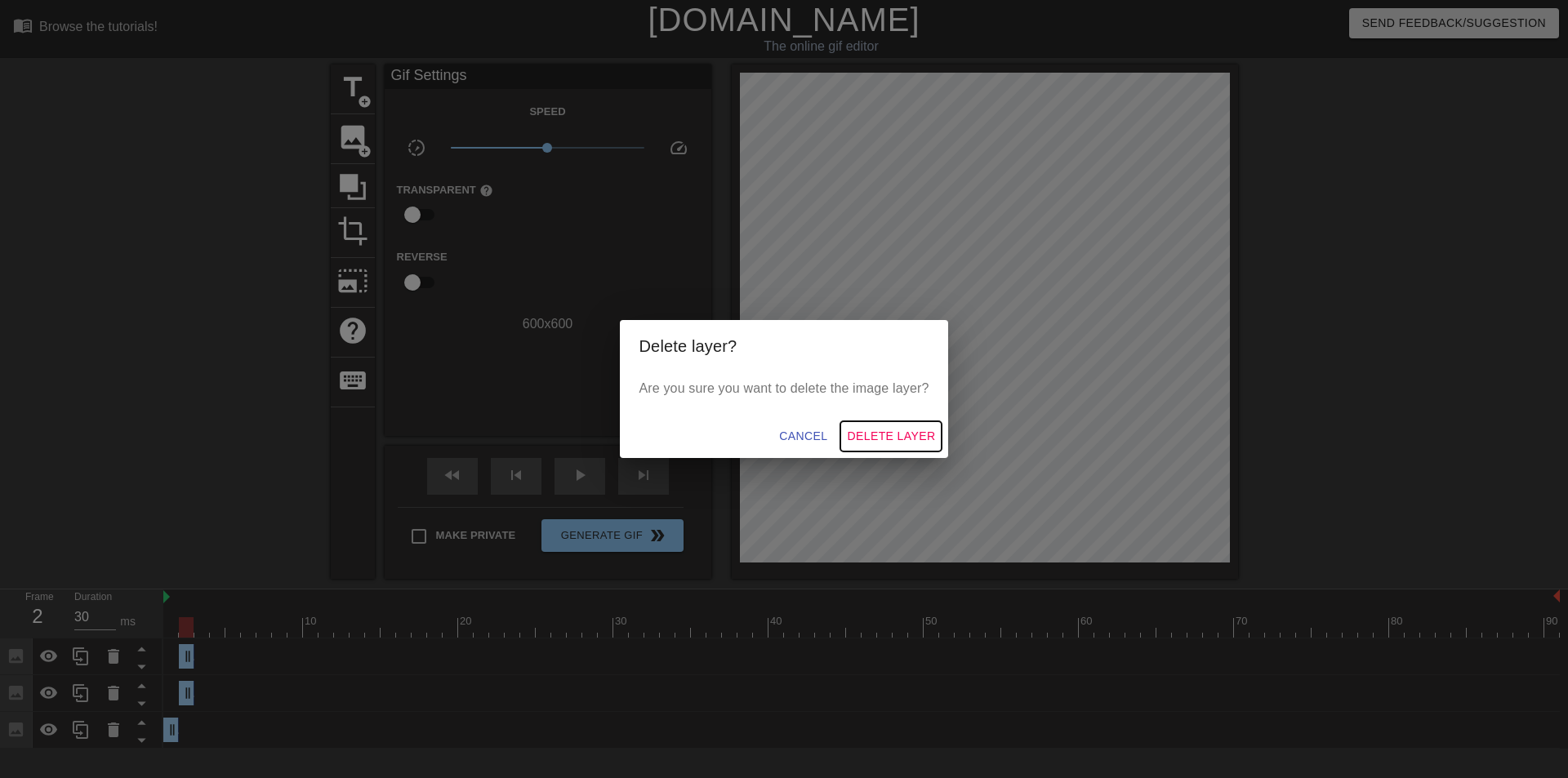
click at [875, 433] on span "Delete Layer" at bounding box center [890, 436] width 89 height 20
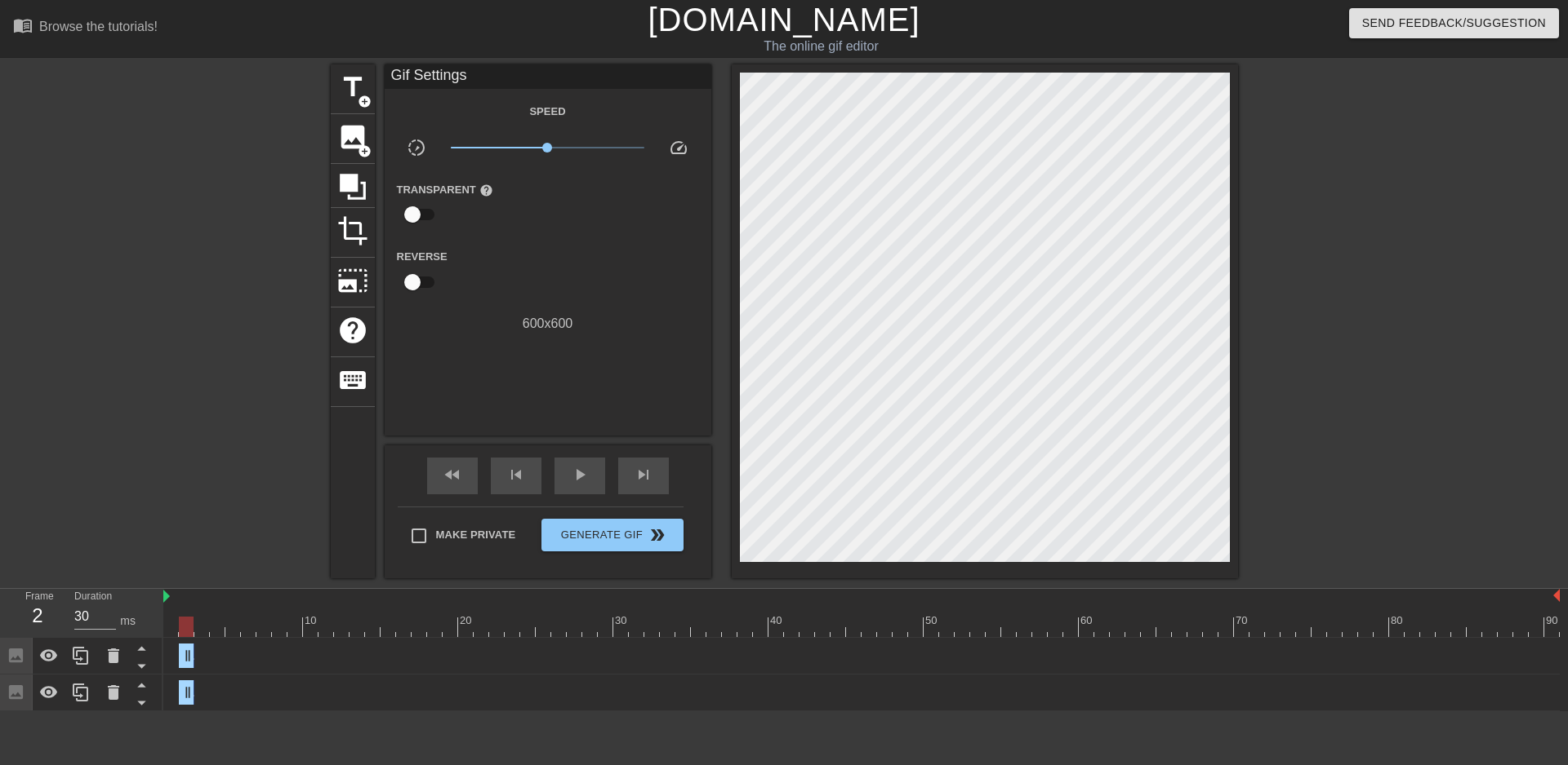
drag, startPoint x: 190, startPoint y: 656, endPoint x: 166, endPoint y: 657, distance: 24.0
click at [166, 657] on div "Image drag_handle drag_handle" at bounding box center [862, 657] width 1397 height 25
drag, startPoint x: 184, startPoint y: 657, endPoint x: 158, endPoint y: 657, distance: 26.0
click at [158, 657] on div "Frame 2 Duration 30 ms 10 20 30 40 50 60 70 80 90 Image drag_handle drag_handle…" at bounding box center [784, 650] width 1568 height 123
drag, startPoint x: 187, startPoint y: 657, endPoint x: 158, endPoint y: 655, distance: 29.1
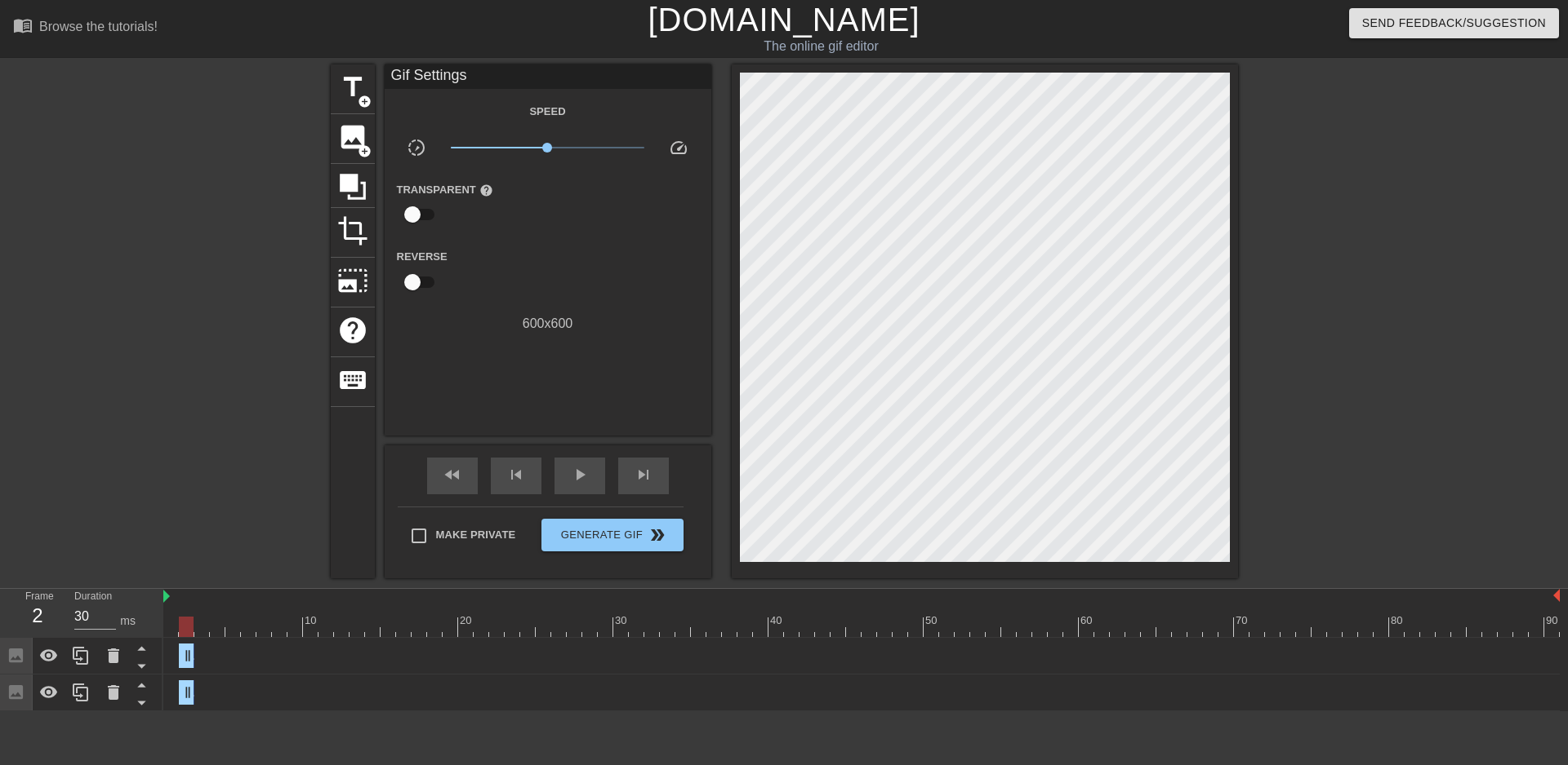
click at [158, 655] on div "Frame 2 Duration 30 ms 10 20 30 40 50 60 70 80 90 Image drag_handle drag_handle…" at bounding box center [784, 650] width 1568 height 123
drag, startPoint x: 187, startPoint y: 656, endPoint x: 203, endPoint y: 657, distance: 16.0
drag, startPoint x: 184, startPoint y: 658, endPoint x: 149, endPoint y: 657, distance: 35.0
click at [149, 657] on div "Frame 3 Duration 30 ms 10 20 30 40 50 60 70 80 90 Image drag_handle drag_handle…" at bounding box center [784, 650] width 1568 height 123
click at [196, 695] on div "Image drag_handle drag_handle" at bounding box center [862, 693] width 1397 height 25
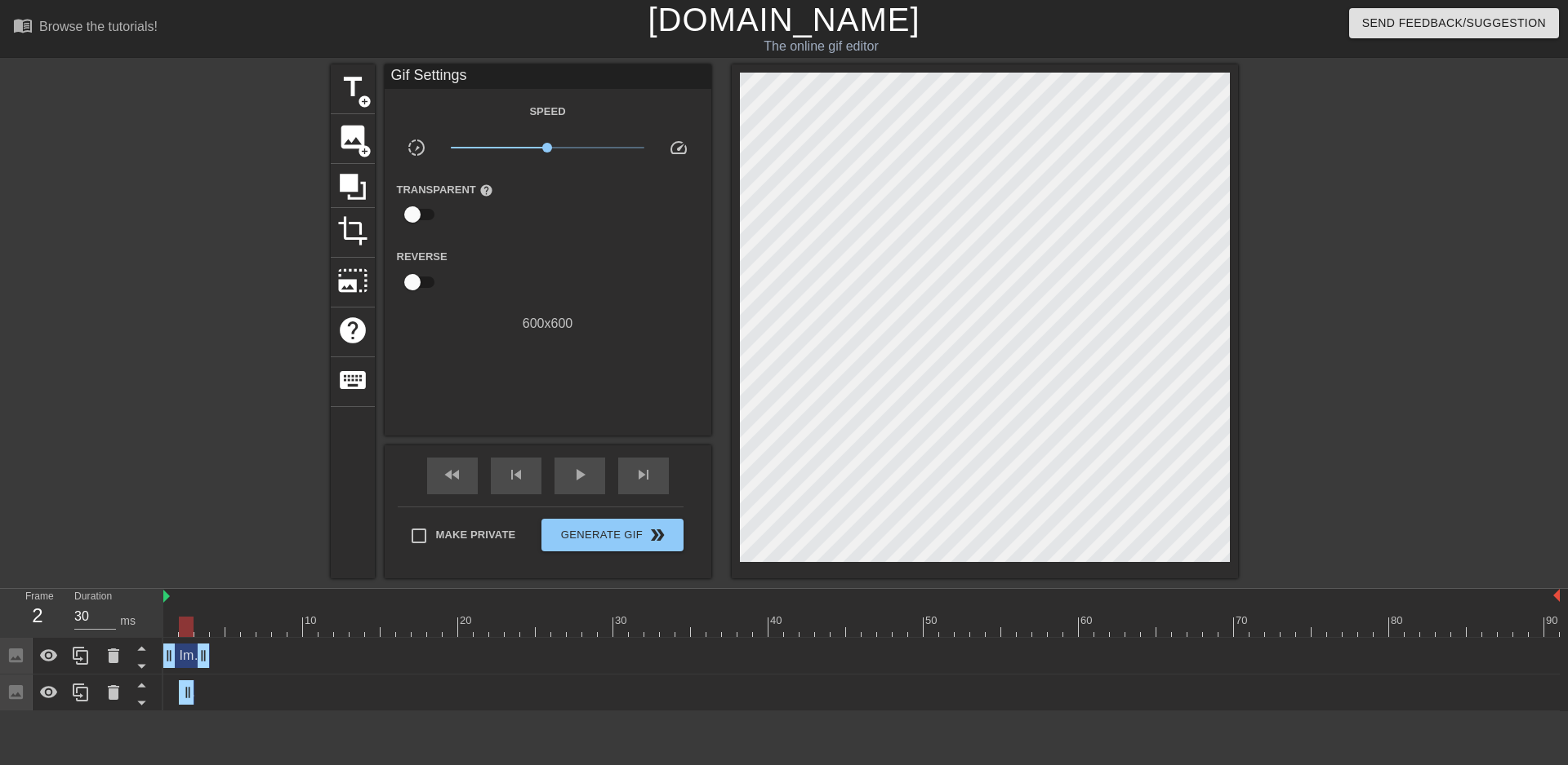
drag, startPoint x: 187, startPoint y: 691, endPoint x: 207, endPoint y: 688, distance: 20.2
drag, startPoint x: 187, startPoint y: 694, endPoint x: 137, endPoint y: 687, distance: 50.5
click at [137, 687] on div "Frame 3 Duration 30 ms 10 20 30 40 50 60 70 80 90 Image drag_handle drag_handle…" at bounding box center [784, 650] width 1568 height 123
drag, startPoint x: 201, startPoint y: 655, endPoint x: 157, endPoint y: 650, distance: 44.3
click at [157, 650] on div "Frame 1 Duration 30 ms 10 20 30 40 50 60 70 80 90 Image drag_handle drag_handle…" at bounding box center [784, 650] width 1568 height 123
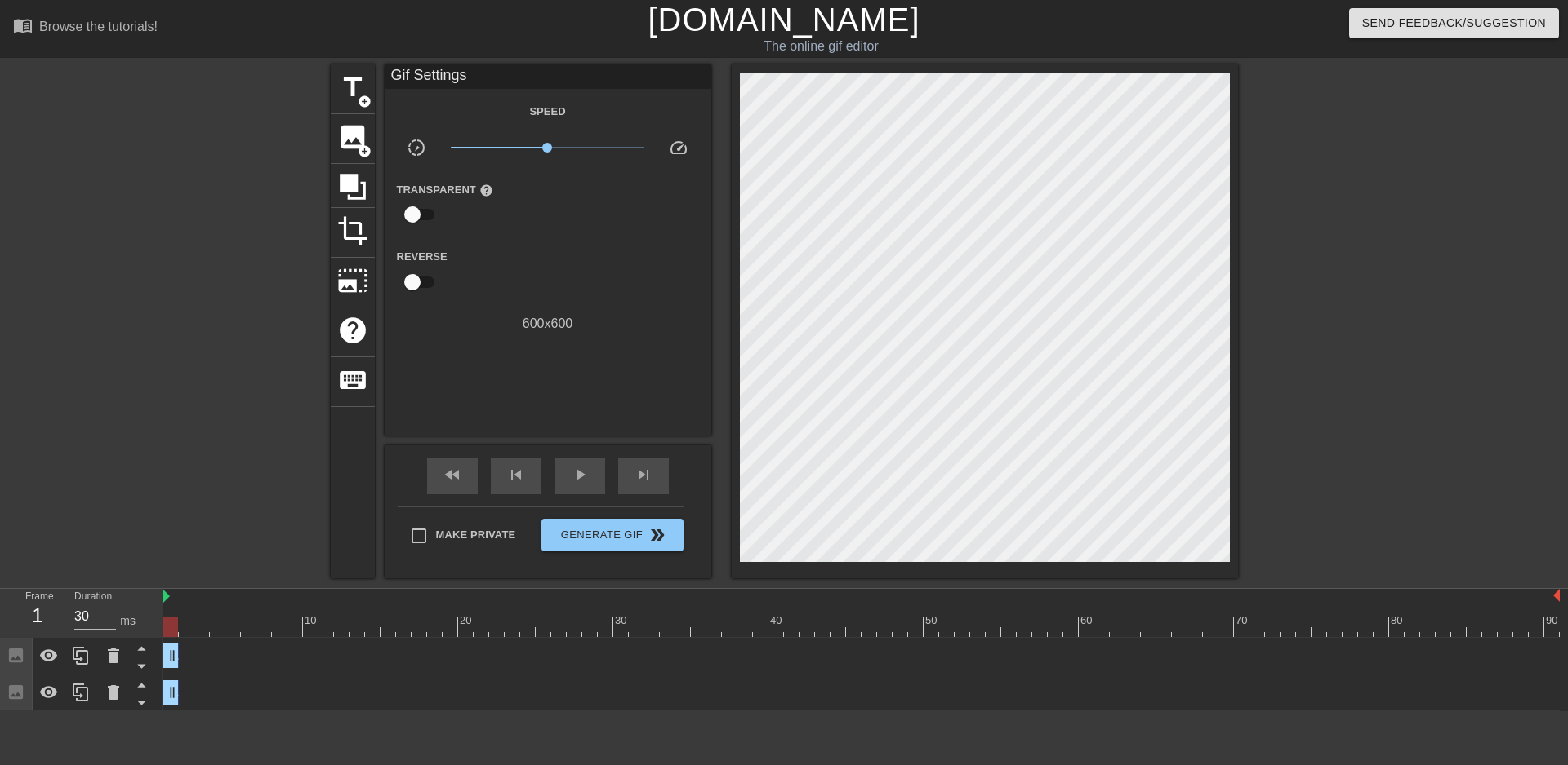
drag, startPoint x: 200, startPoint y: 696, endPoint x: 160, endPoint y: 689, distance: 40.6
click at [160, 690] on div "Frame 1 Duration 30 ms 10 20 30 40 50 60 70 80 90 Image drag_handle drag_handle…" at bounding box center [784, 650] width 1568 height 123
drag, startPoint x: 176, startPoint y: 622, endPoint x: 187, endPoint y: 626, distance: 11.7
click at [187, 626] on div at bounding box center [186, 626] width 14 height 20
click at [71, 695] on icon at bounding box center [81, 693] width 20 height 20
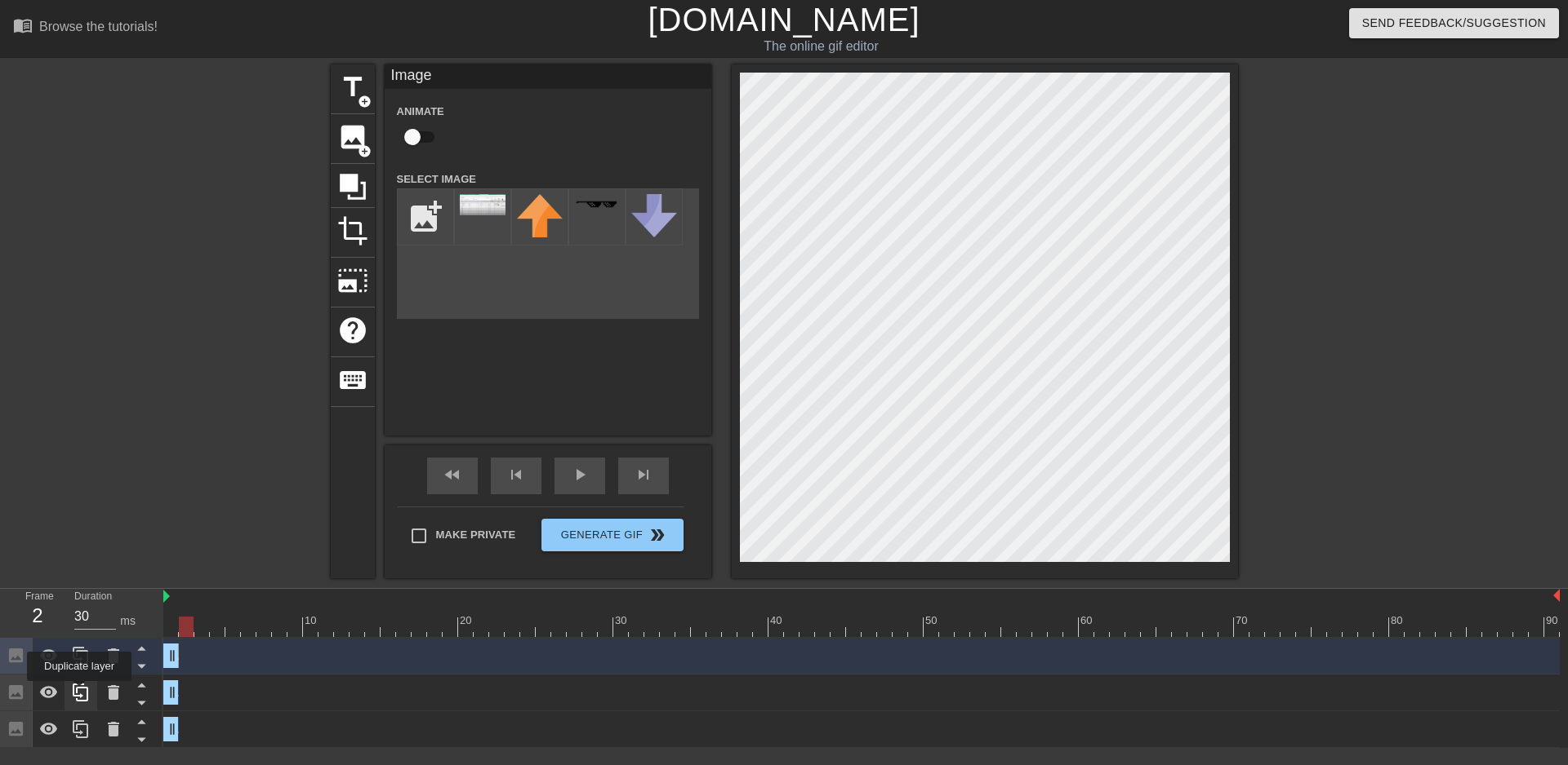
click at [79, 693] on icon at bounding box center [81, 693] width 20 height 20
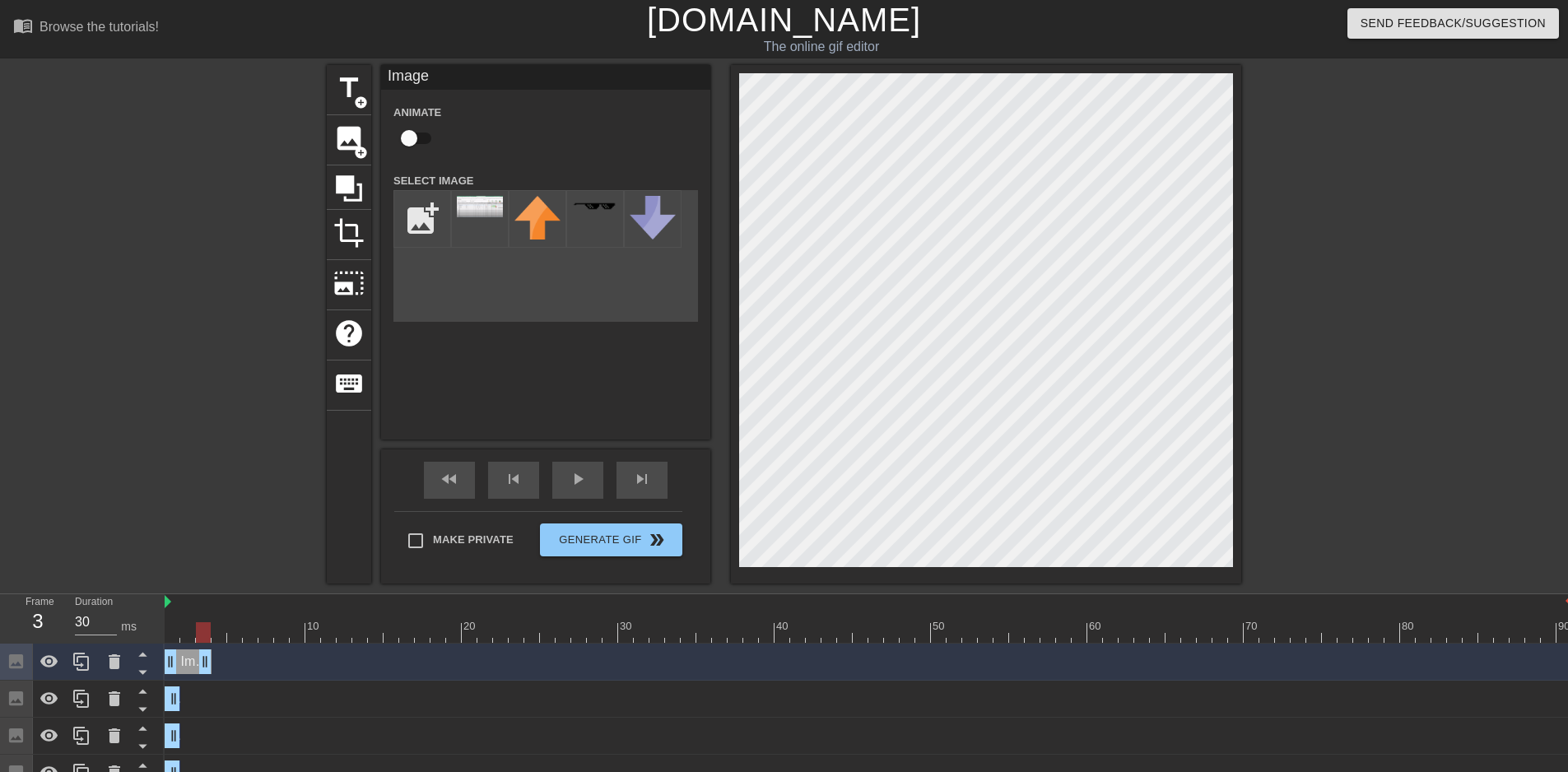
drag, startPoint x: 167, startPoint y: 657, endPoint x: 197, endPoint y: 663, distance: 30.6
drag, startPoint x: 163, startPoint y: 668, endPoint x: 183, endPoint y: 666, distance: 20.1
click at [183, 666] on div "Frame 3 Duration 30 ms 10 20 30 40 50 60 70 80 90 Image drag_handle drag_handle…" at bounding box center [784, 693] width 1568 height 198
drag, startPoint x: 174, startPoint y: 663, endPoint x: 185, endPoint y: 663, distance: 11.0
drag, startPoint x: 205, startPoint y: 668, endPoint x: 190, endPoint y: 669, distance: 15.0
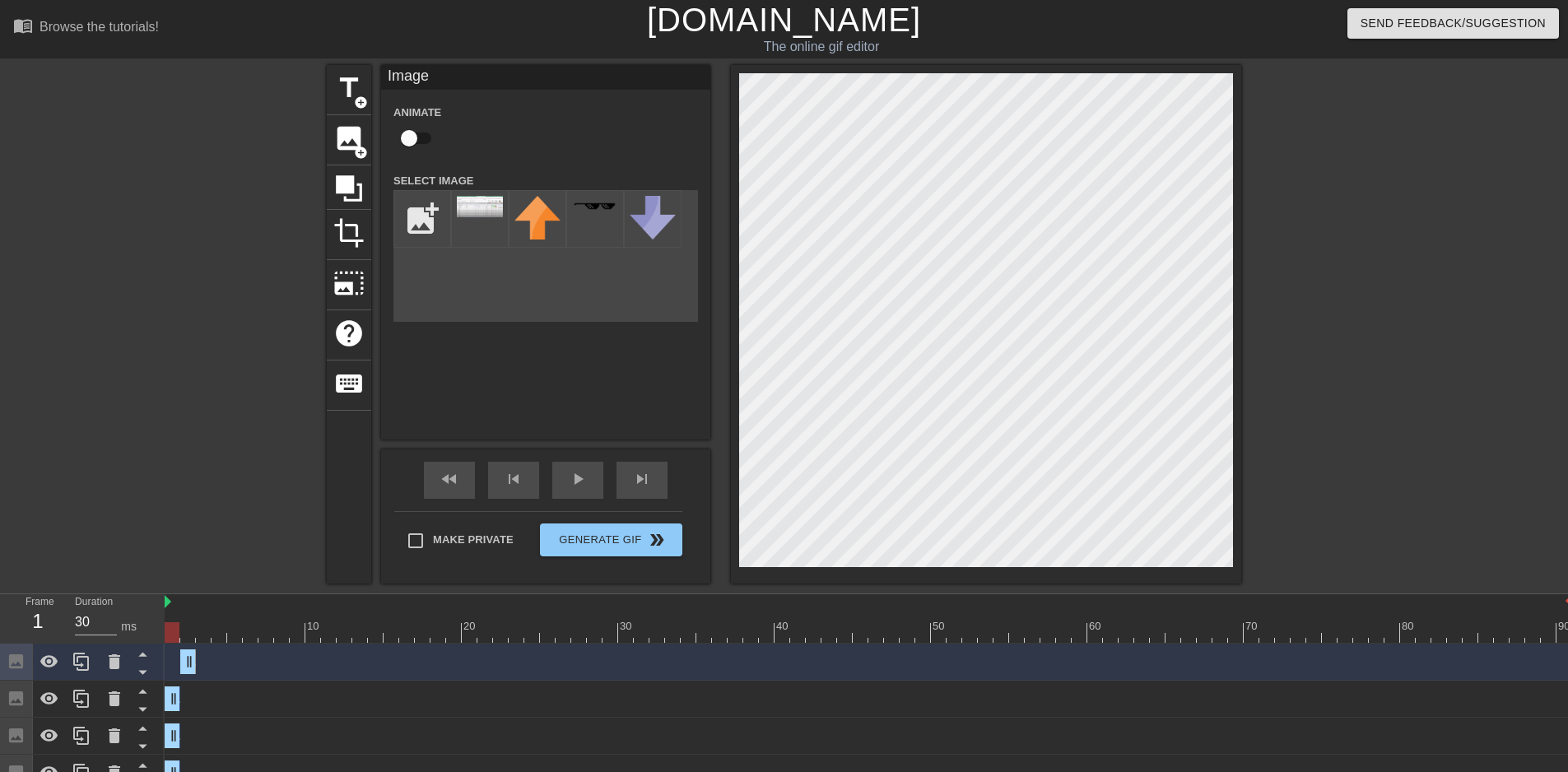
drag, startPoint x: 165, startPoint y: 701, endPoint x: 181, endPoint y: 699, distance: 16.1
click at [180, 700] on div "Image drag_handle drag_handle" at bounding box center [868, 699] width 1408 height 25
